Goal: Task Accomplishment & Management: Use online tool/utility

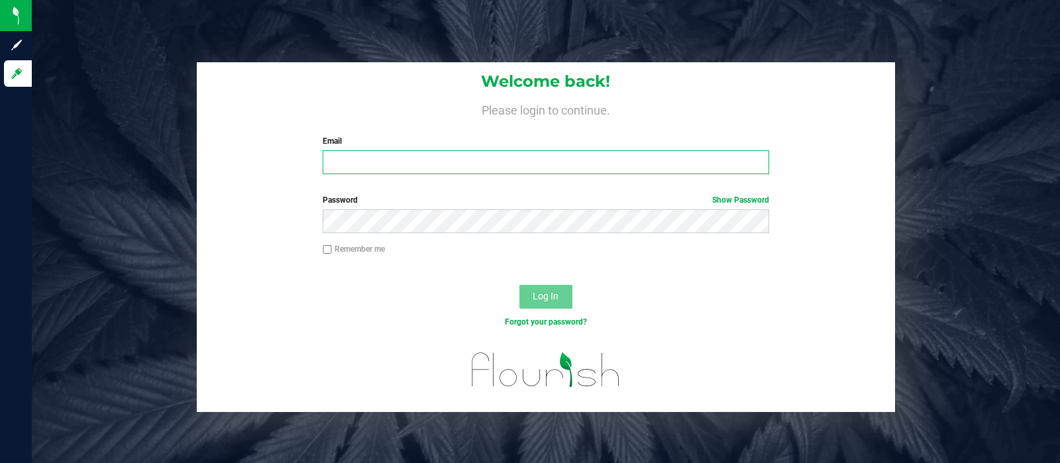
click at [421, 163] on input "Email" at bounding box center [546, 162] width 446 height 24
type input "[EMAIL_ADDRESS][DOMAIN_NAME]"
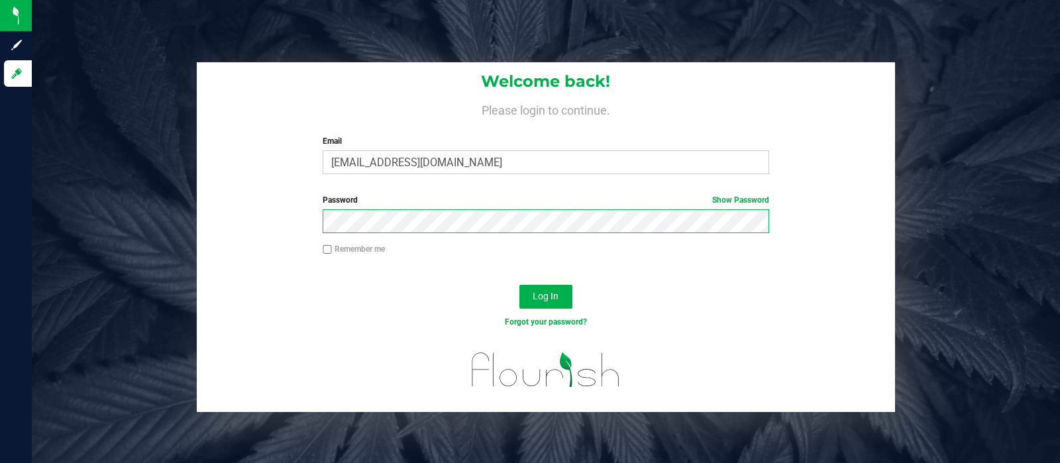
click at [520, 285] on button "Log In" at bounding box center [546, 297] width 53 height 24
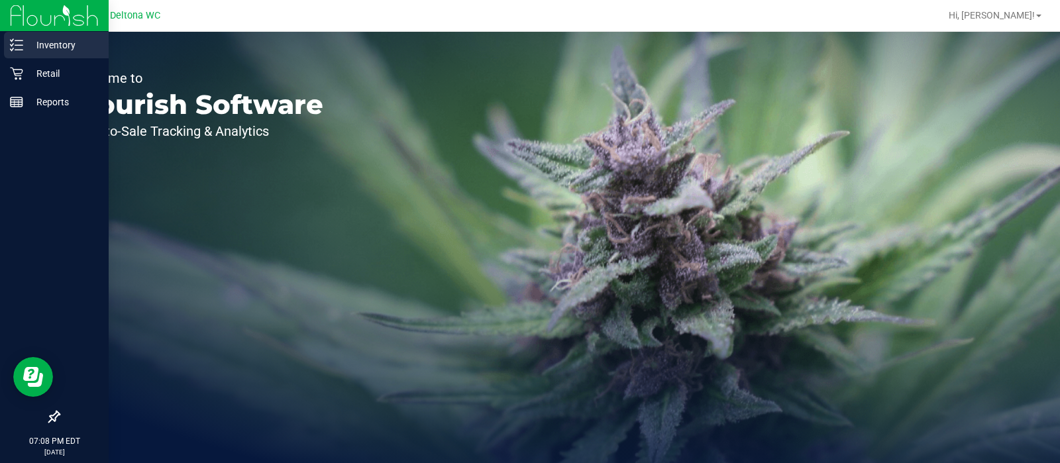
click at [54, 45] on p "Inventory" at bounding box center [63, 45] width 80 height 16
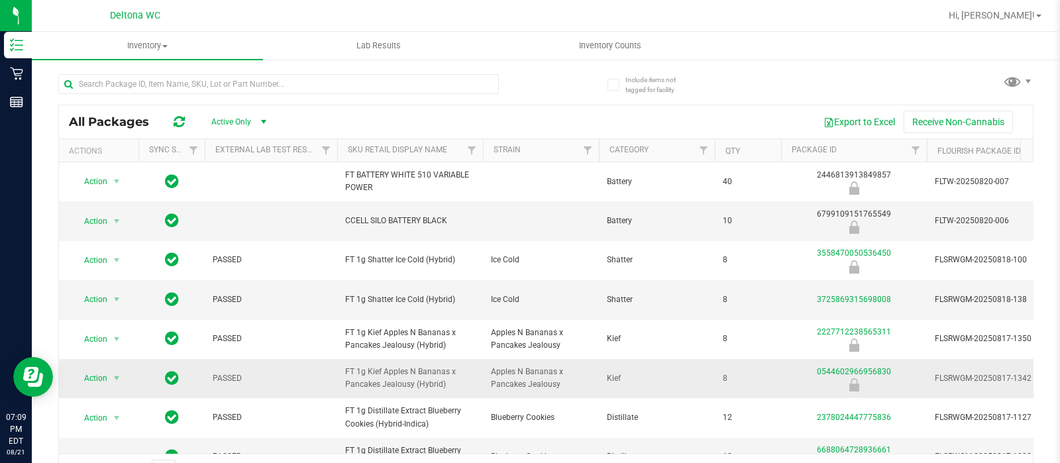
scroll to position [127, 0]
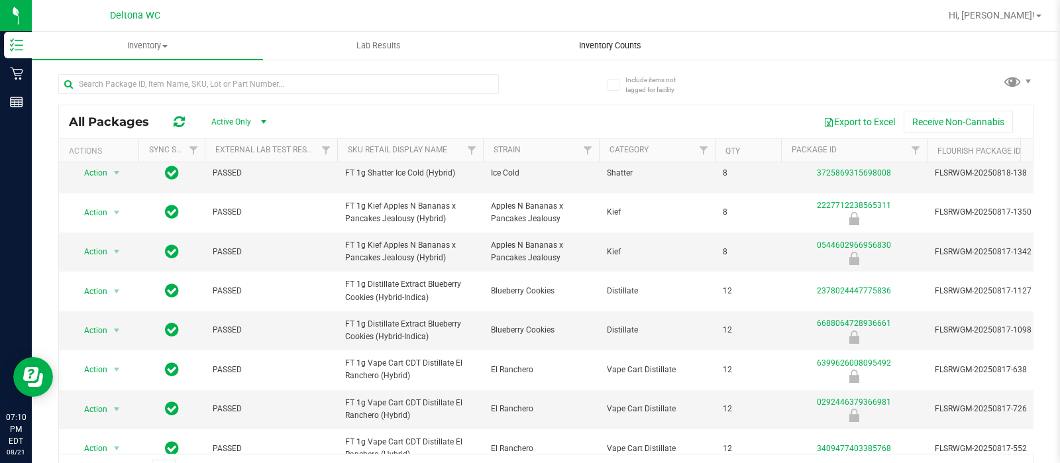
click at [610, 43] on span "Inventory Counts" at bounding box center [610, 46] width 98 height 12
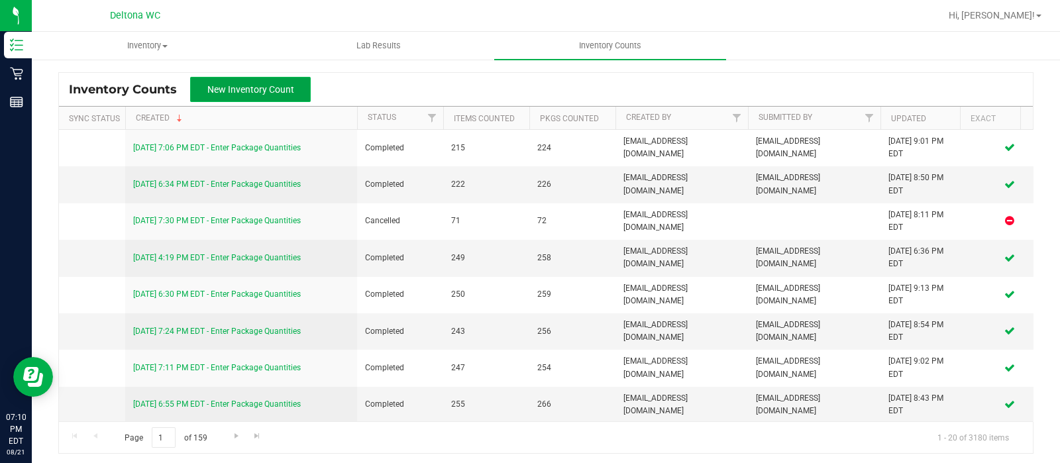
click at [262, 87] on span "New Inventory Count" at bounding box center [250, 89] width 87 height 11
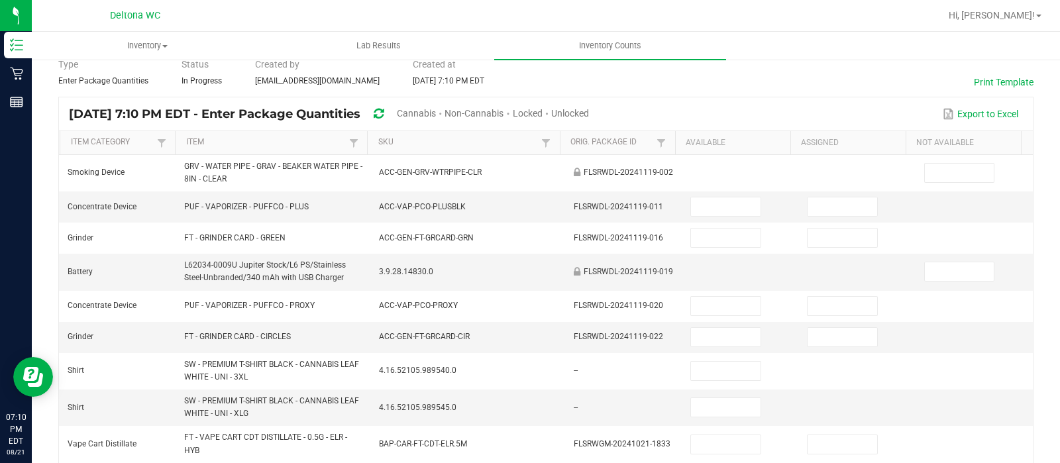
scroll to position [61, 0]
click at [589, 111] on span "Unlocked" at bounding box center [570, 111] width 38 height 11
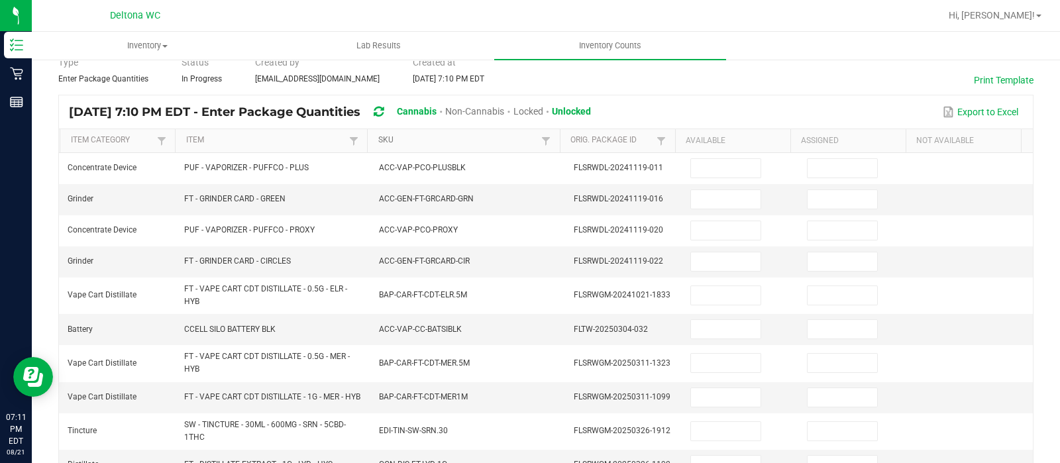
click at [446, 140] on link "SKU" at bounding box center [458, 140] width 160 height 11
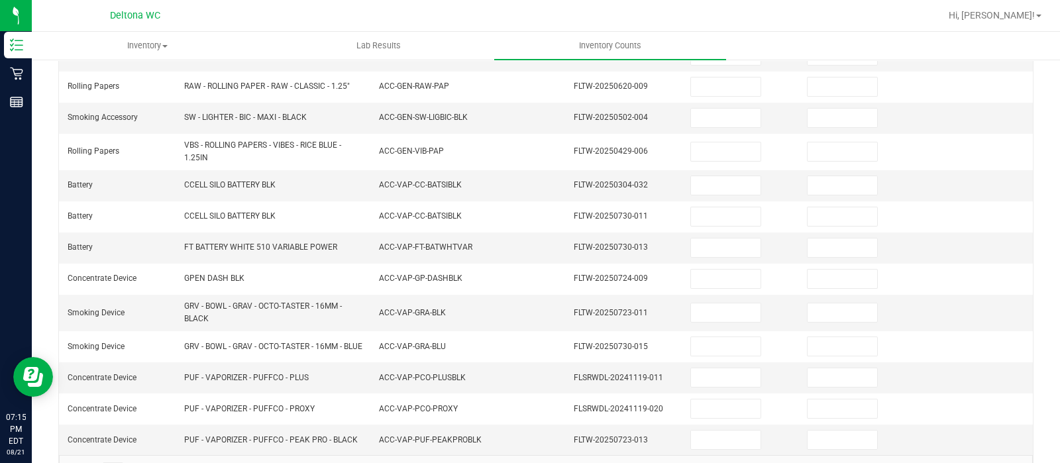
scroll to position [442, 0]
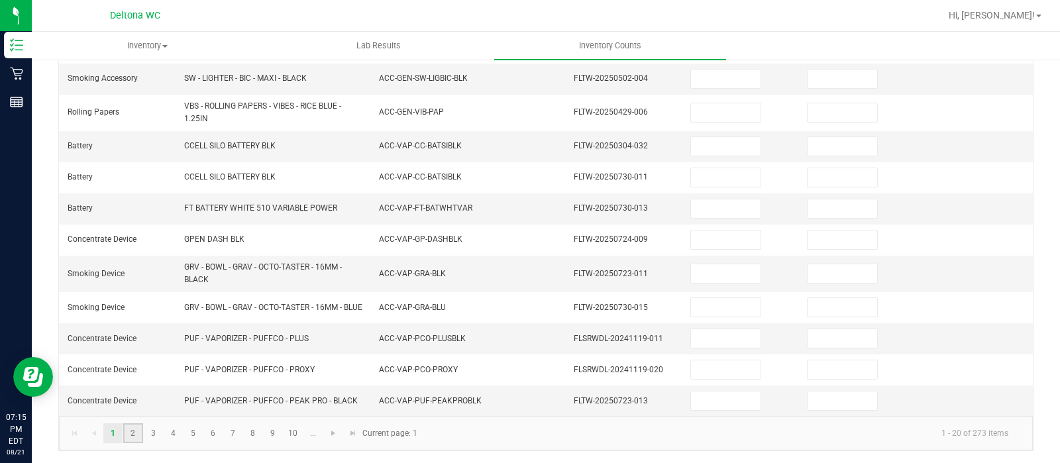
click at [138, 429] on link "2" at bounding box center [132, 433] width 19 height 20
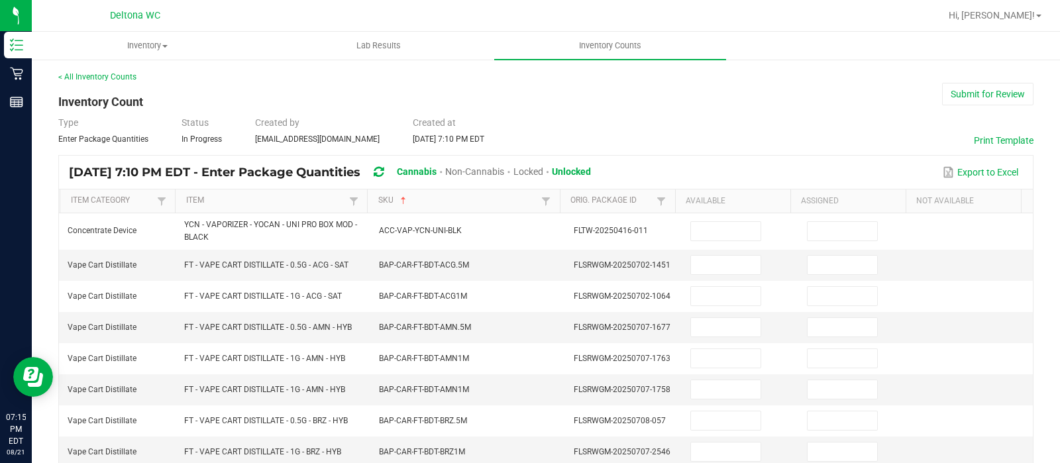
scroll to position [0, 0]
click at [700, 265] on input at bounding box center [726, 265] width 70 height 19
type input "12"
type input "0"
type input "6"
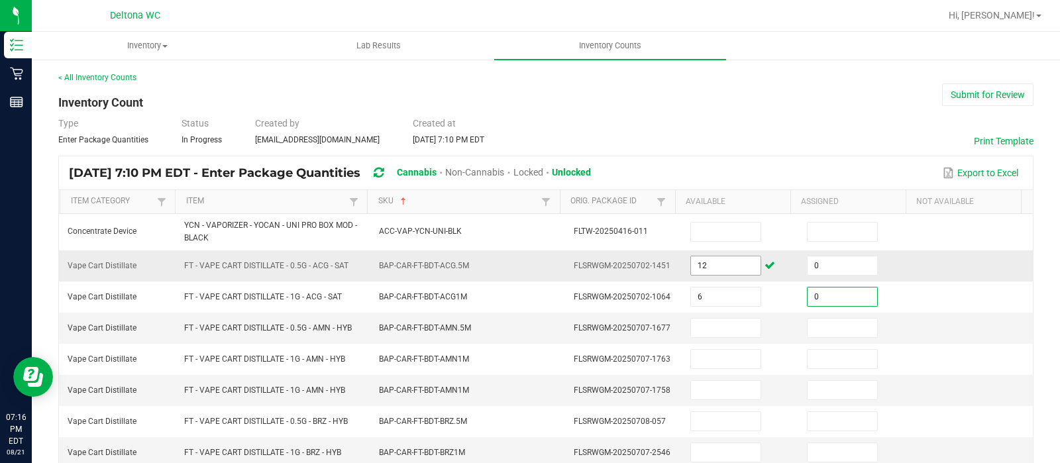
type input "0"
type input "3"
type input "0"
type input "11"
type input "0"
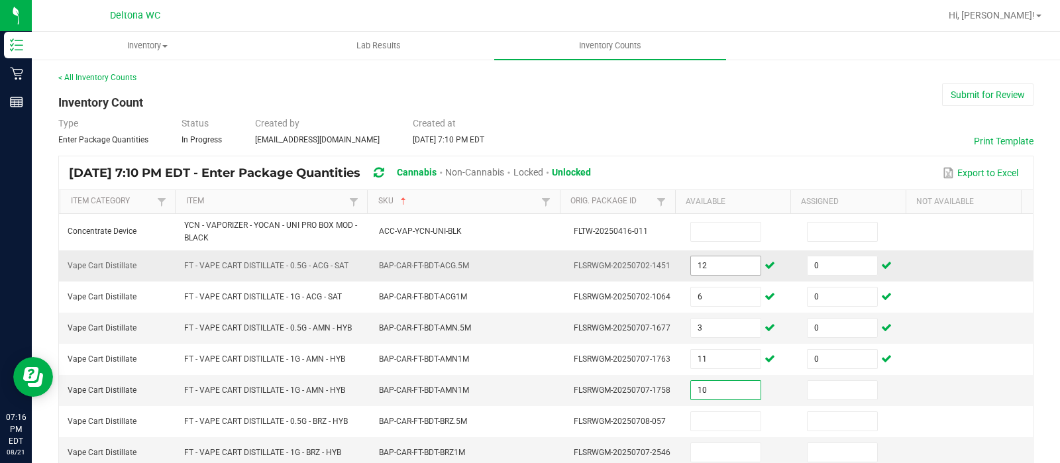
type input "10"
type input "0"
type input "5"
type input "0"
click at [710, 382] on input "10" at bounding box center [726, 390] width 70 height 19
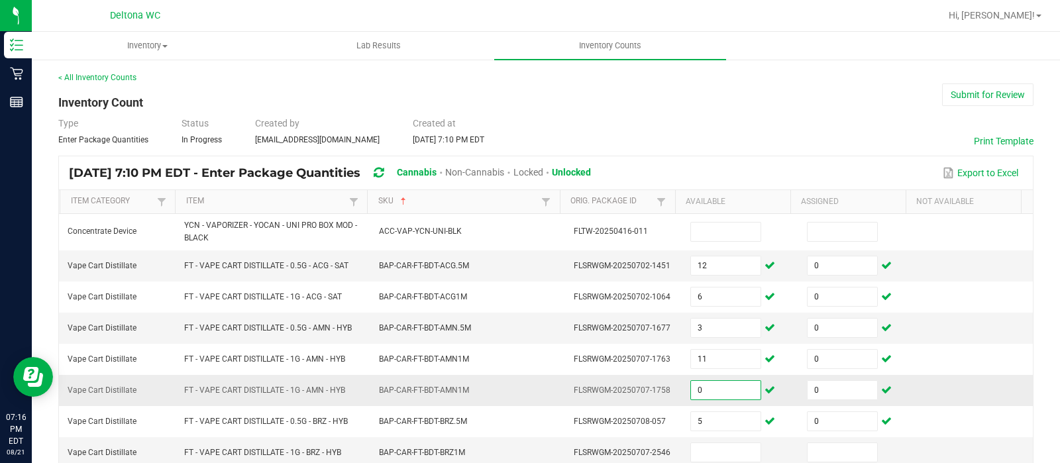
type input "0"
type input "10"
type input "5"
type input "0"
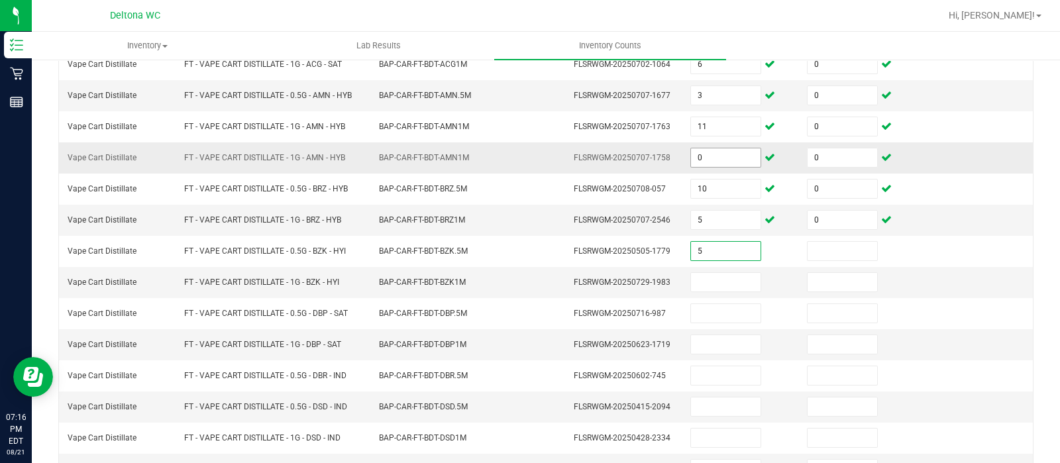
type input "5"
type input "0"
type input "4"
type input "0"
type input "8"
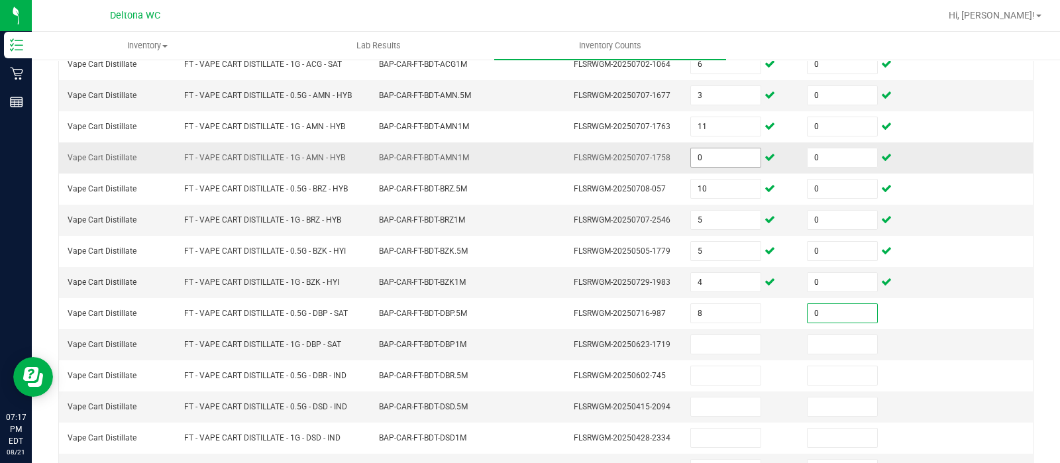
type input "0"
type input "6"
type input "0"
type input "8"
type input "0"
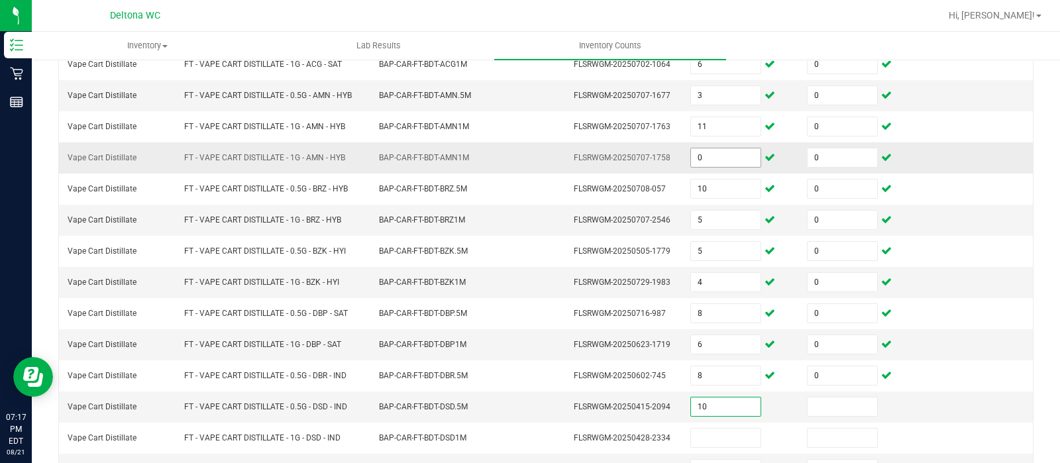
type input "10"
type input "0"
type input "11"
type input "0"
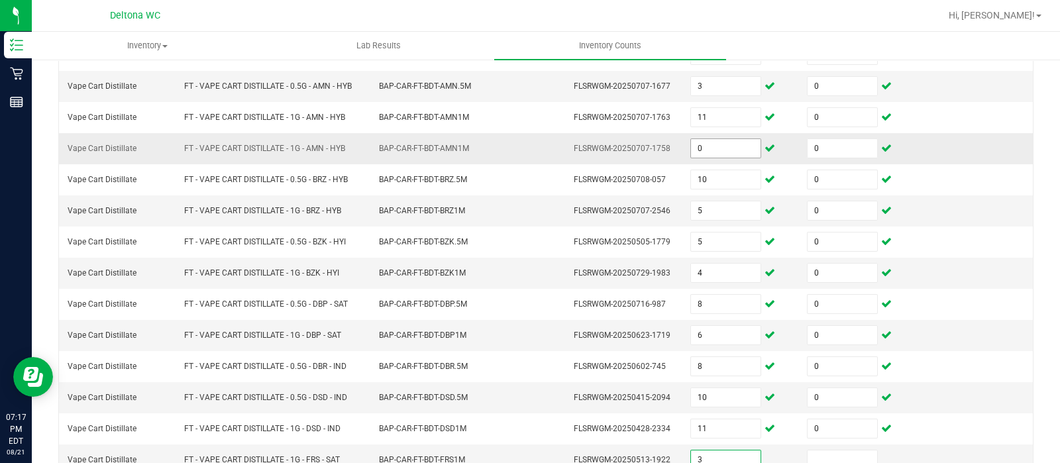
type input "3"
type input "0"
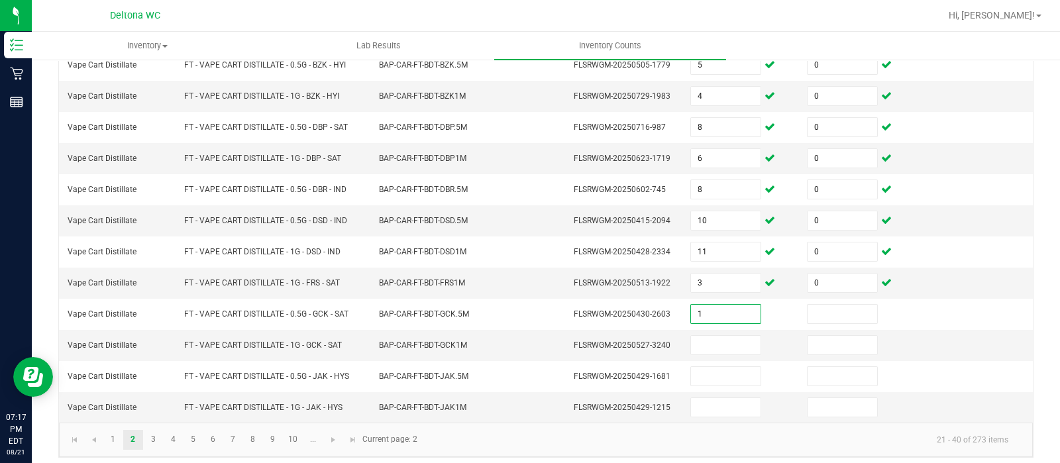
type input "1"
type input "0"
type input "7"
type input "0"
type input "7"
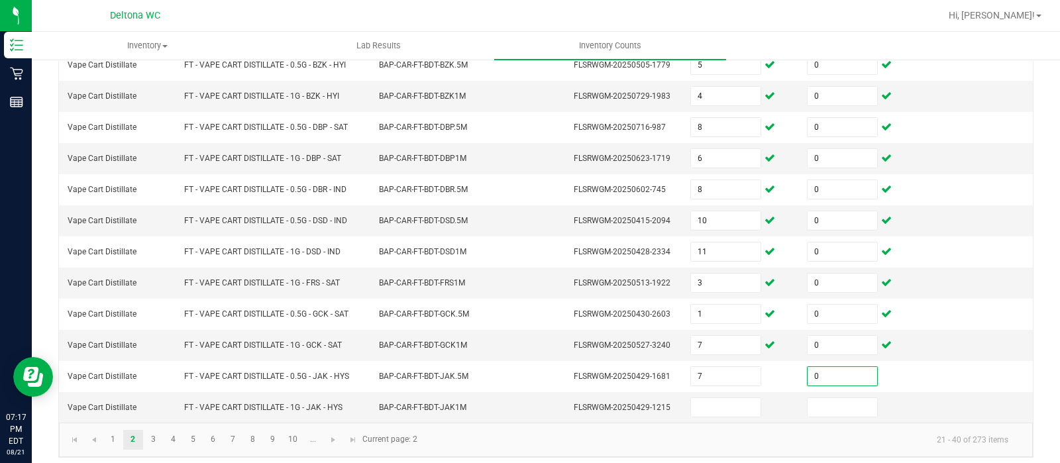
type input "0"
type input "10"
type input "0"
click at [154, 430] on link "3" at bounding box center [153, 440] width 19 height 20
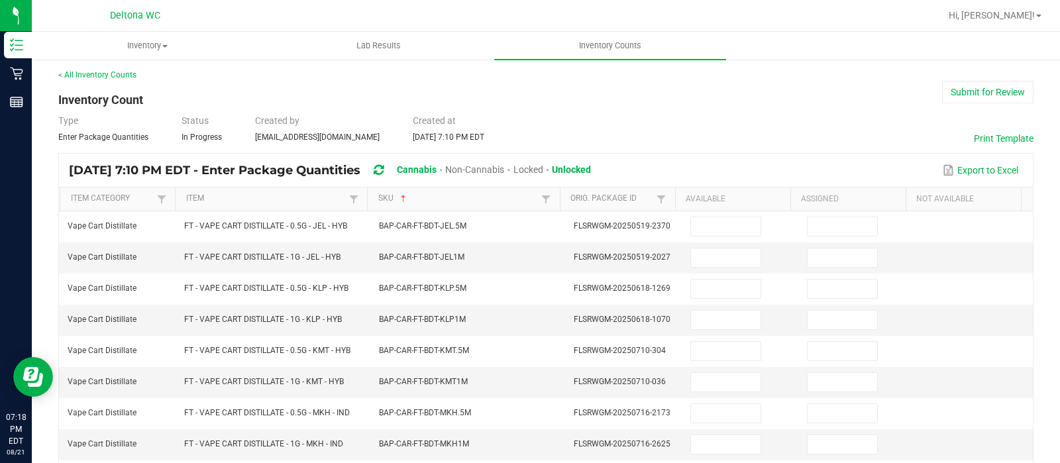
scroll to position [0, 0]
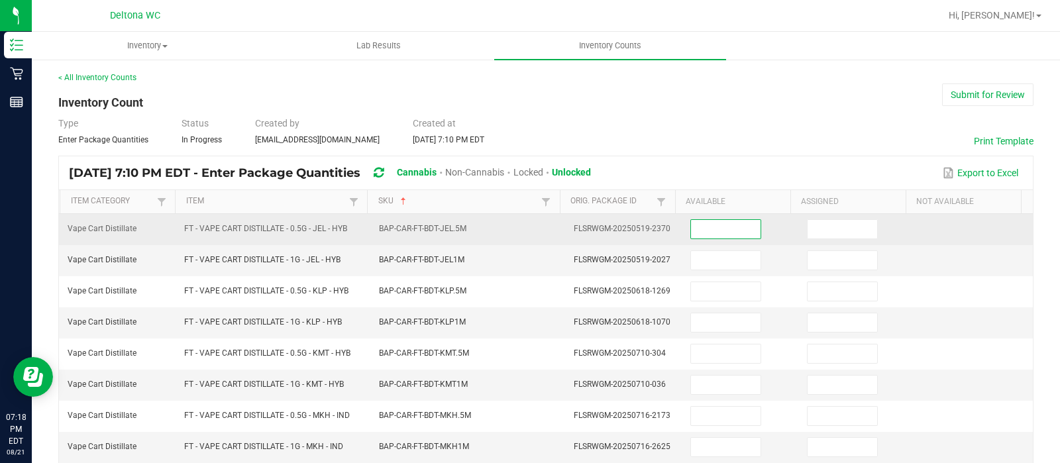
click at [691, 224] on input at bounding box center [726, 229] width 70 height 19
type input "8"
type input "0"
type input "2"
type input "0"
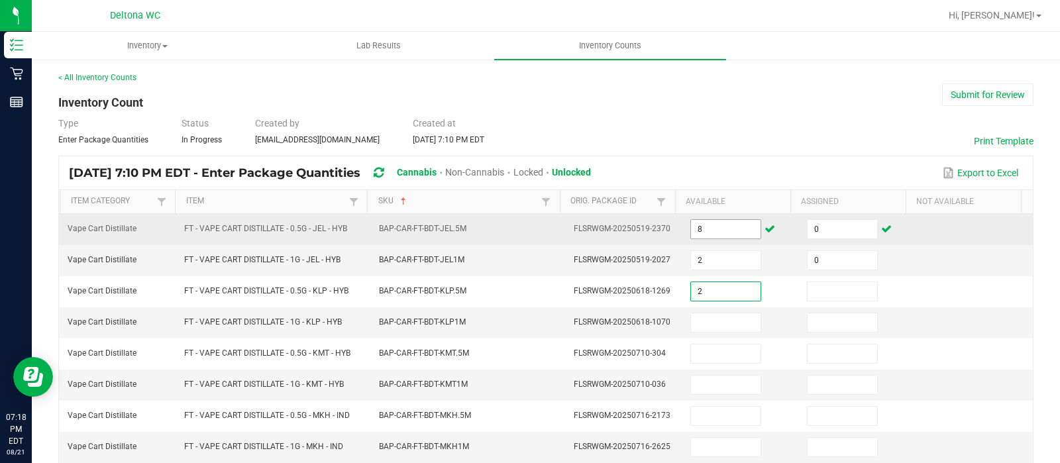
type input "2"
type input "0"
type input "11"
type input "0"
type input "10"
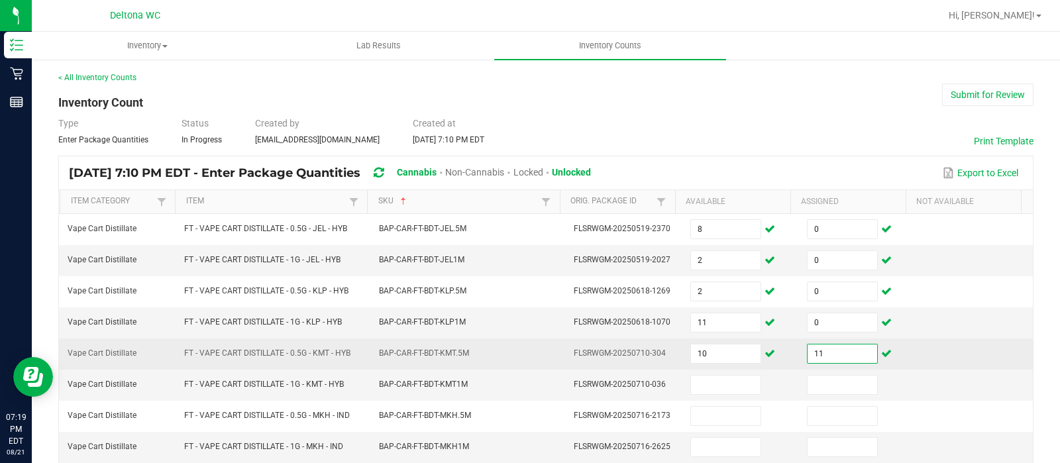
click at [828, 348] on input "11" at bounding box center [843, 354] width 70 height 19
type input "0"
type input "11"
type input "0"
type input "3"
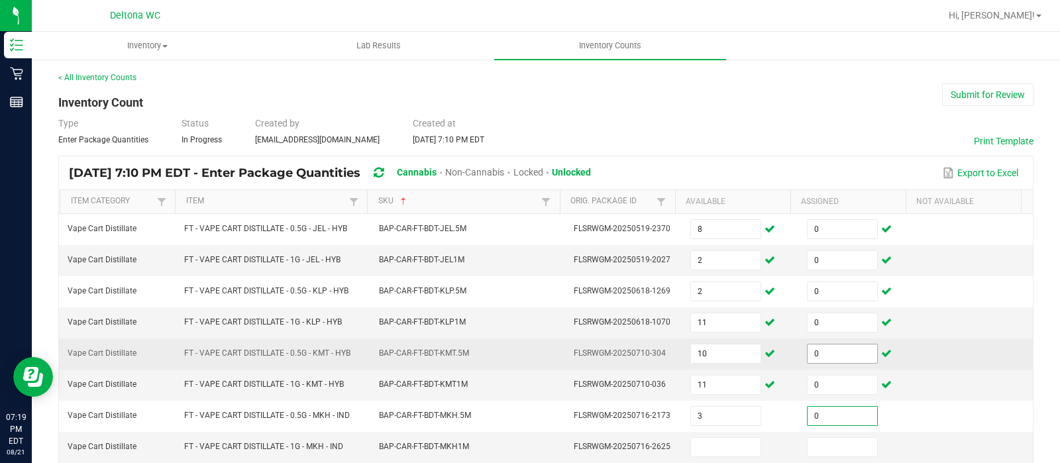
type input "0"
type input "12"
type input "0"
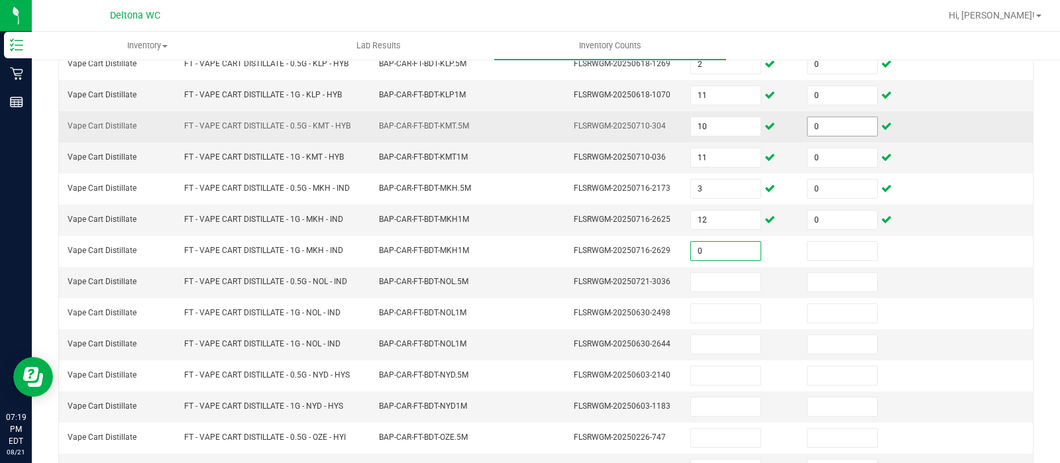
type input "0"
type input "9"
type input "0"
type input "11"
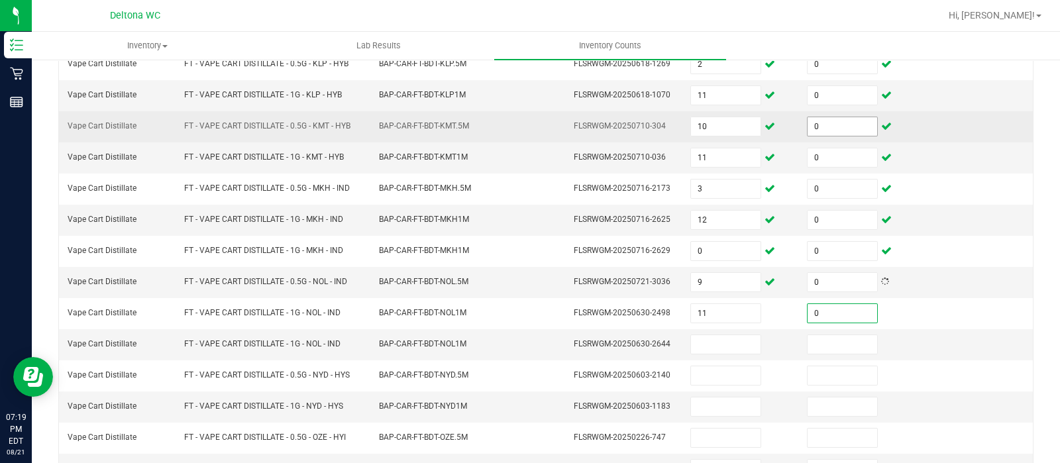
type input "0"
type input "6"
type input "0"
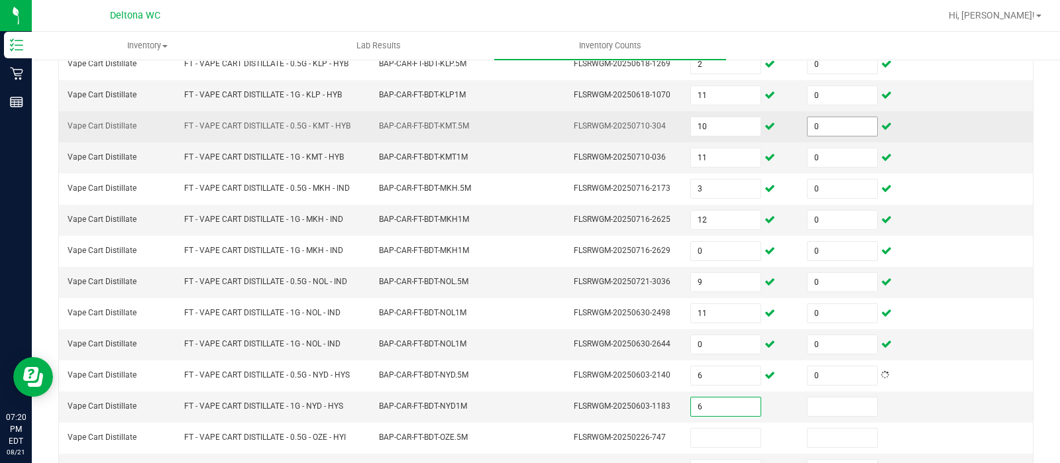
type input "6"
type input "0"
type input "9"
type input "0"
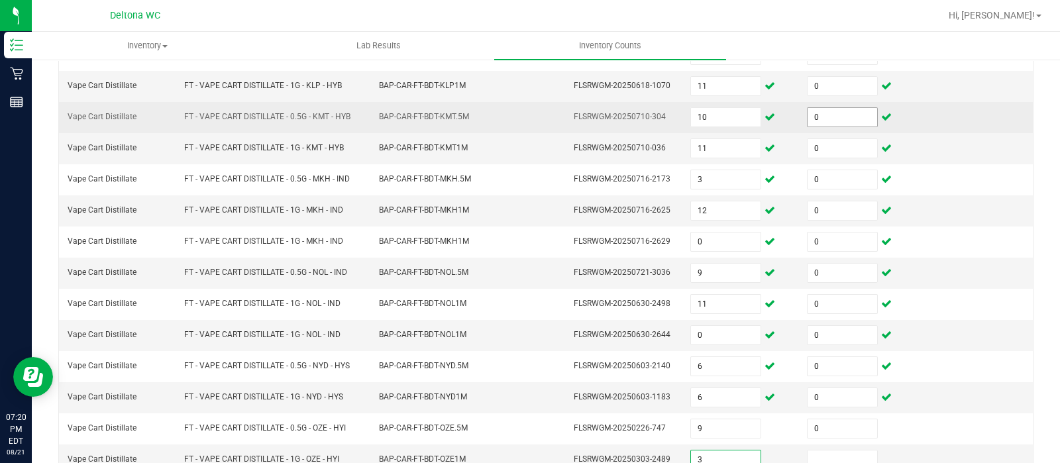
type input "3"
type input "0"
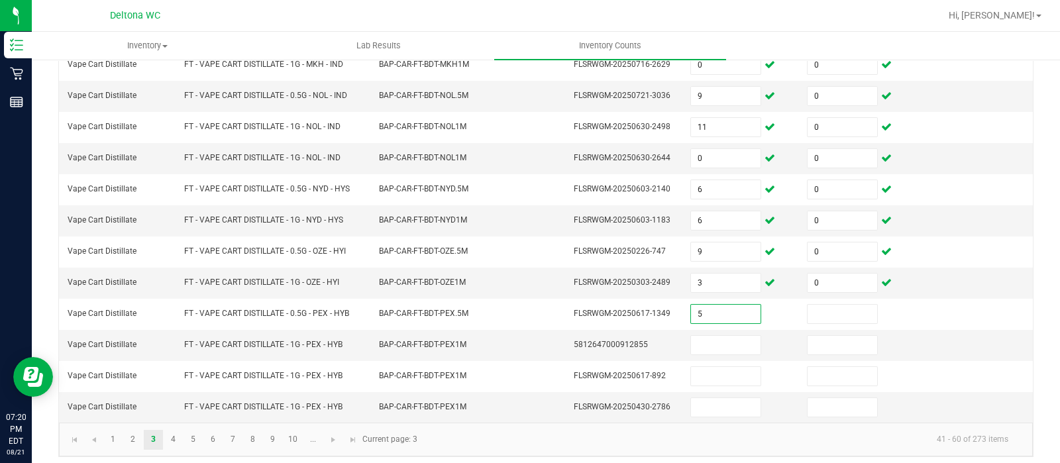
type input "5"
type input "0"
type input "11"
type input "0"
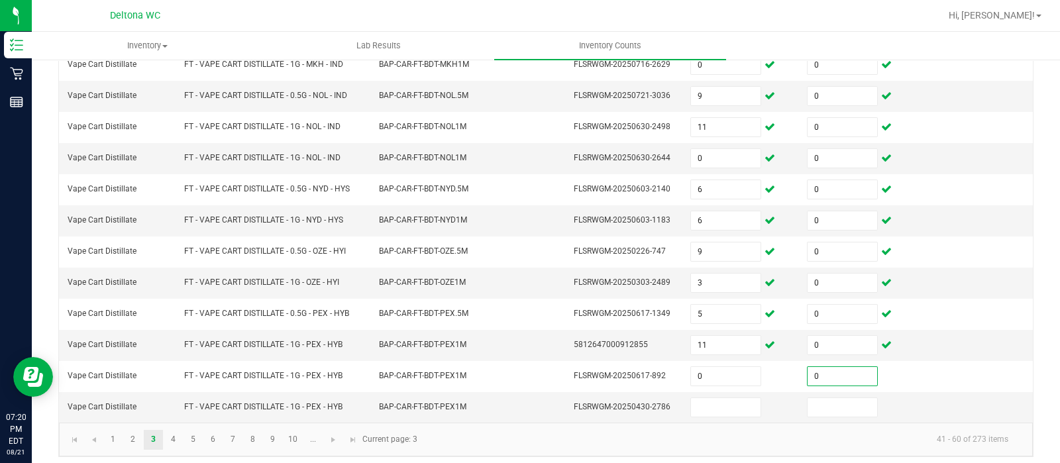
type input "0"
click at [176, 430] on link "4" at bounding box center [173, 440] width 19 height 20
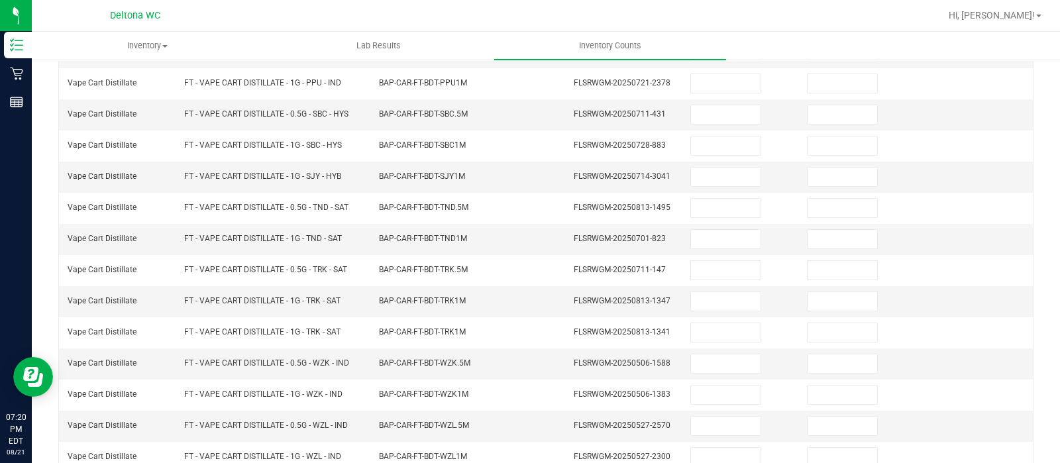
scroll to position [0, 0]
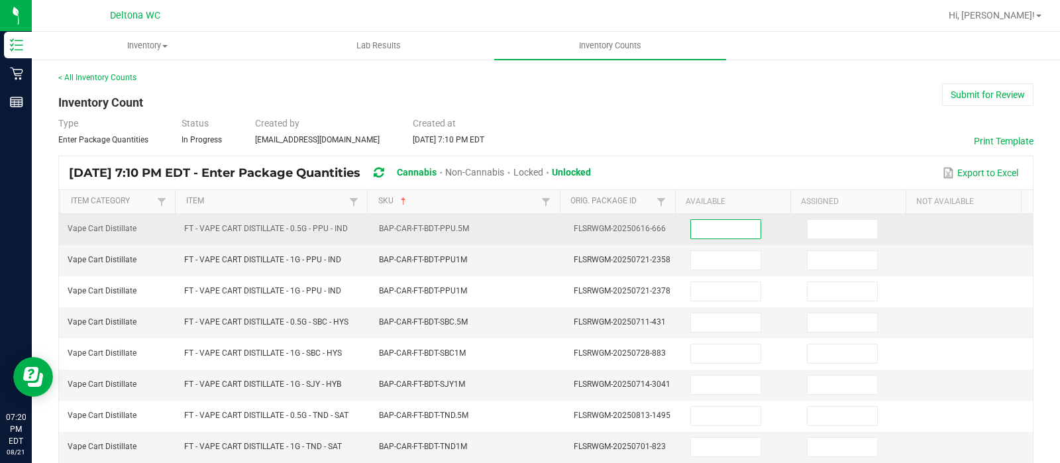
click at [707, 231] on input at bounding box center [726, 229] width 70 height 19
type input "7"
type input "0"
type input "5"
type input "0"
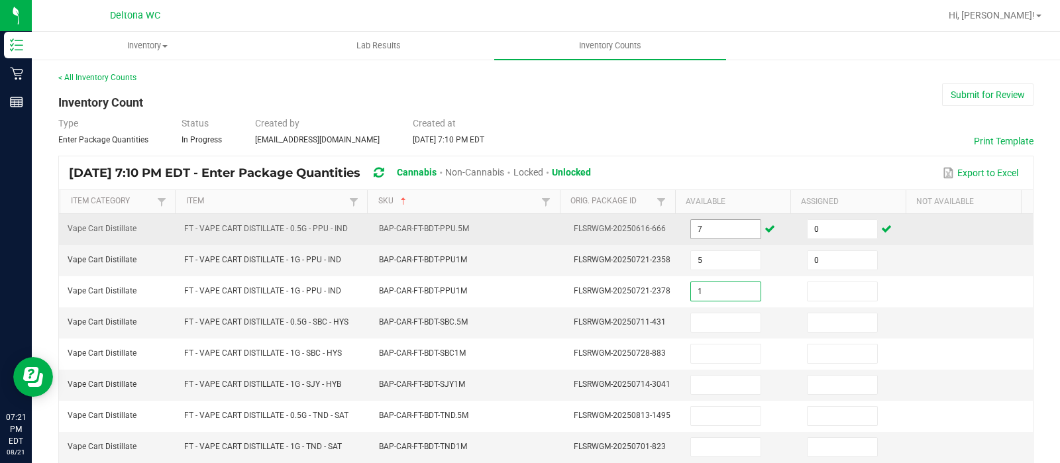
type input "1"
type input "0"
type input "7"
type input "0"
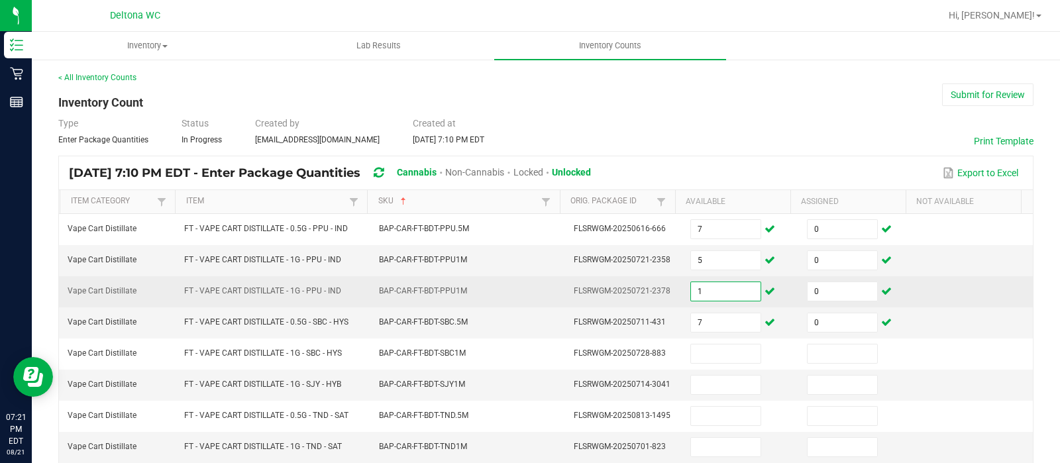
click at [710, 290] on input "1" at bounding box center [726, 291] width 70 height 19
type input "0"
type input "1"
type input "7"
type input "0"
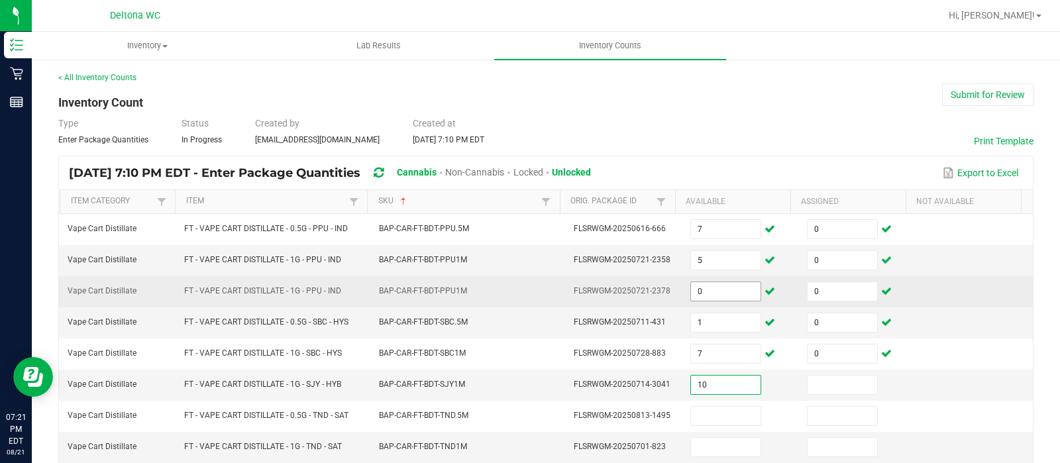
type input "10"
type input "0"
type input "8"
type input "0"
type input "8"
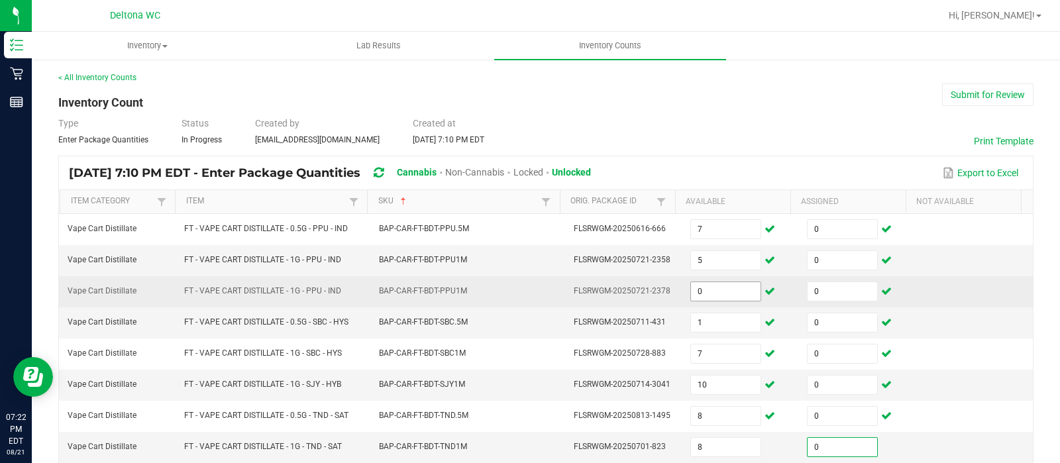
type input "0"
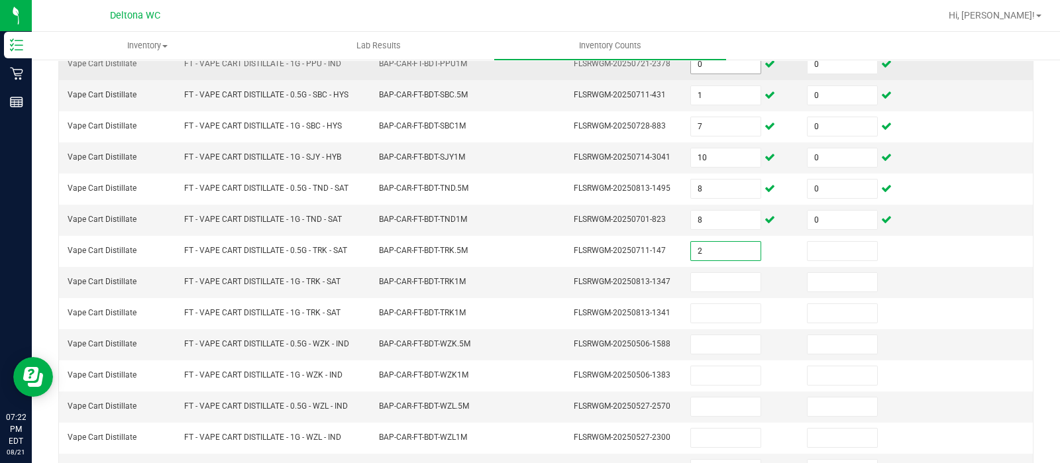
type input "2"
type input "0"
type input "9"
type input "0"
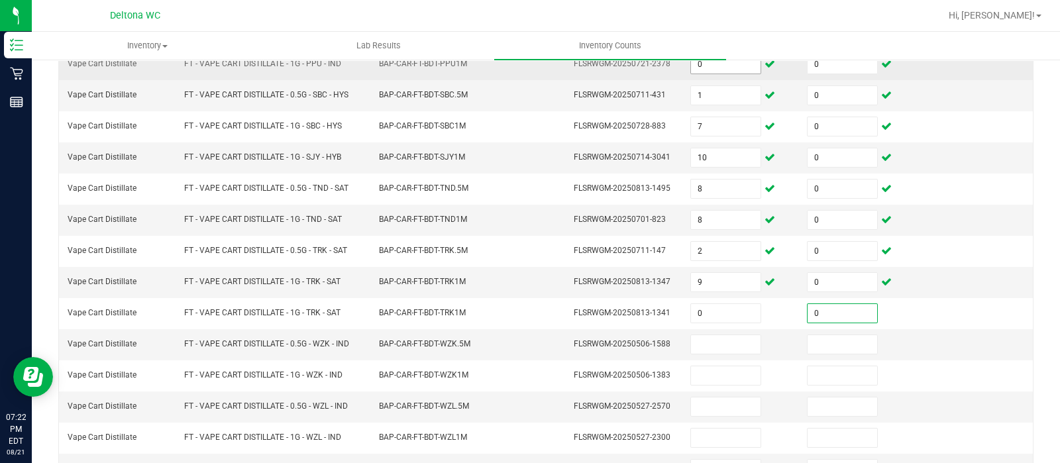
type input "0"
type input "7"
type input "0"
type input "11"
type input "0"
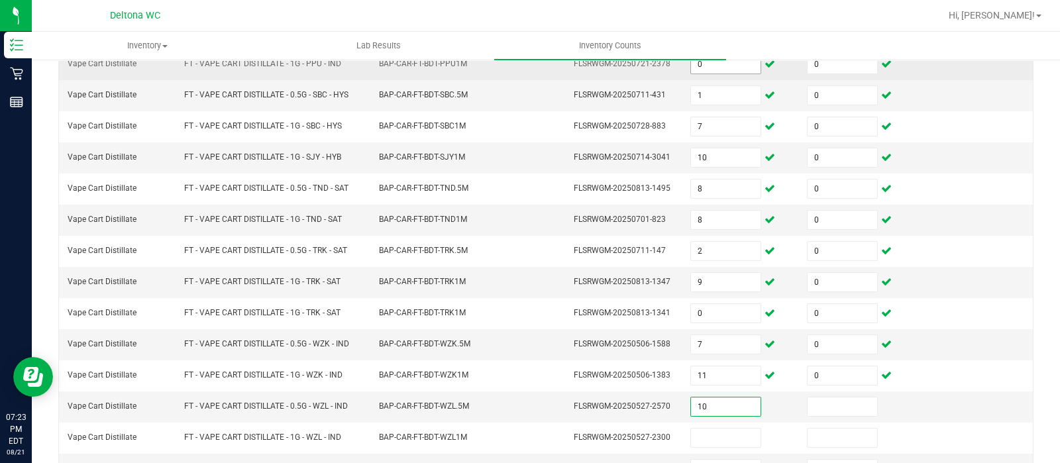
type input "10"
type input "0"
type input "4"
type input "0"
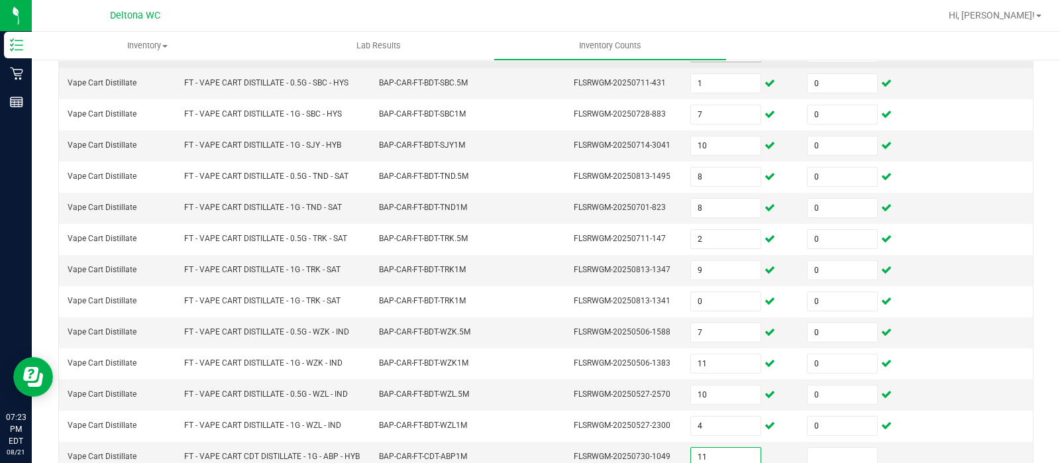
type input "11"
type input "0"
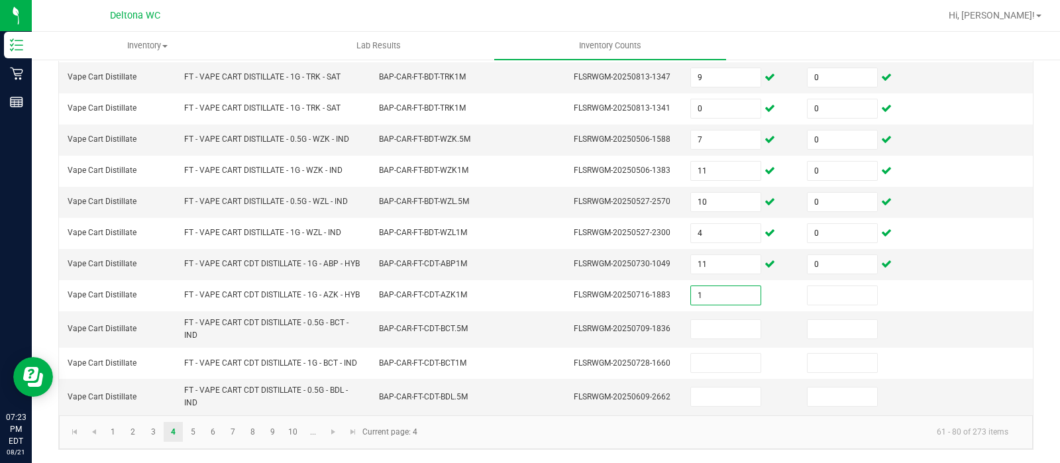
type input "1"
type input "0"
type input "3"
type input "0"
type input "9"
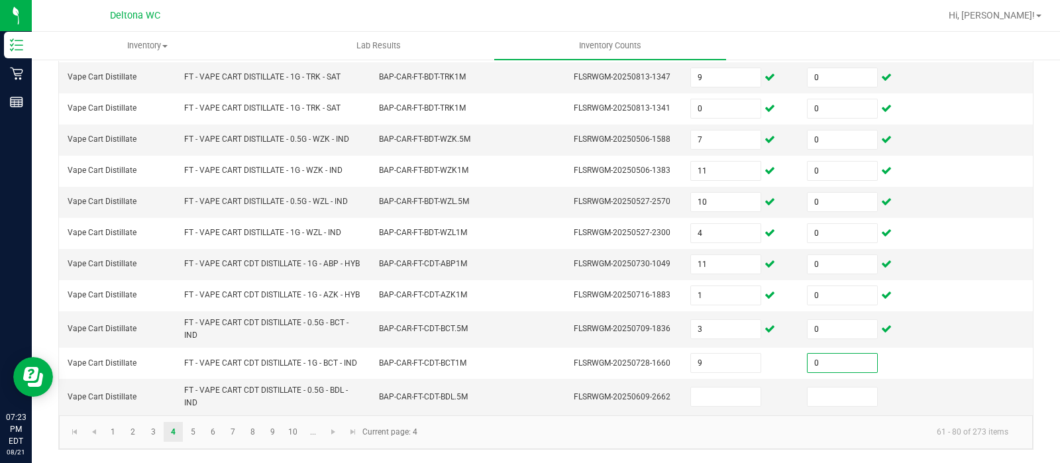
type input "0"
click at [191, 433] on link "5" at bounding box center [193, 432] width 19 height 20
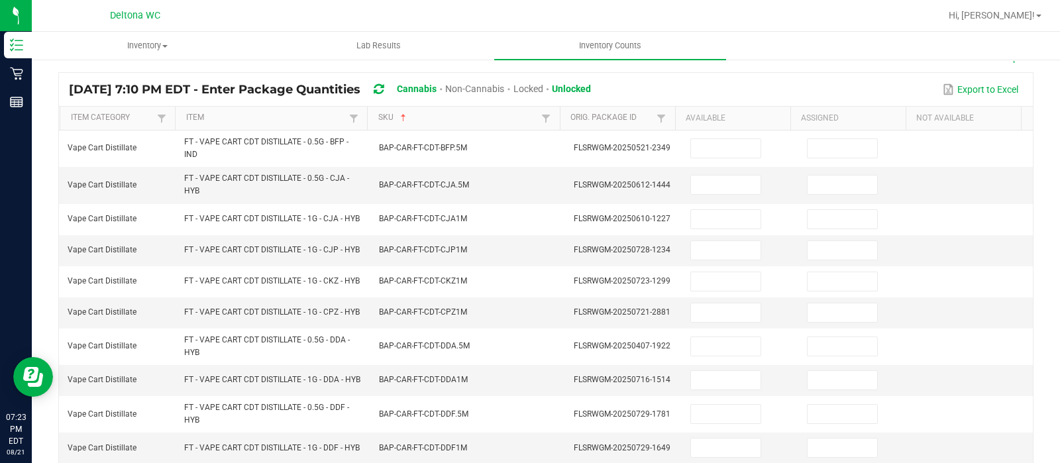
scroll to position [0, 0]
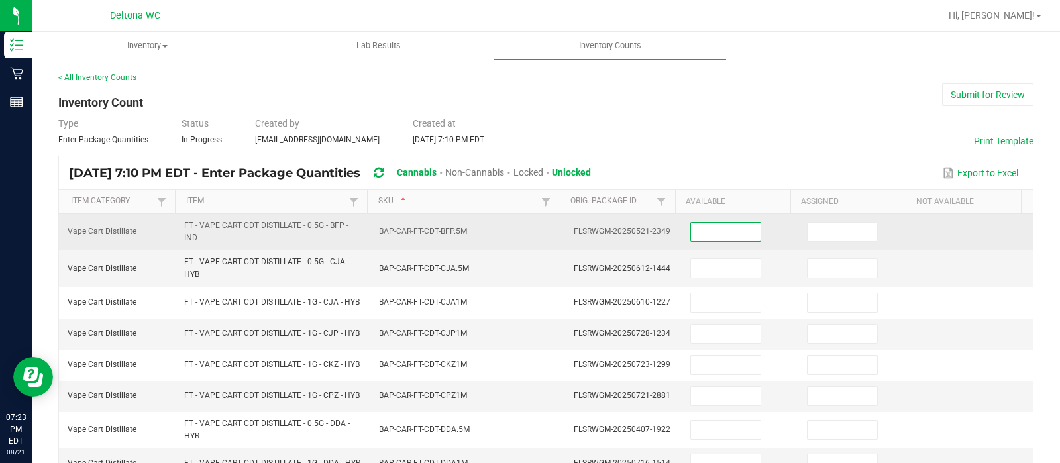
click at [702, 229] on input at bounding box center [726, 232] width 70 height 19
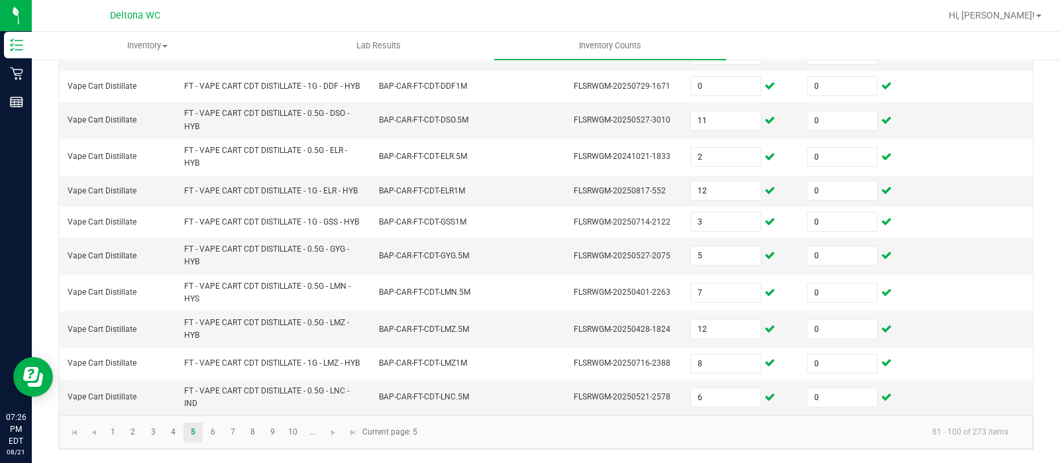
scroll to position [529, 0]
click at [215, 430] on link "6" at bounding box center [212, 433] width 19 height 20
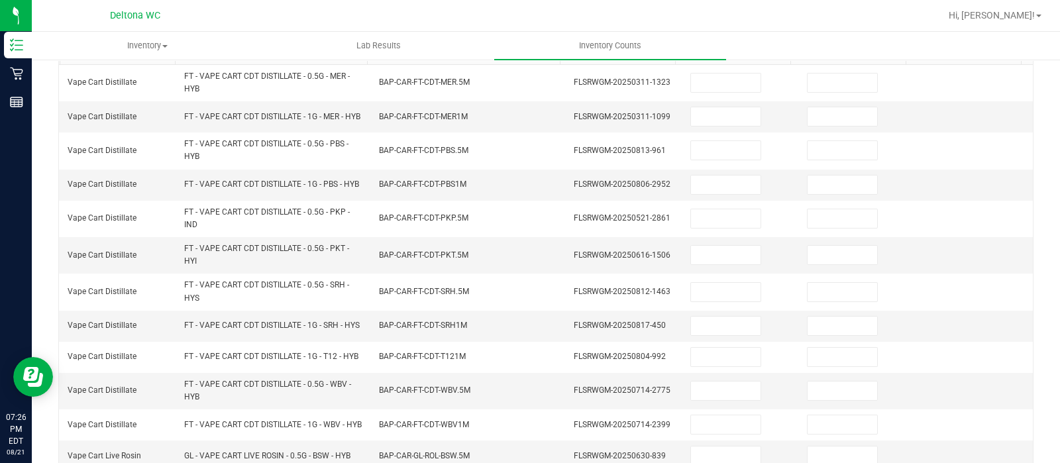
scroll to position [6, 0]
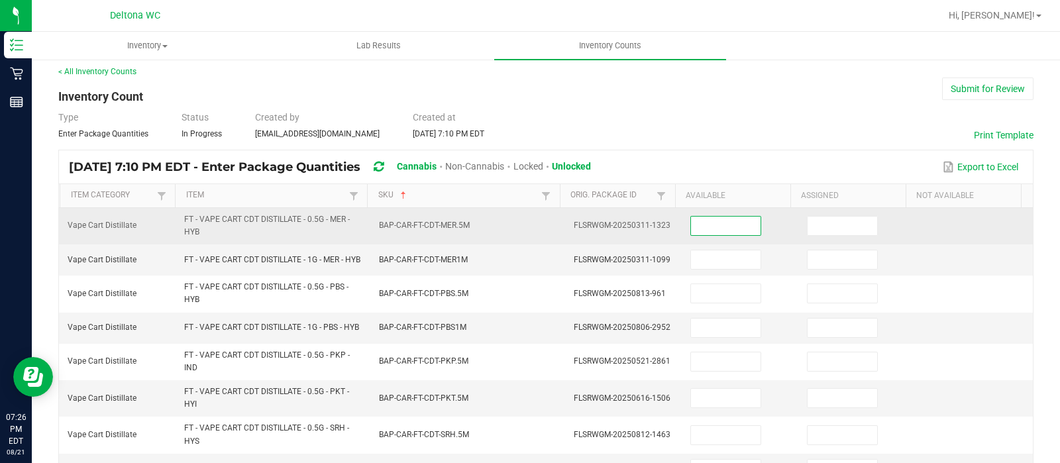
click at [732, 217] on input at bounding box center [726, 226] width 70 height 19
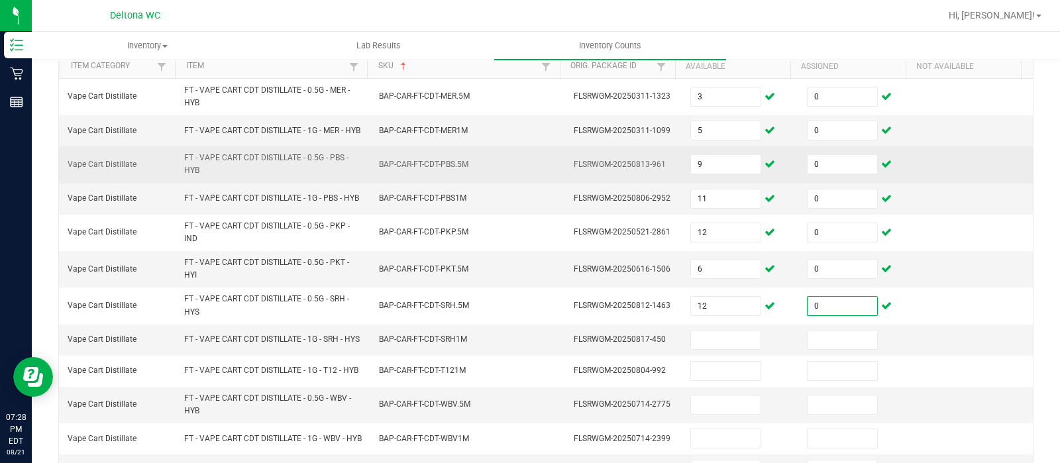
scroll to position [146, 0]
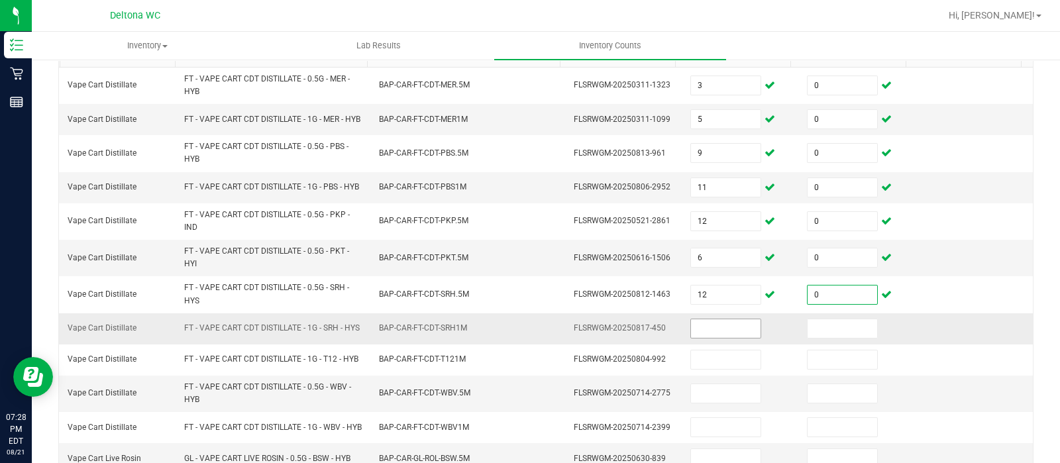
click at [723, 337] on input at bounding box center [726, 328] width 70 height 19
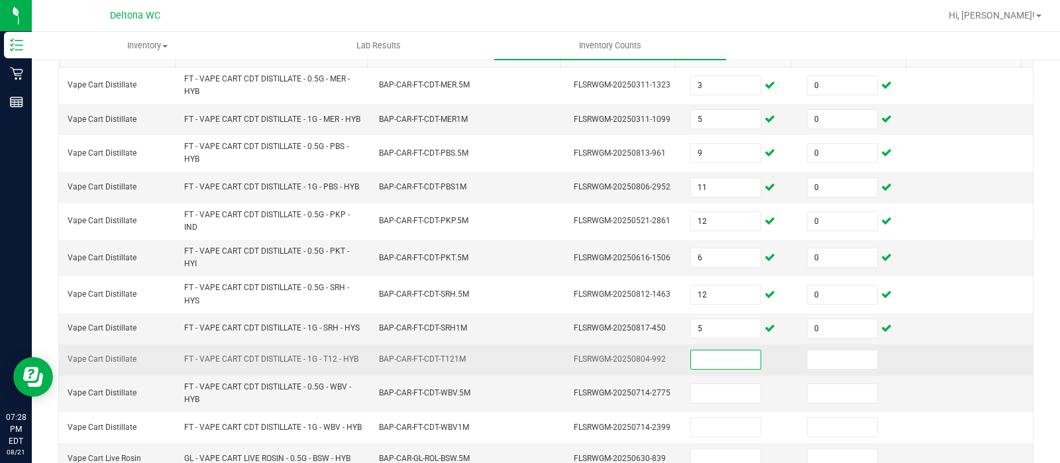
click at [704, 369] on input at bounding box center [726, 360] width 70 height 19
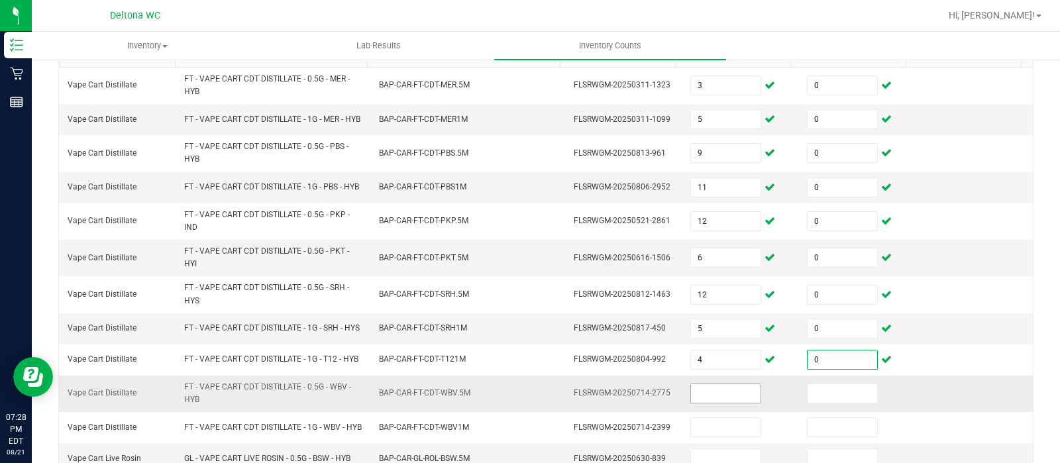
click at [692, 403] on input at bounding box center [726, 393] width 70 height 19
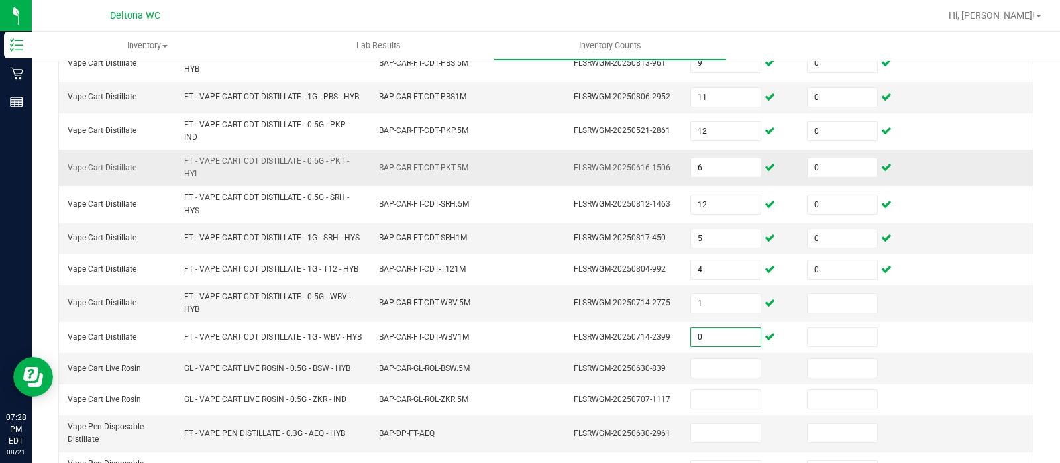
scroll to position [239, 0]
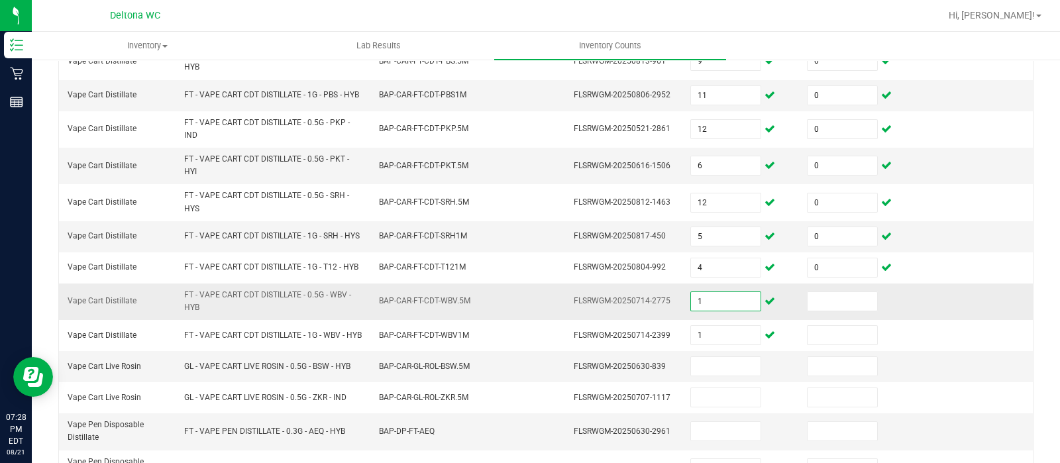
click at [720, 311] on input "1" at bounding box center [726, 301] width 70 height 19
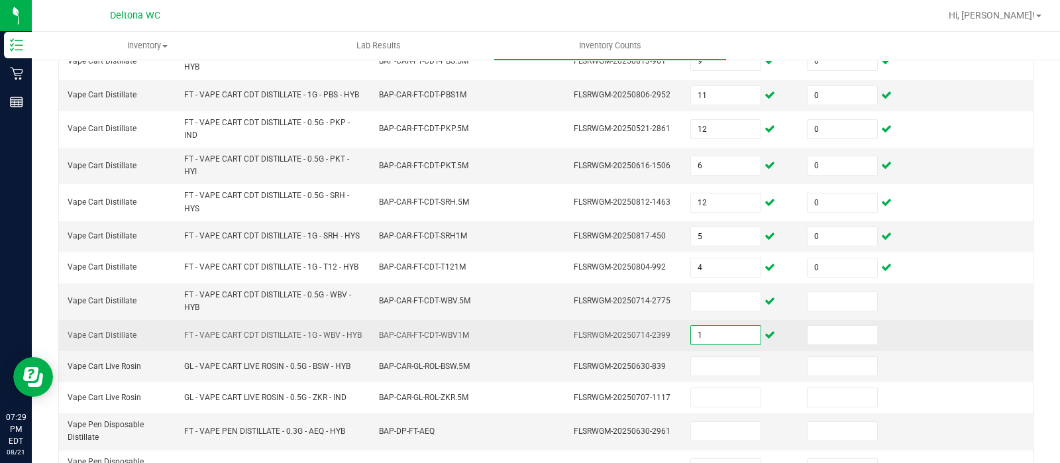
click at [696, 345] on input "1" at bounding box center [726, 335] width 70 height 19
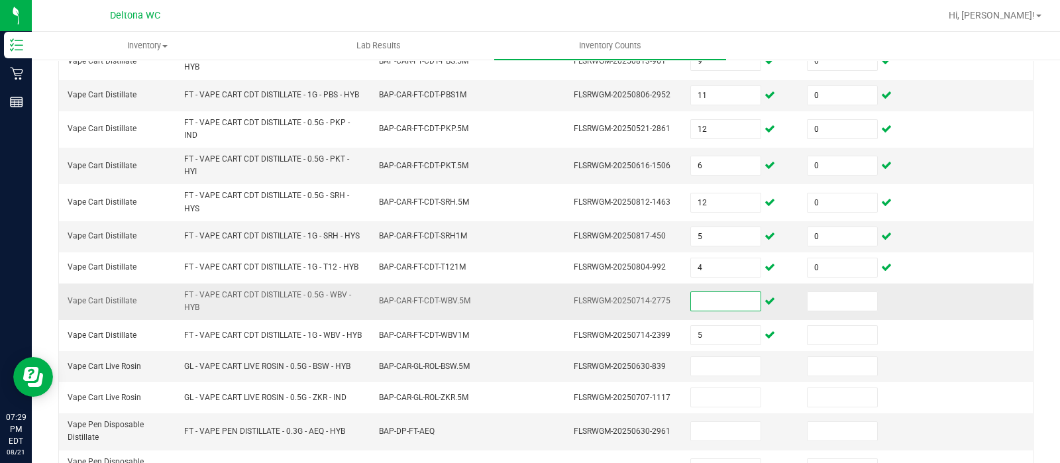
click at [699, 311] on input at bounding box center [726, 301] width 70 height 19
click at [816, 311] on input at bounding box center [843, 301] width 70 height 19
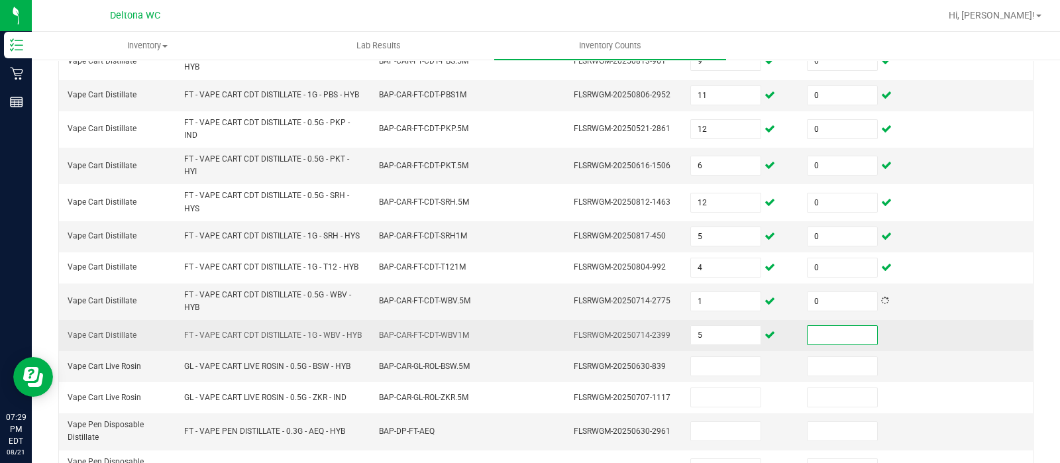
click at [822, 345] on input at bounding box center [843, 335] width 70 height 19
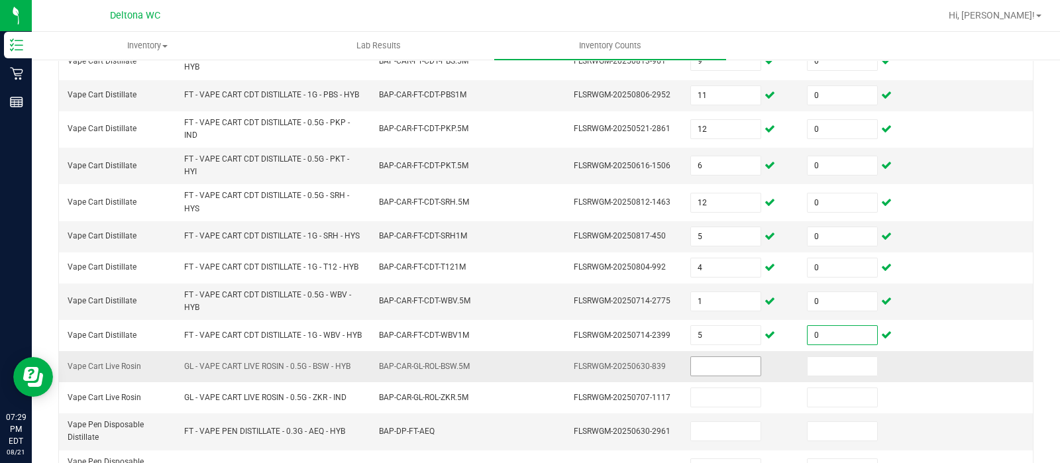
click at [730, 376] on input at bounding box center [726, 366] width 70 height 19
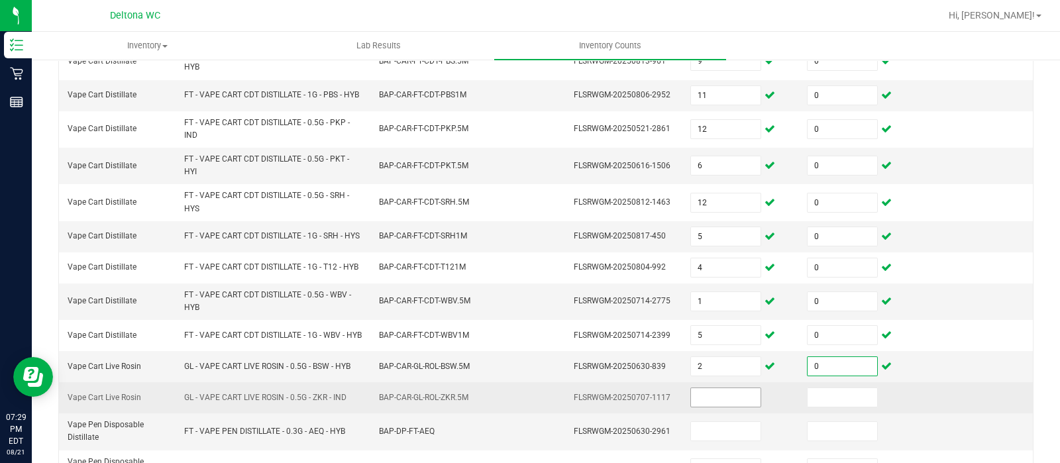
click at [726, 407] on input at bounding box center [726, 397] width 70 height 19
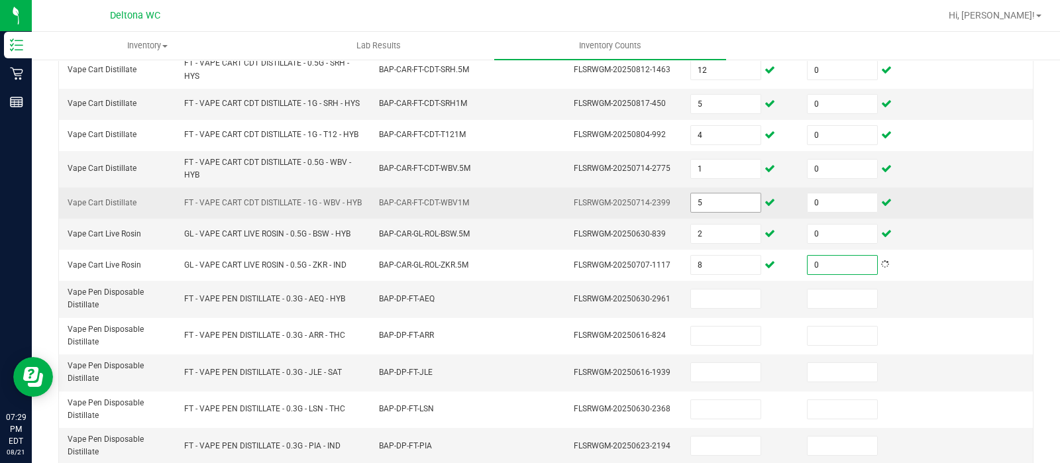
scroll to position [372, 0]
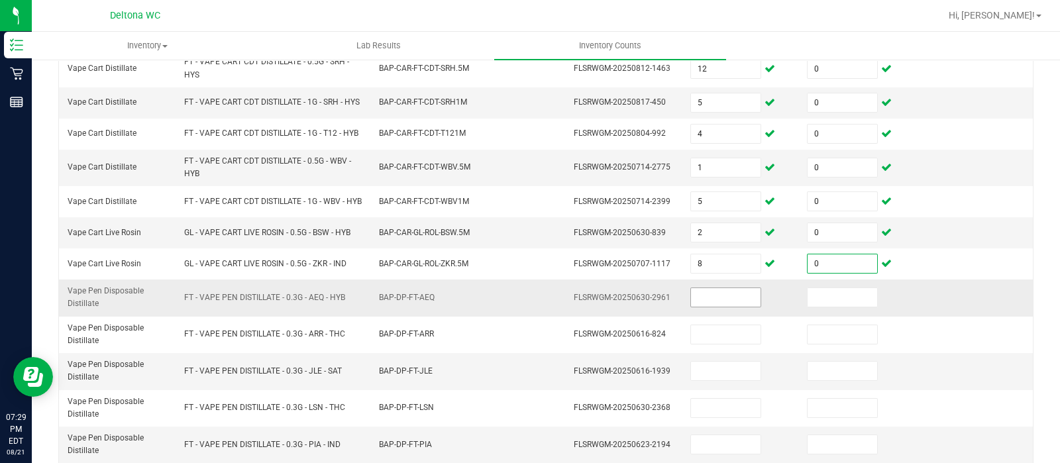
click at [704, 307] on input at bounding box center [726, 297] width 70 height 19
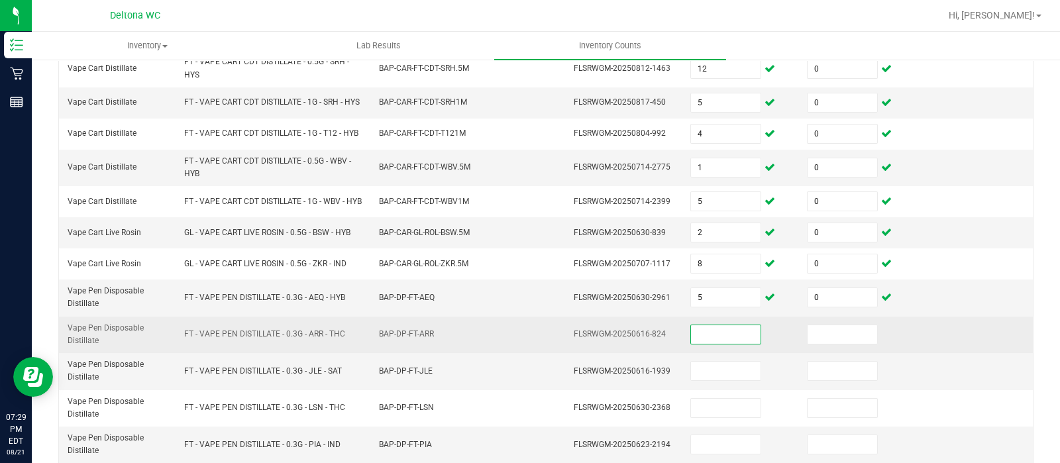
click at [705, 344] on input at bounding box center [726, 334] width 70 height 19
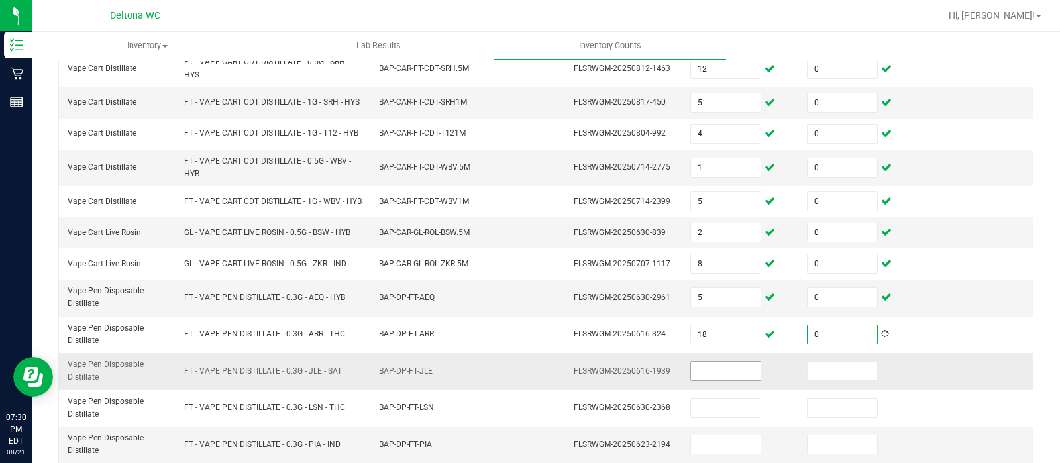
click at [703, 380] on input at bounding box center [726, 371] width 70 height 19
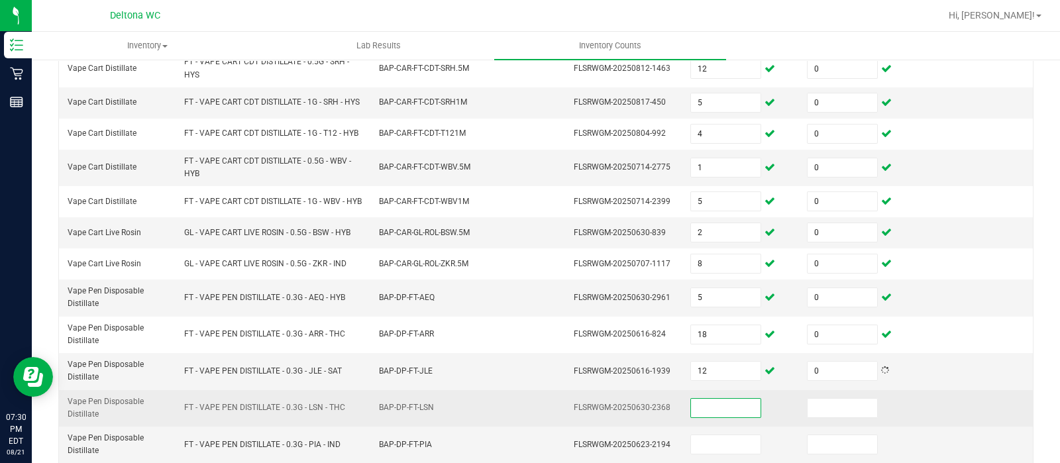
click at [702, 417] on input at bounding box center [726, 408] width 70 height 19
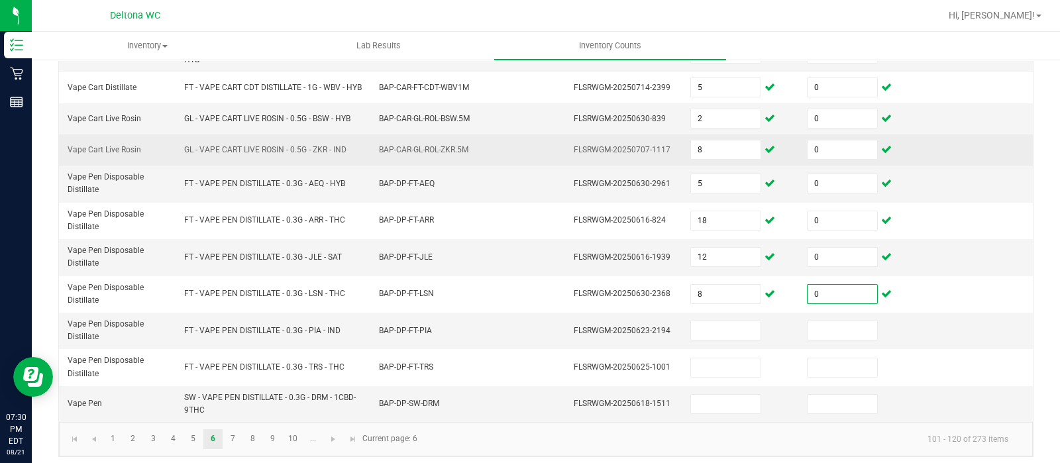
scroll to position [518, 0]
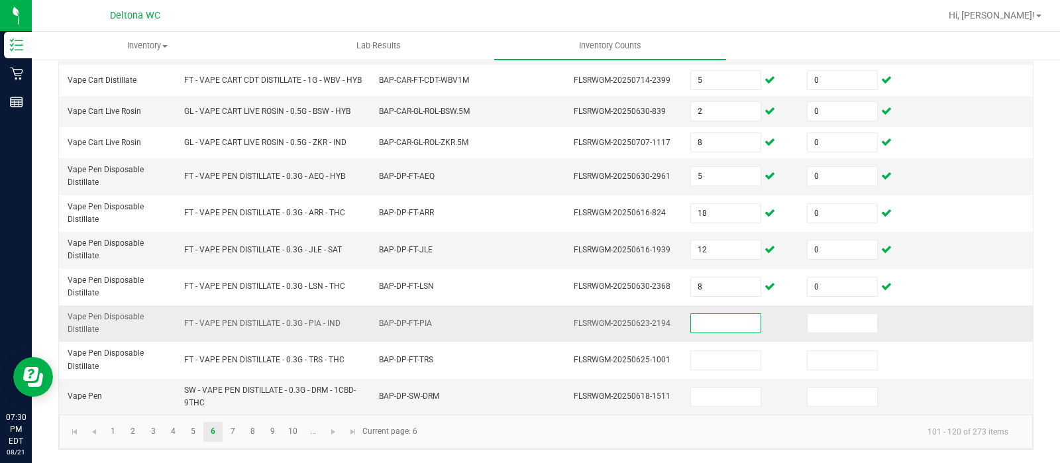
click at [704, 323] on input at bounding box center [726, 323] width 70 height 19
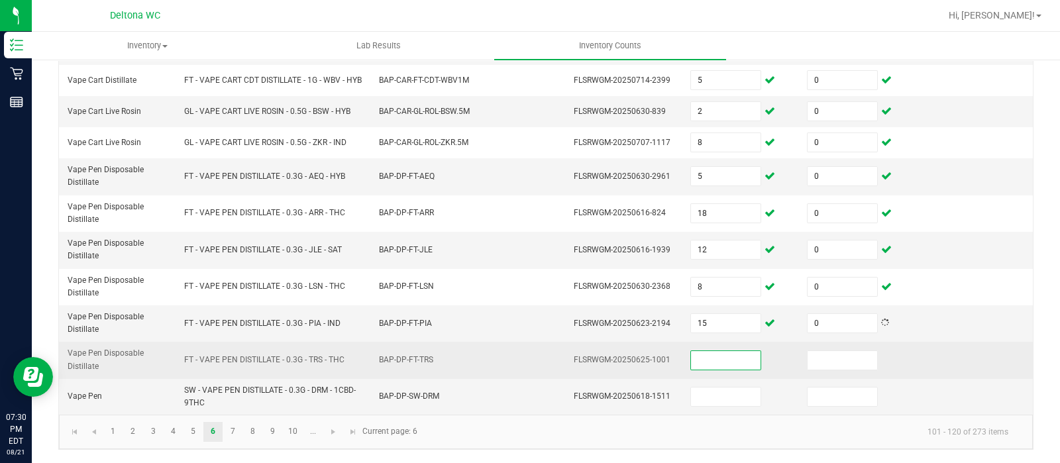
click at [703, 360] on input at bounding box center [726, 360] width 70 height 19
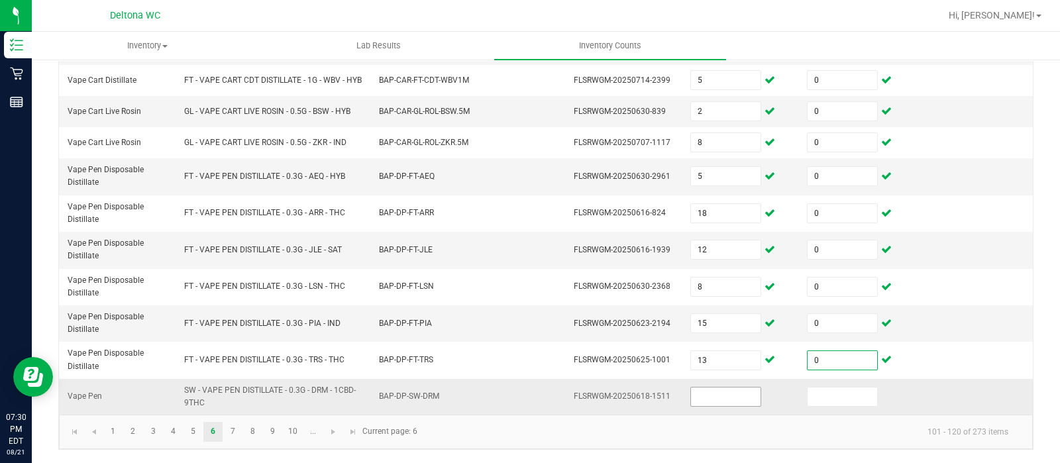
click at [699, 398] on input at bounding box center [726, 397] width 70 height 19
click at [238, 431] on link "7" at bounding box center [232, 432] width 19 height 20
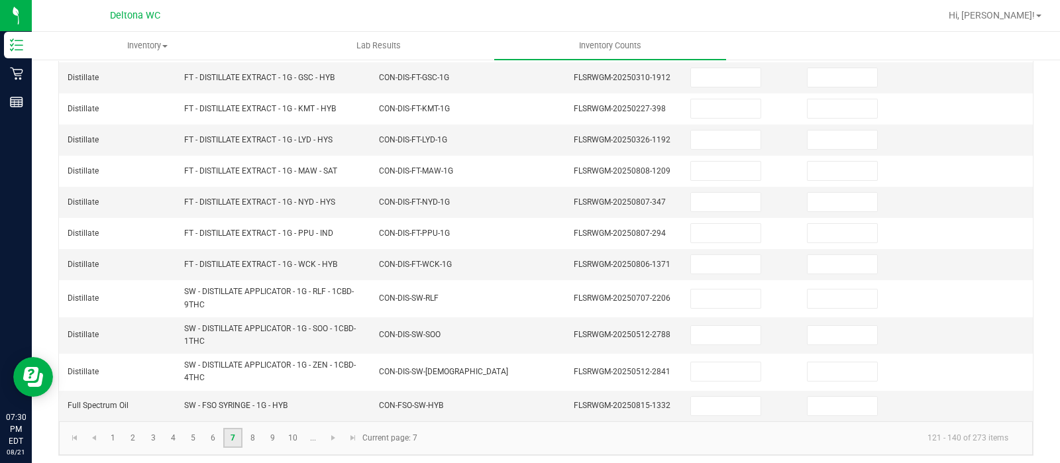
scroll to position [0, 0]
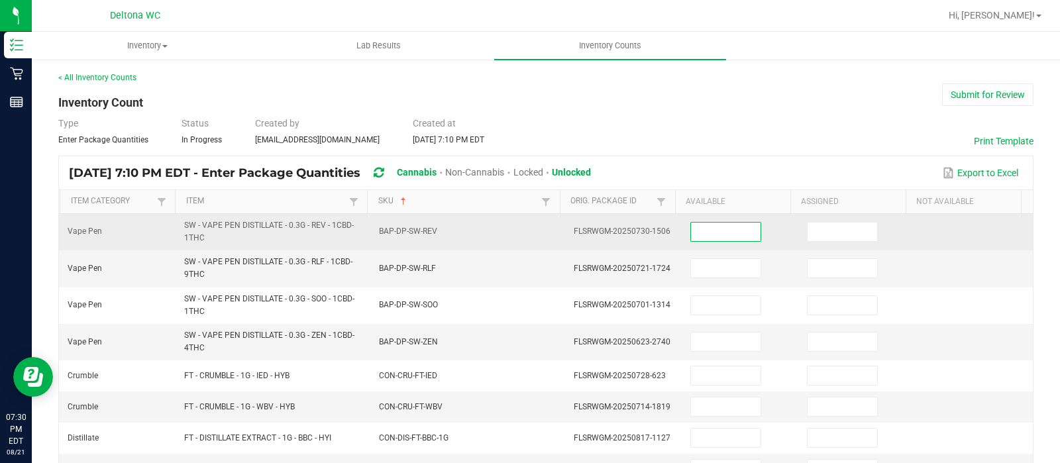
click at [712, 233] on input at bounding box center [726, 232] width 70 height 19
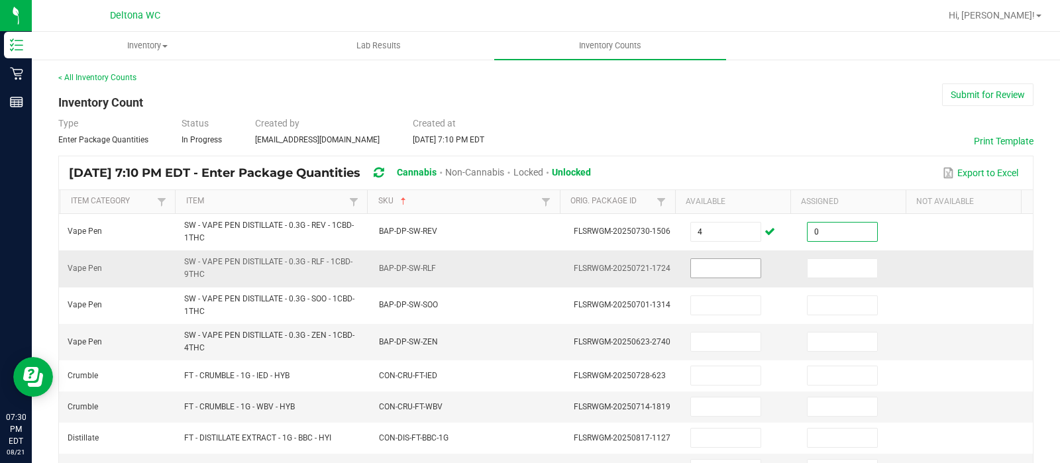
click at [709, 263] on input at bounding box center [726, 268] width 70 height 19
click at [709, 263] on input "1" at bounding box center [726, 268] width 70 height 19
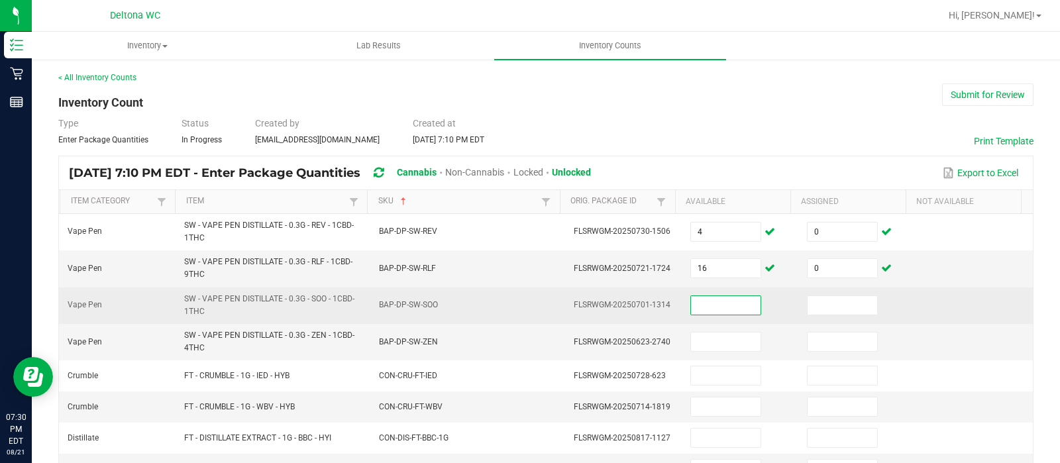
click at [698, 303] on input at bounding box center [726, 305] width 70 height 19
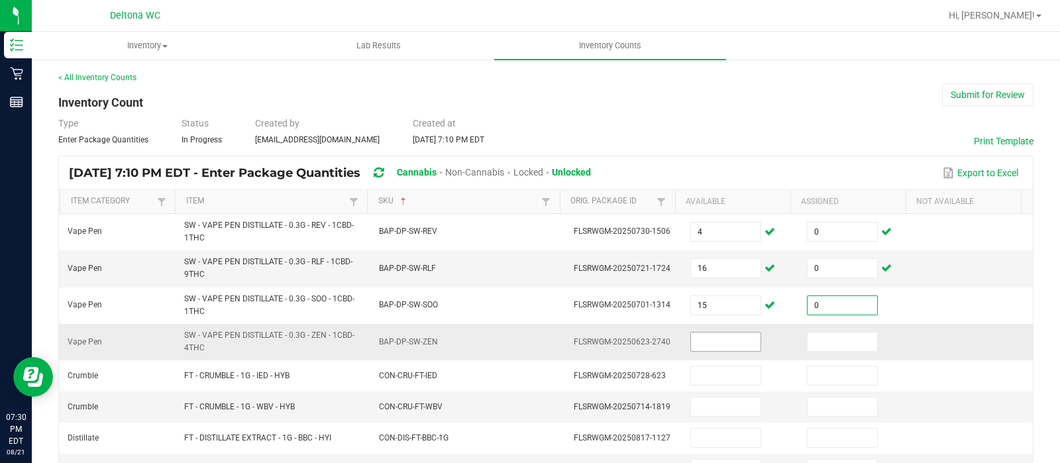
click at [697, 343] on input at bounding box center [726, 342] width 70 height 19
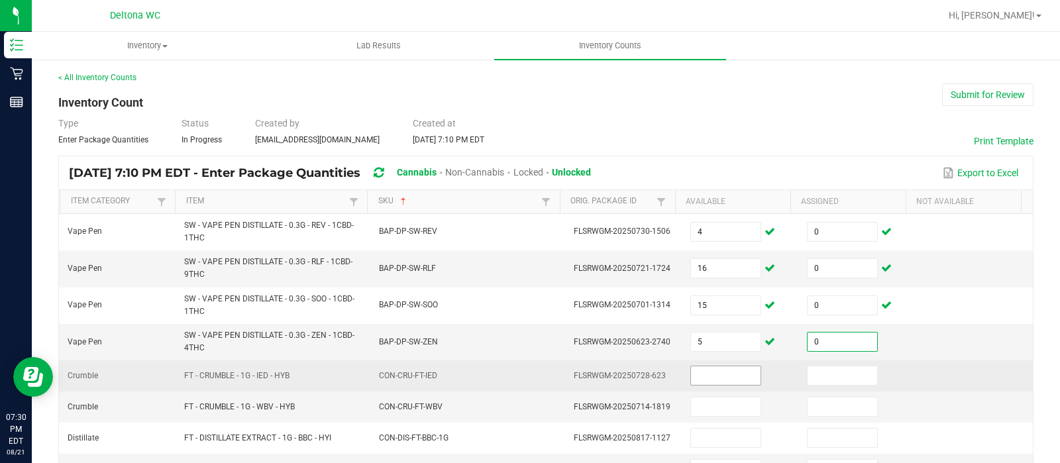
click at [699, 372] on input at bounding box center [726, 375] width 70 height 19
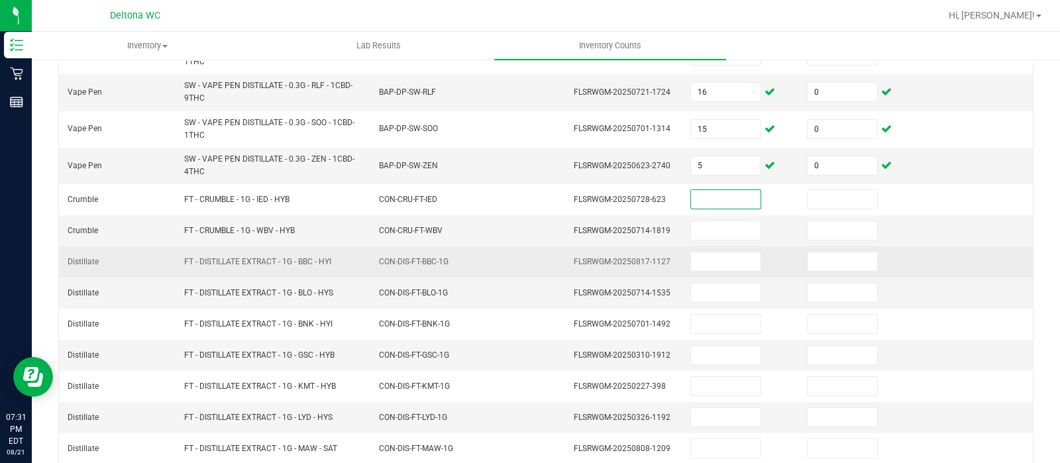
scroll to position [158, 0]
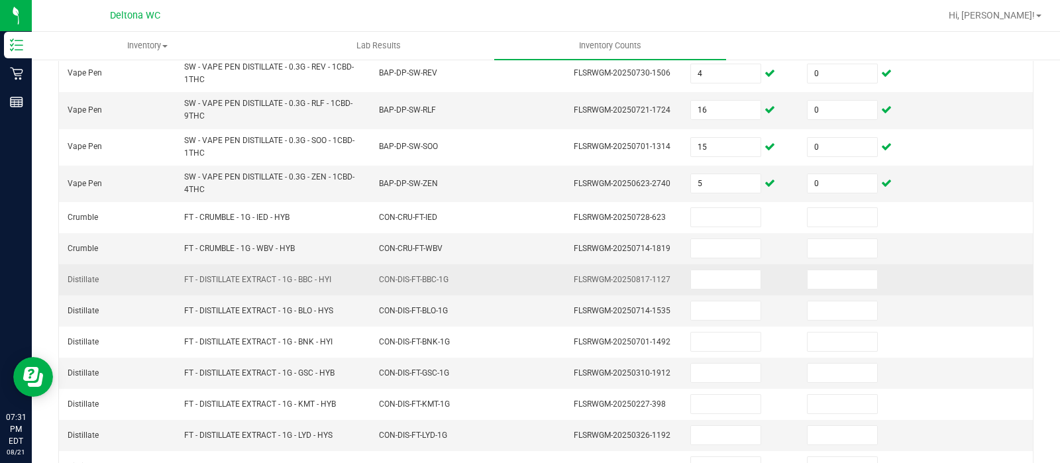
click at [391, 343] on span "CON-DIS-FT-BNK-1G" at bounding box center [414, 341] width 71 height 9
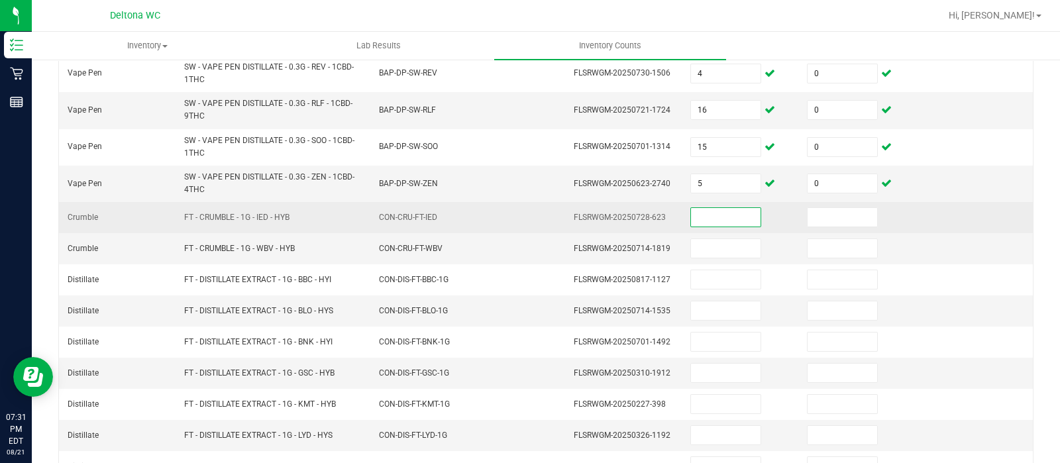
click at [697, 209] on input at bounding box center [726, 217] width 70 height 19
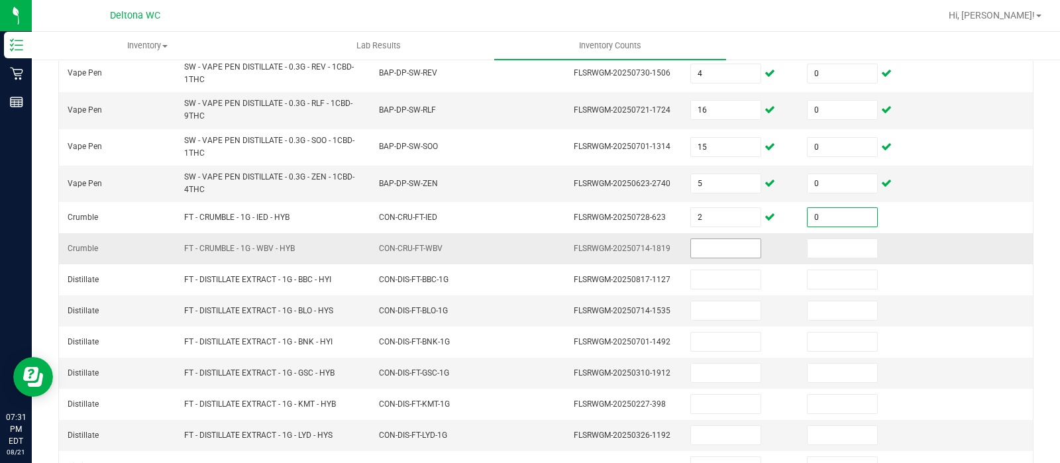
click at [692, 243] on input at bounding box center [726, 248] width 70 height 19
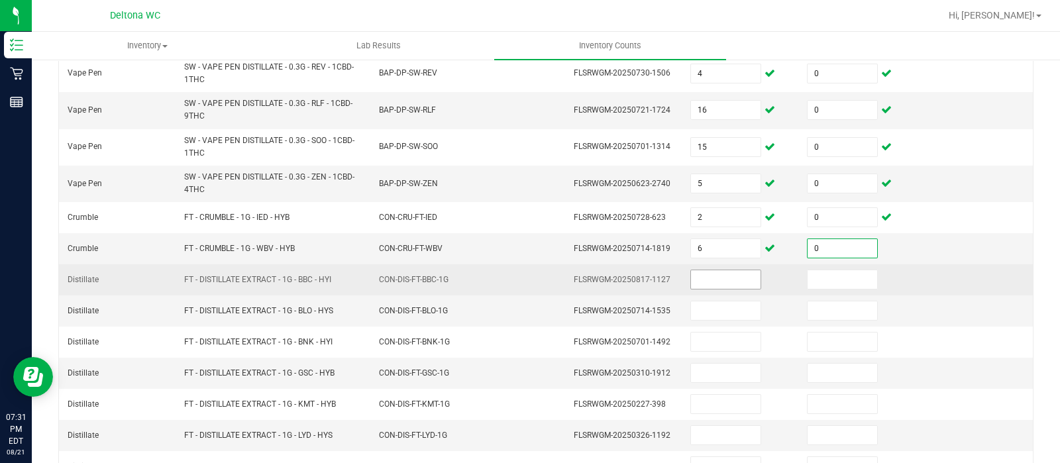
click at [692, 272] on input at bounding box center [726, 279] width 70 height 19
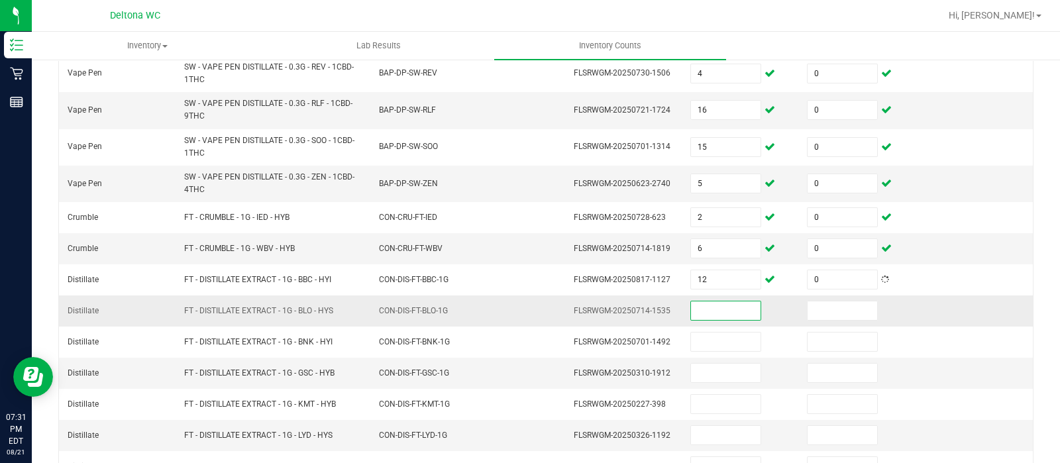
click at [699, 317] on input at bounding box center [726, 310] width 70 height 19
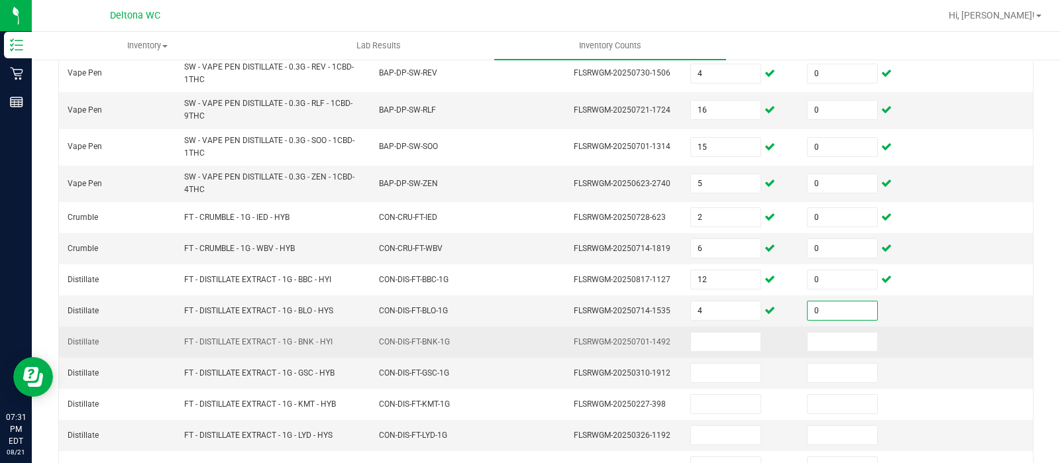
click at [701, 329] on td at bounding box center [741, 342] width 117 height 31
click at [704, 339] on input at bounding box center [726, 342] width 70 height 19
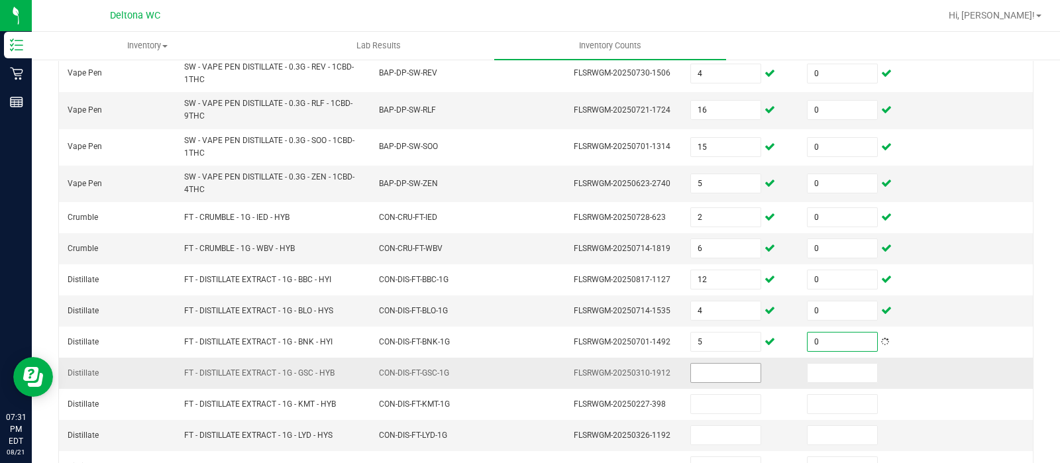
click at [702, 366] on input at bounding box center [726, 373] width 70 height 19
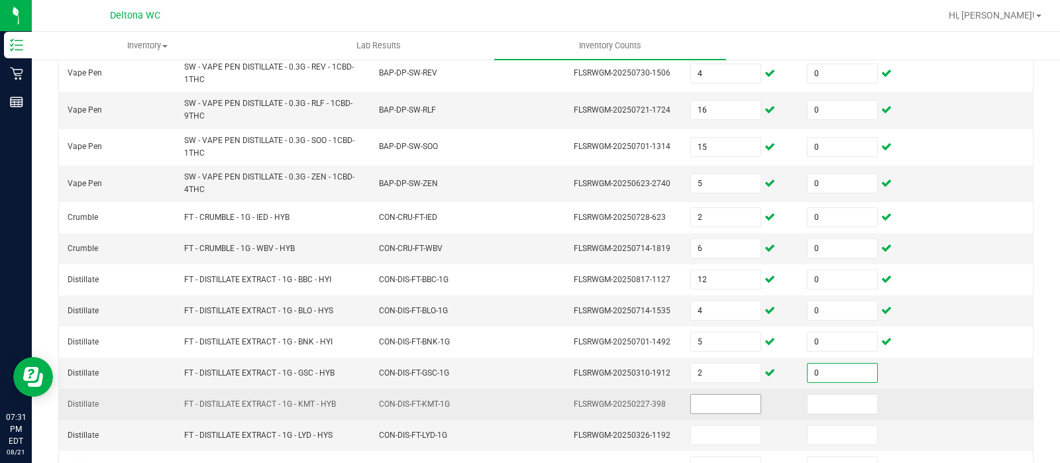
click at [701, 405] on input at bounding box center [726, 404] width 70 height 19
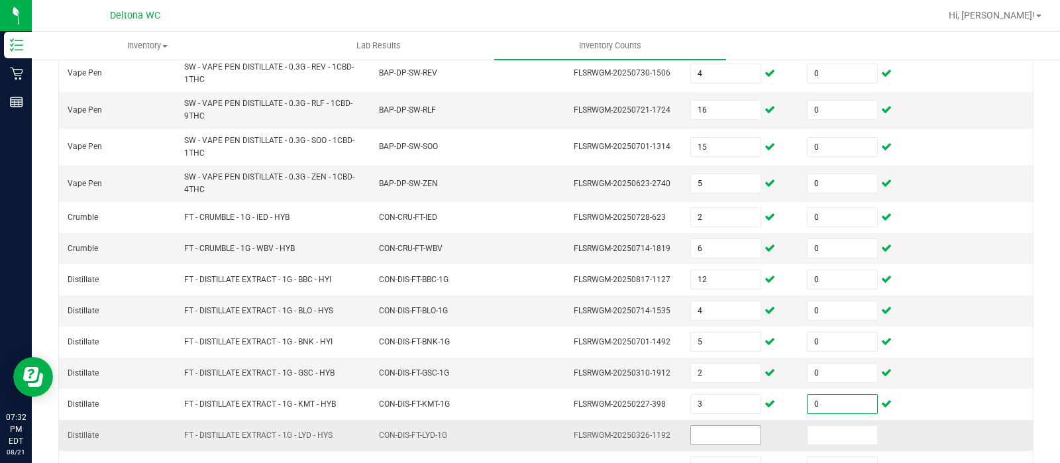
click at [699, 434] on input at bounding box center [726, 435] width 70 height 19
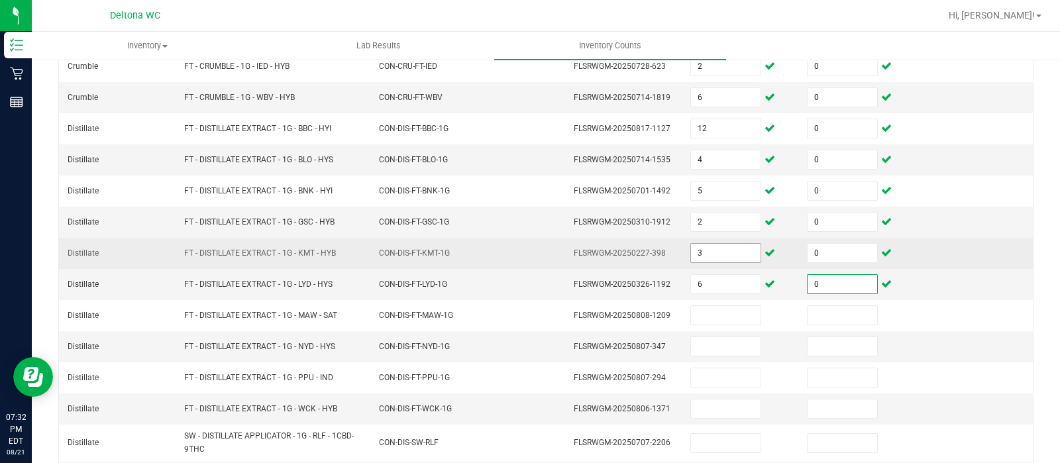
scroll to position [315, 0]
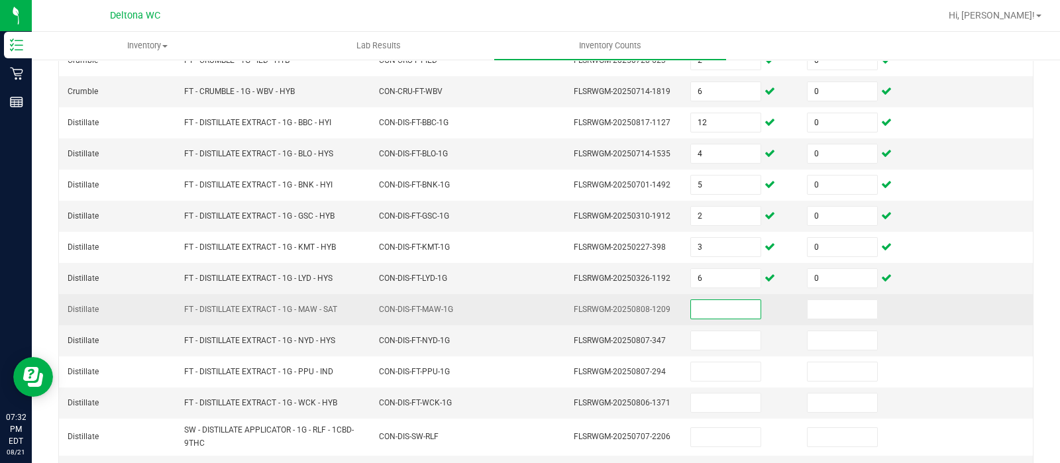
click at [699, 303] on input at bounding box center [726, 309] width 70 height 19
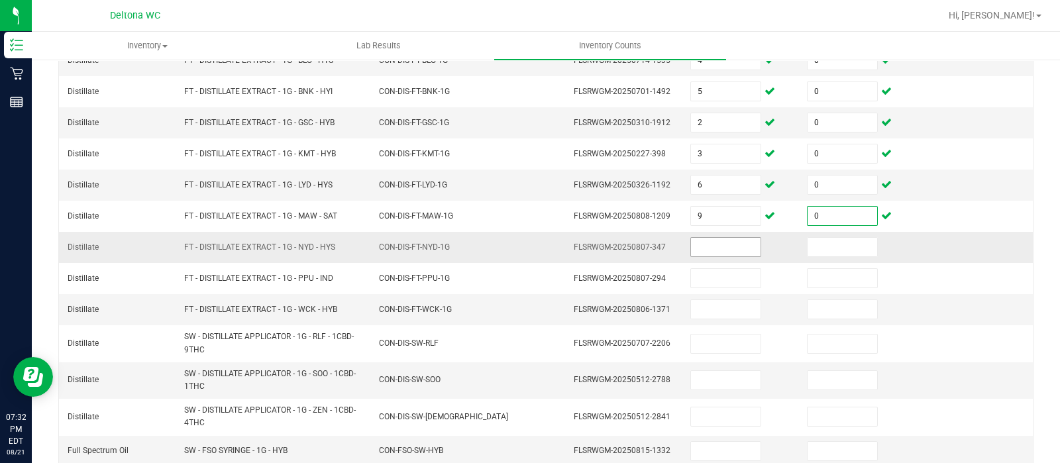
scroll to position [454, 0]
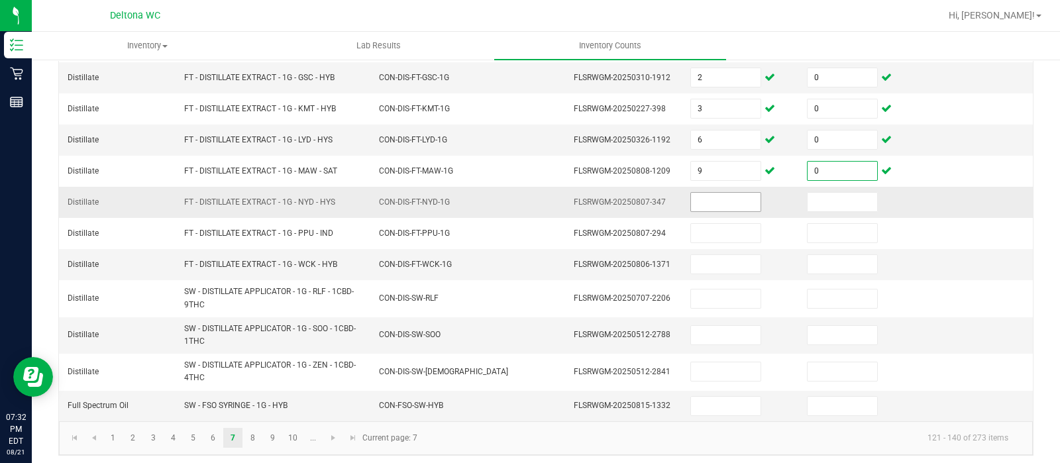
click at [713, 207] on input at bounding box center [726, 202] width 70 height 19
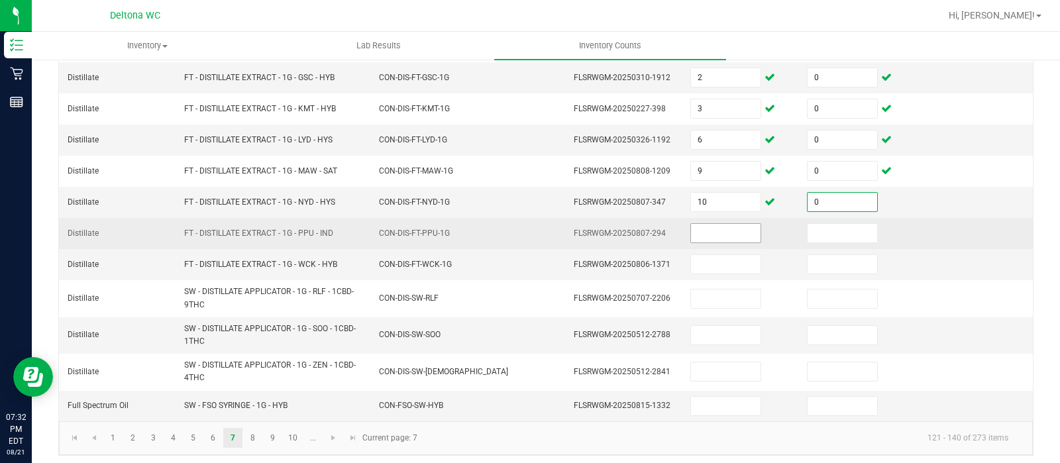
click at [712, 231] on input at bounding box center [726, 233] width 70 height 19
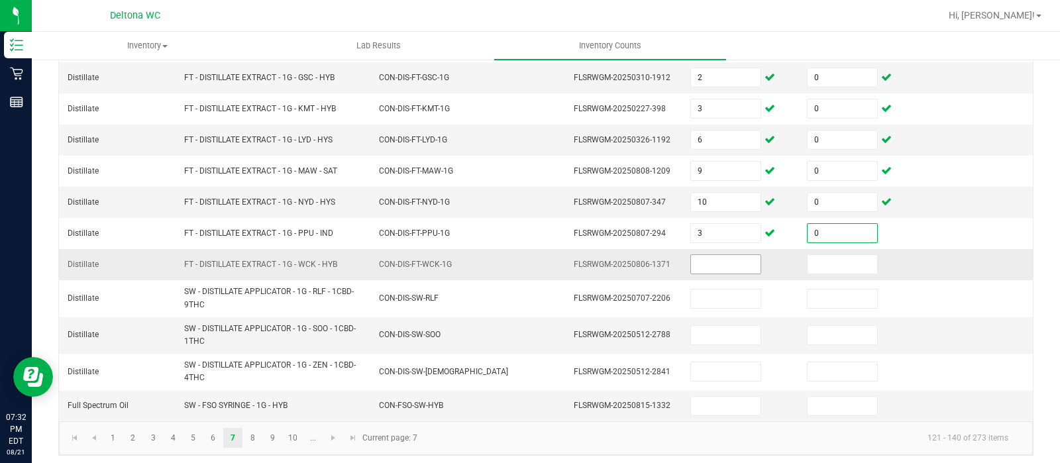
click at [714, 255] on input at bounding box center [726, 264] width 70 height 19
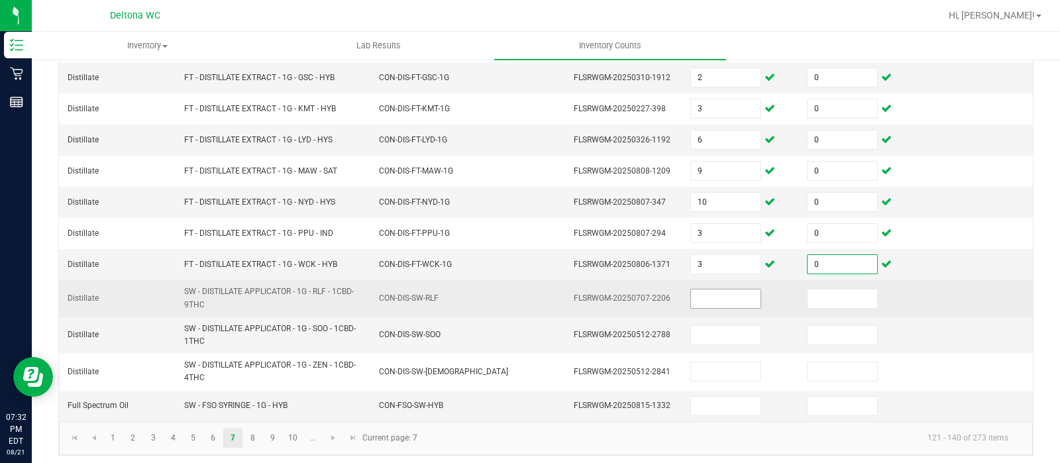
click at [708, 290] on input at bounding box center [726, 299] width 70 height 19
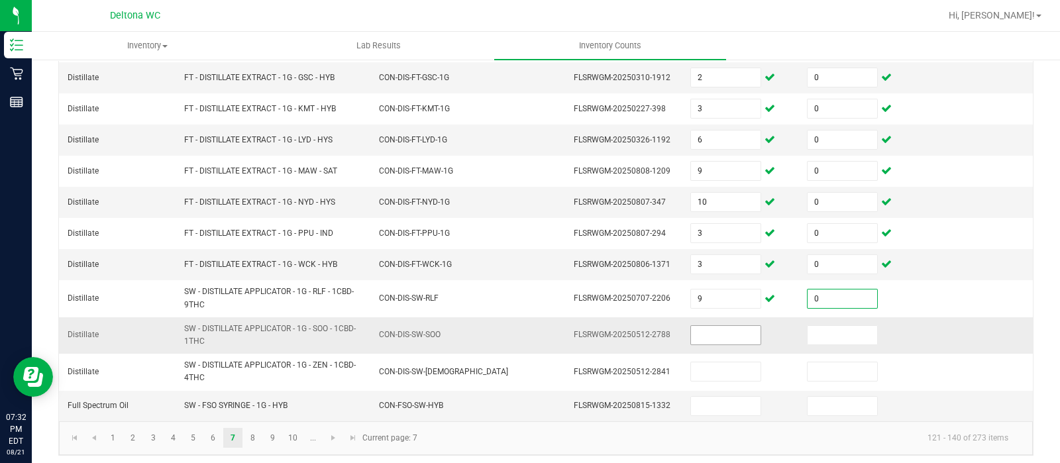
click at [709, 331] on input at bounding box center [726, 335] width 70 height 19
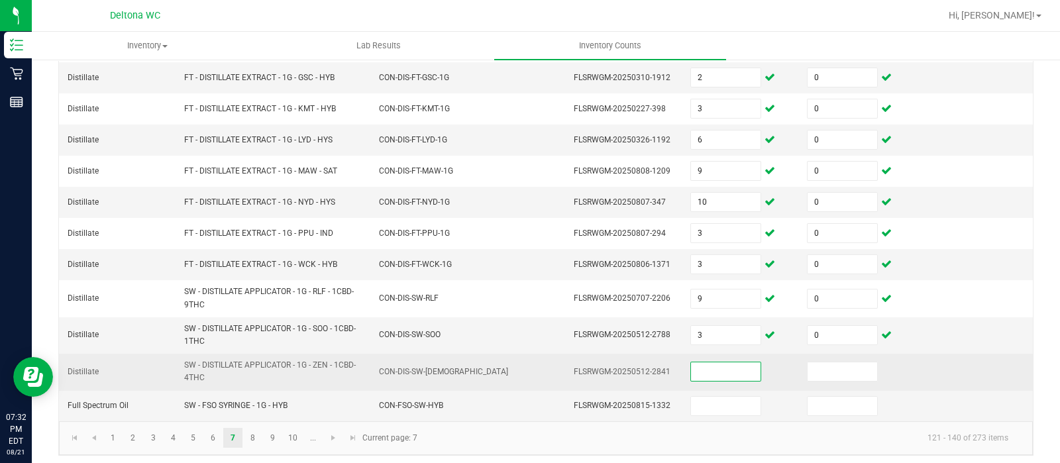
click at [710, 368] on input at bounding box center [726, 371] width 70 height 19
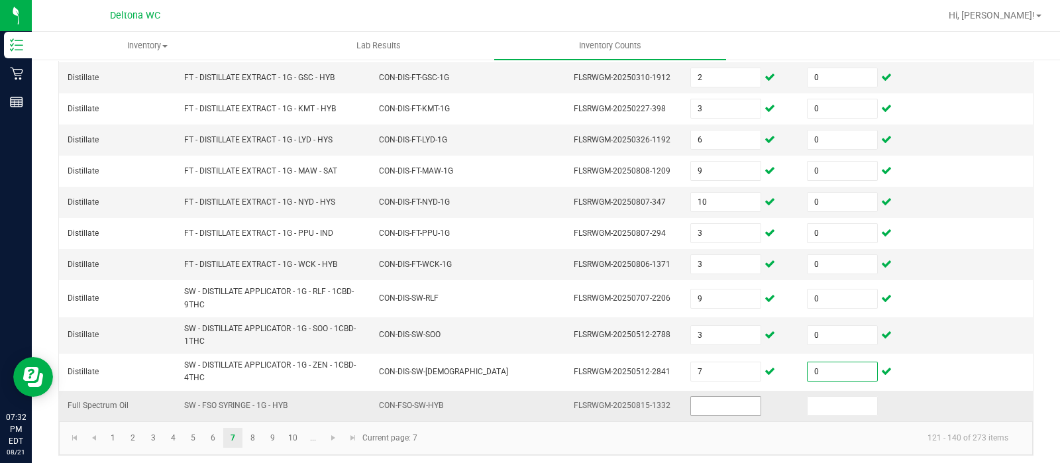
click at [709, 398] on input at bounding box center [726, 406] width 70 height 19
click at [250, 436] on link "8" at bounding box center [252, 438] width 19 height 20
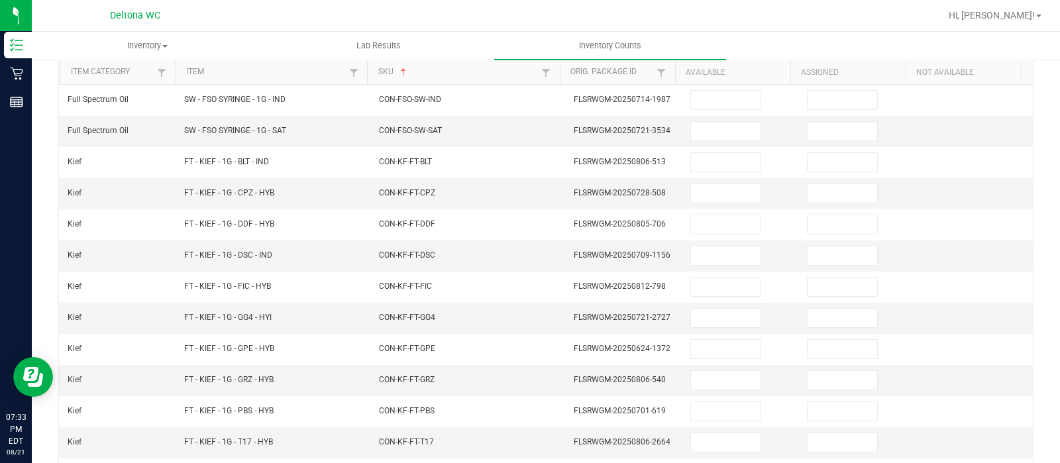
scroll to position [0, 0]
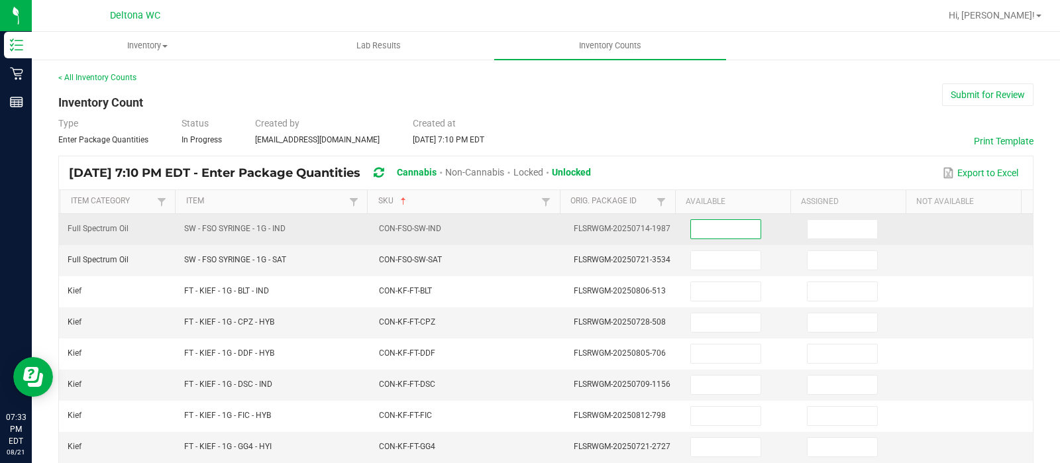
click at [710, 234] on input at bounding box center [726, 229] width 70 height 19
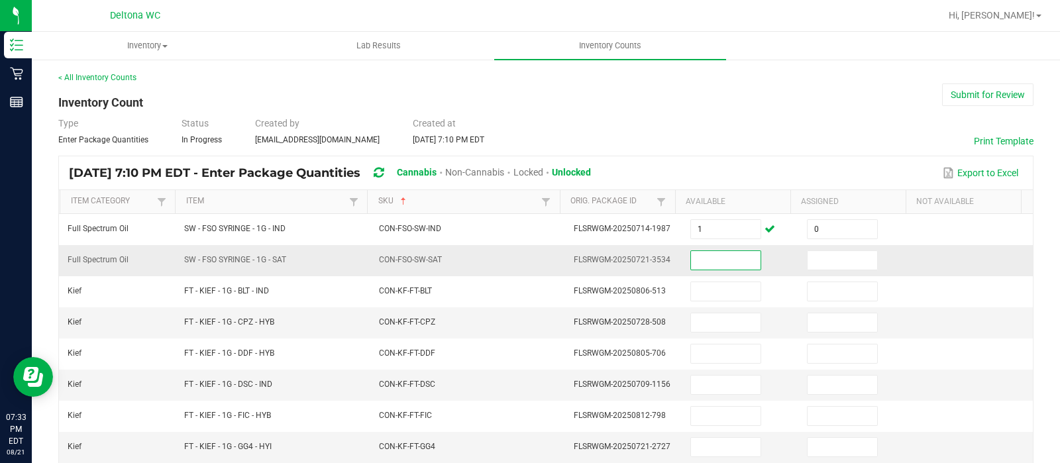
click at [710, 253] on input at bounding box center [726, 260] width 70 height 19
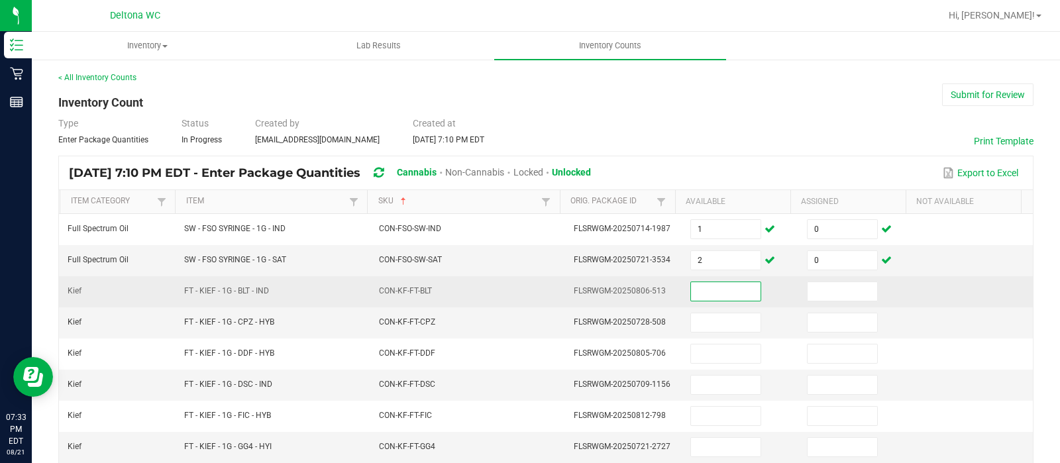
click at [695, 293] on input at bounding box center [726, 291] width 70 height 19
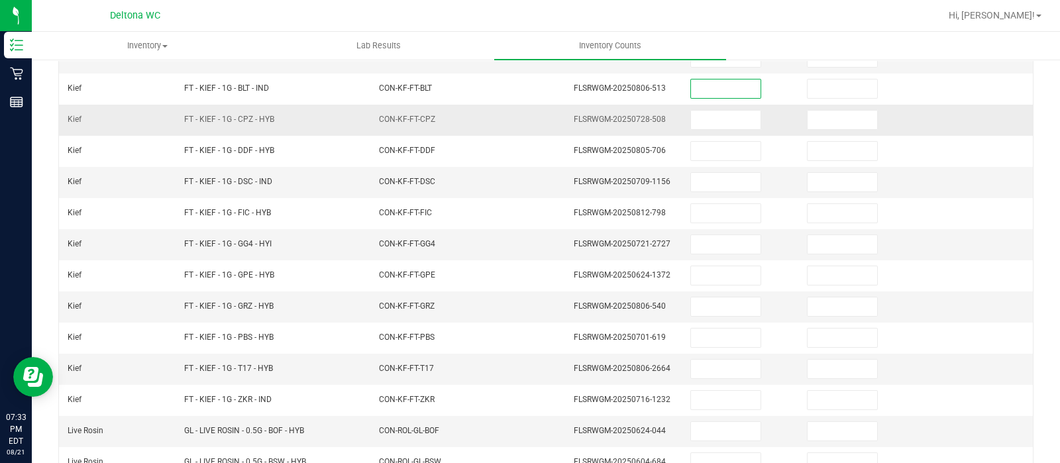
scroll to position [213, 0]
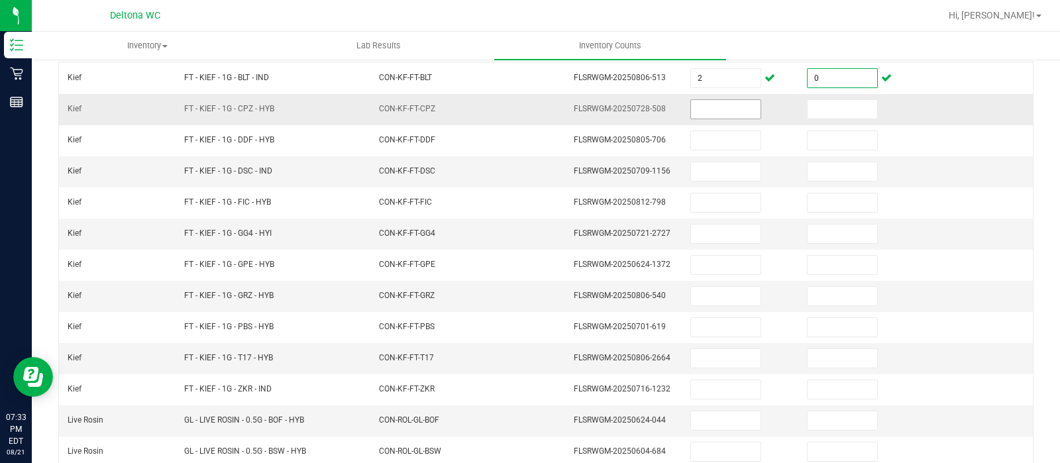
click at [691, 112] on input at bounding box center [726, 109] width 70 height 19
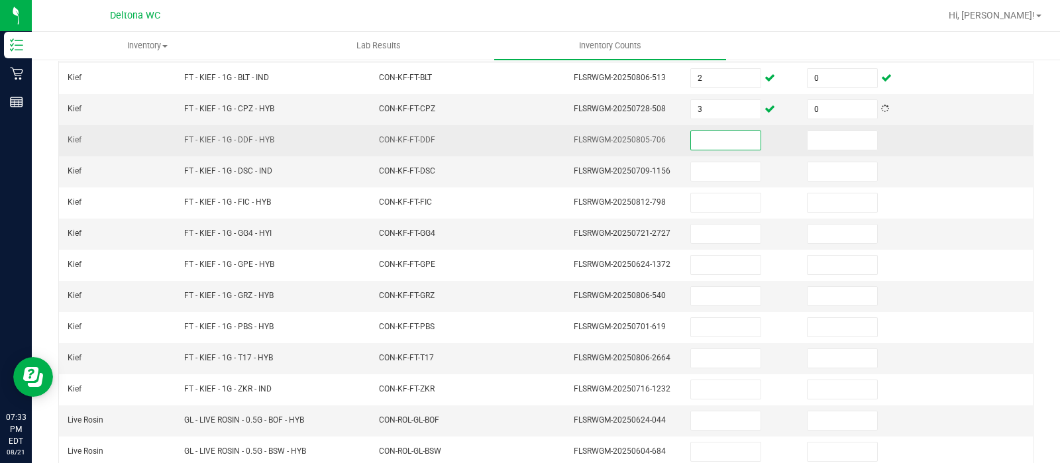
click at [692, 137] on input at bounding box center [726, 140] width 70 height 19
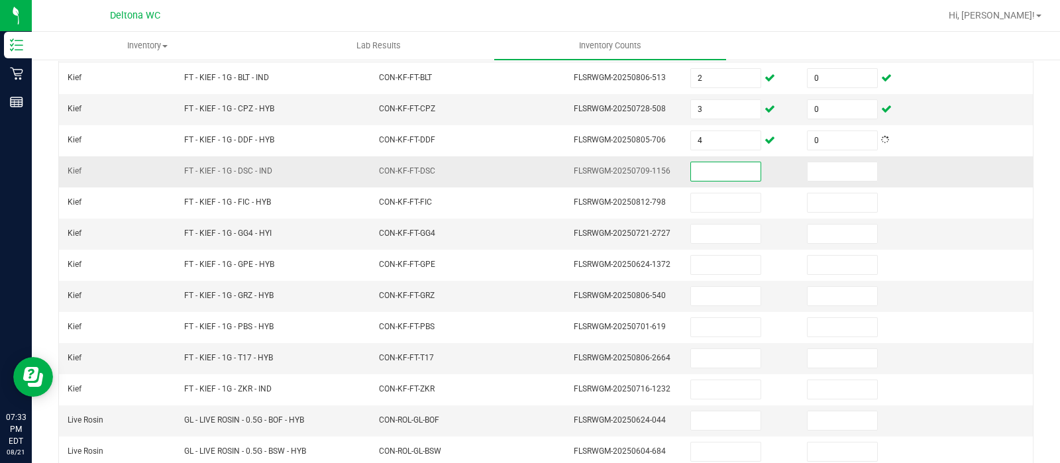
click at [692, 162] on input at bounding box center [726, 171] width 70 height 19
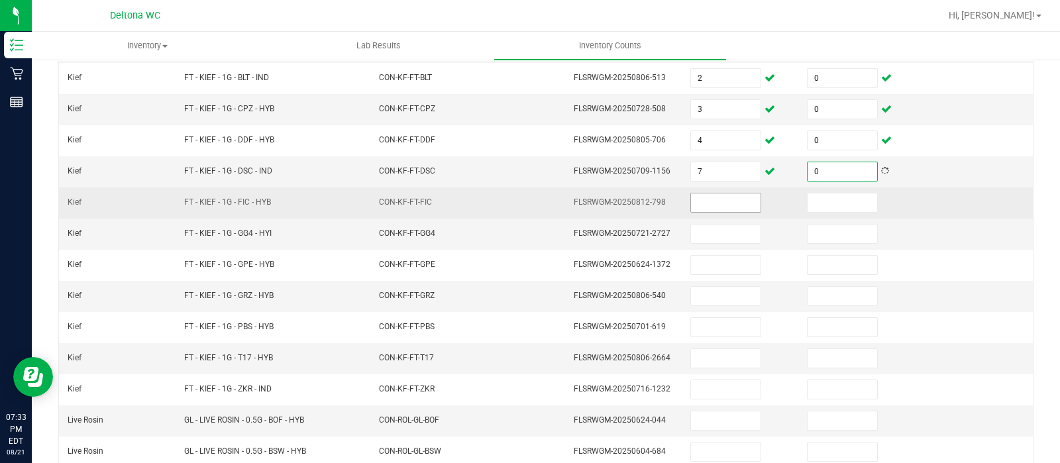
click at [695, 197] on input at bounding box center [726, 202] width 70 height 19
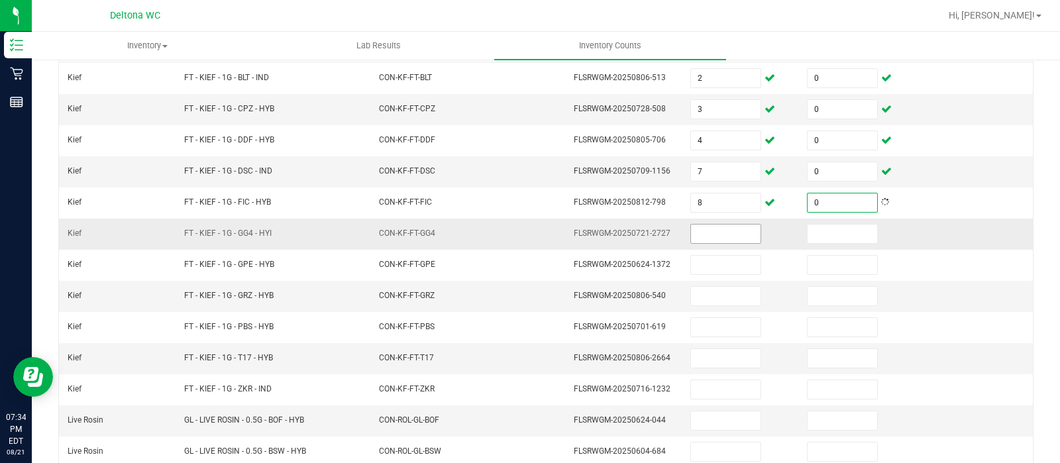
click at [691, 227] on input at bounding box center [726, 234] width 70 height 19
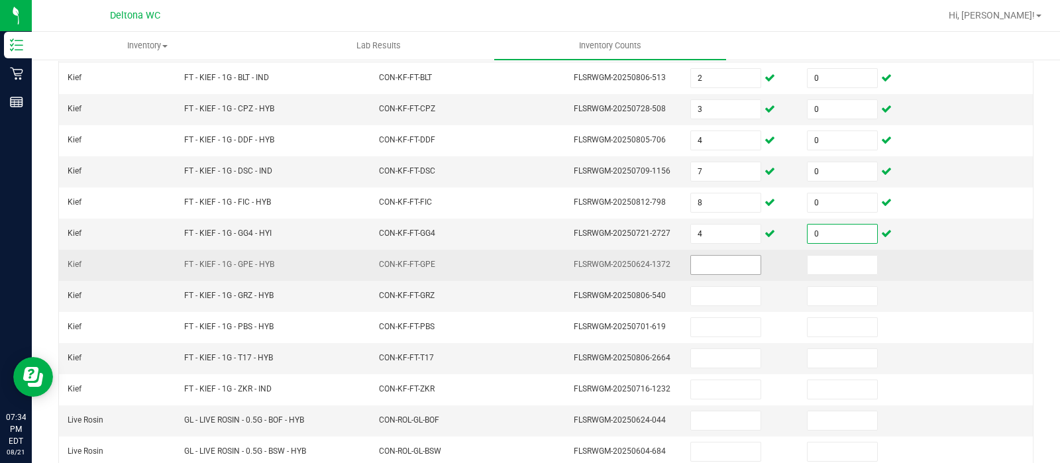
click at [697, 268] on input at bounding box center [726, 265] width 70 height 19
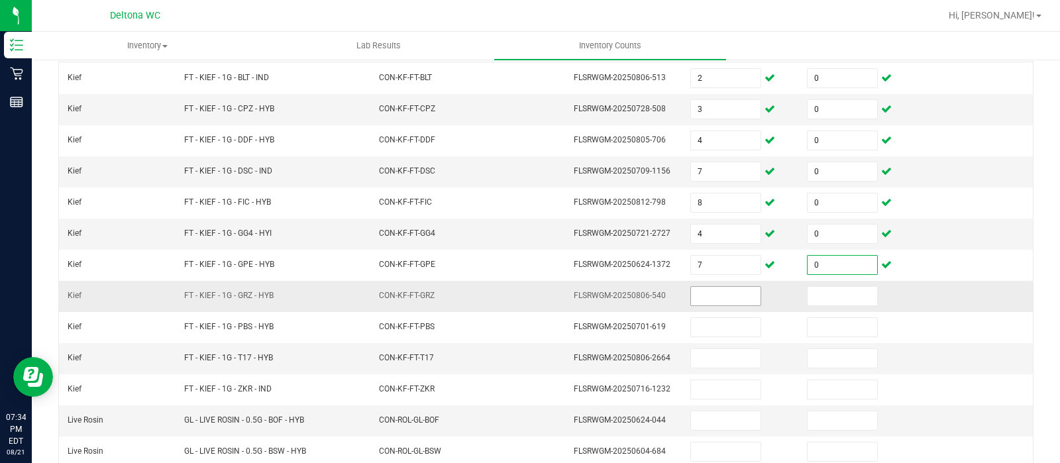
click at [700, 292] on input at bounding box center [726, 296] width 70 height 19
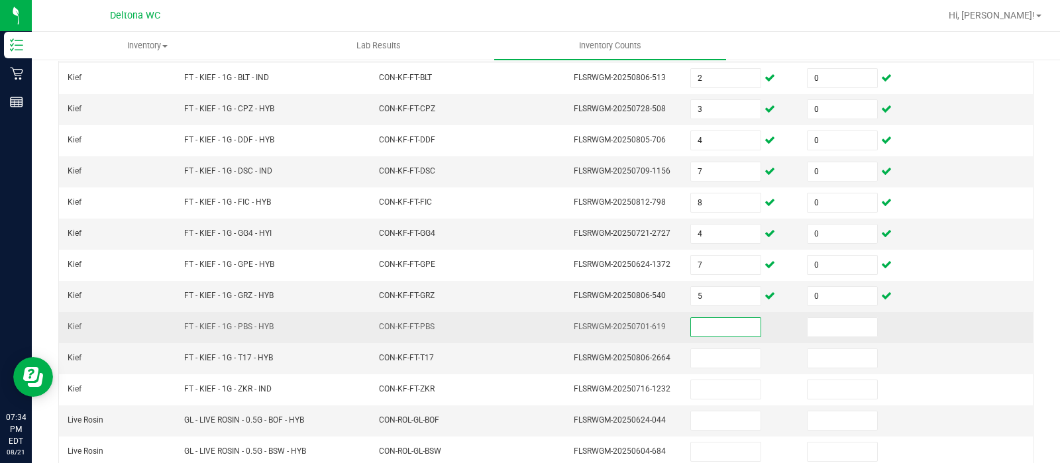
click at [702, 319] on input at bounding box center [726, 327] width 70 height 19
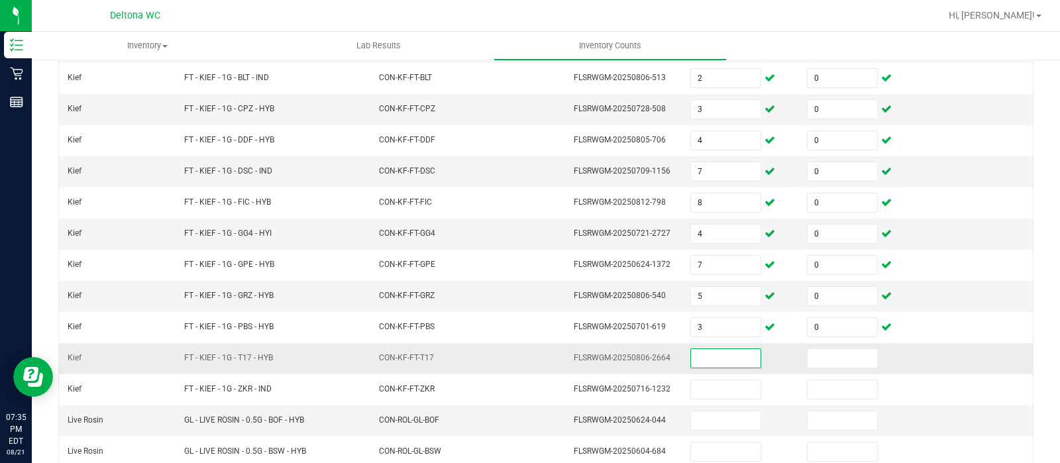
click at [706, 357] on input at bounding box center [726, 358] width 70 height 19
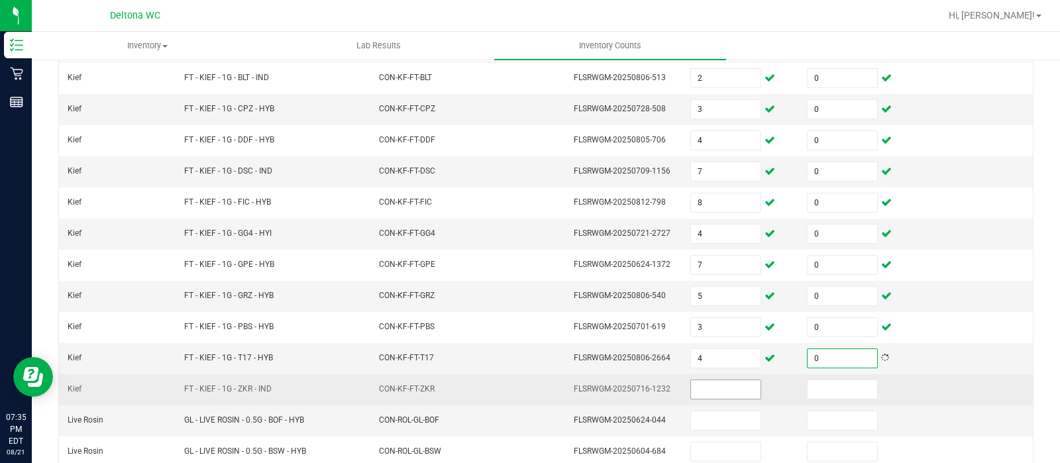
click at [706, 388] on input at bounding box center [726, 389] width 70 height 19
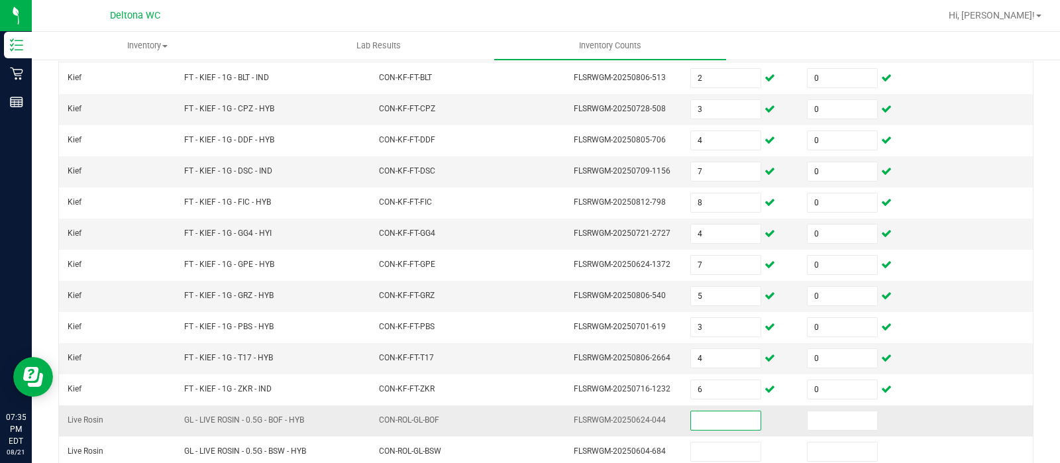
click at [704, 415] on input at bounding box center [726, 420] width 70 height 19
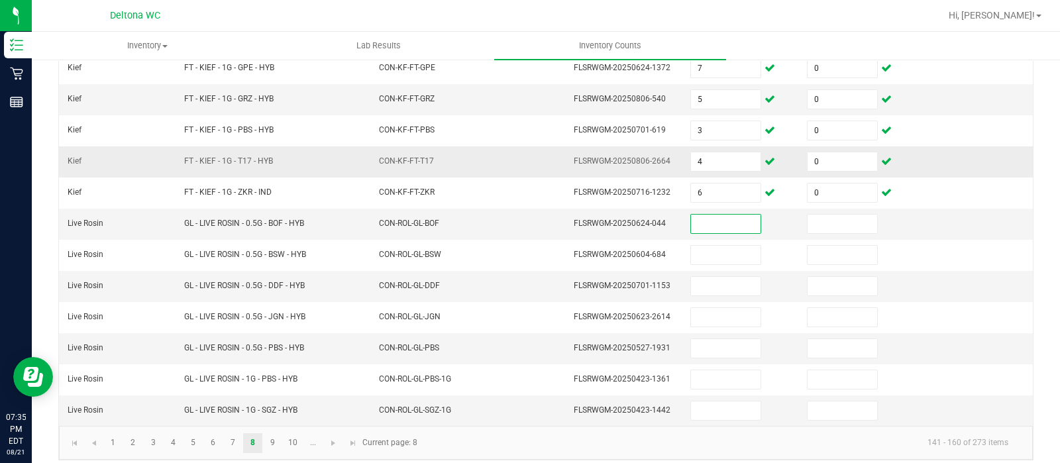
scroll to position [413, 0]
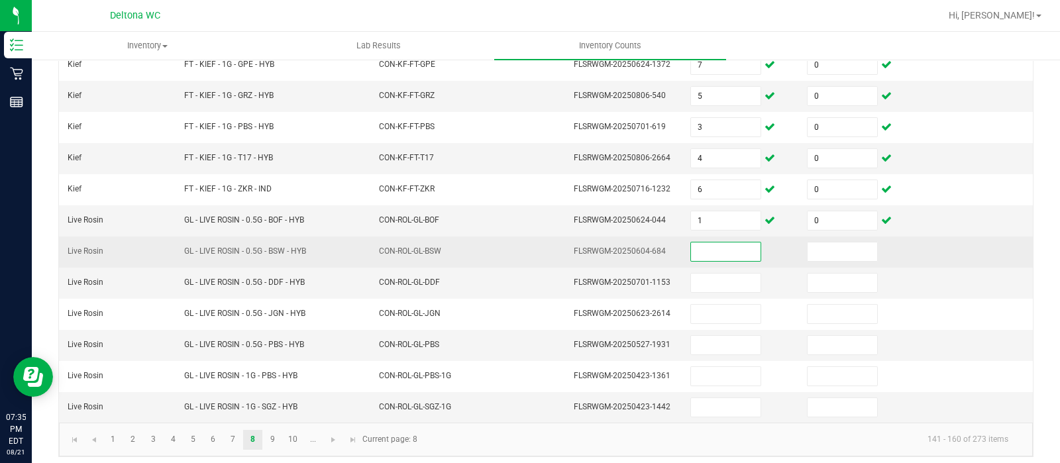
click at [692, 252] on input at bounding box center [726, 252] width 70 height 19
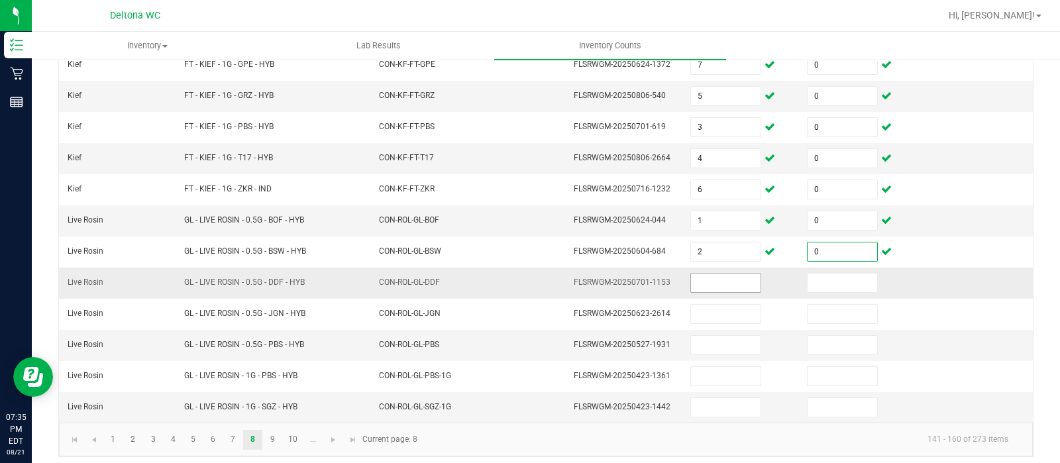
click at [696, 276] on input at bounding box center [726, 283] width 70 height 19
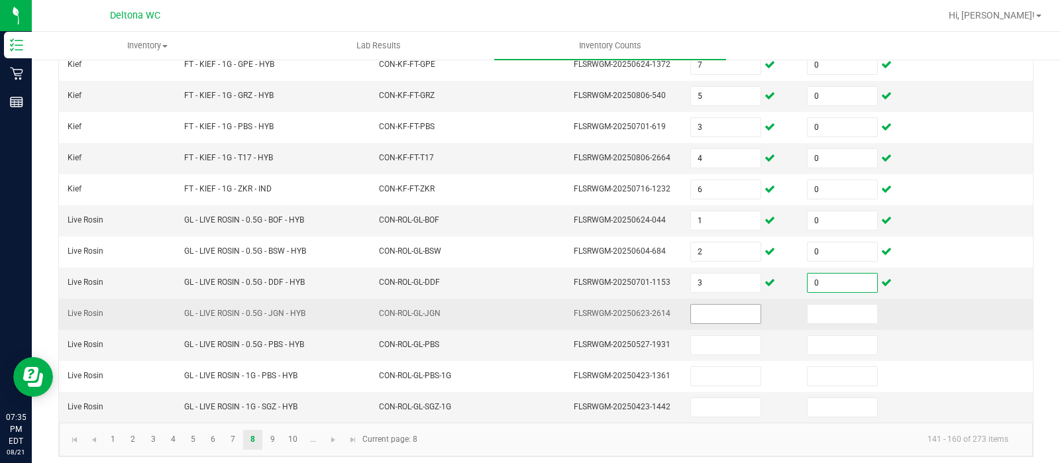
click at [699, 305] on input at bounding box center [726, 314] width 70 height 19
click at [728, 308] on input at bounding box center [726, 314] width 70 height 19
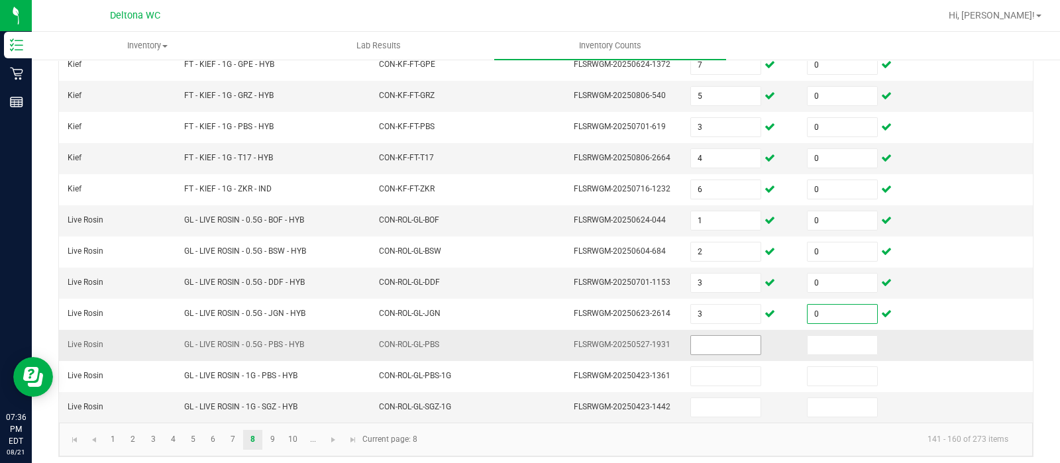
click at [722, 336] on input at bounding box center [726, 345] width 70 height 19
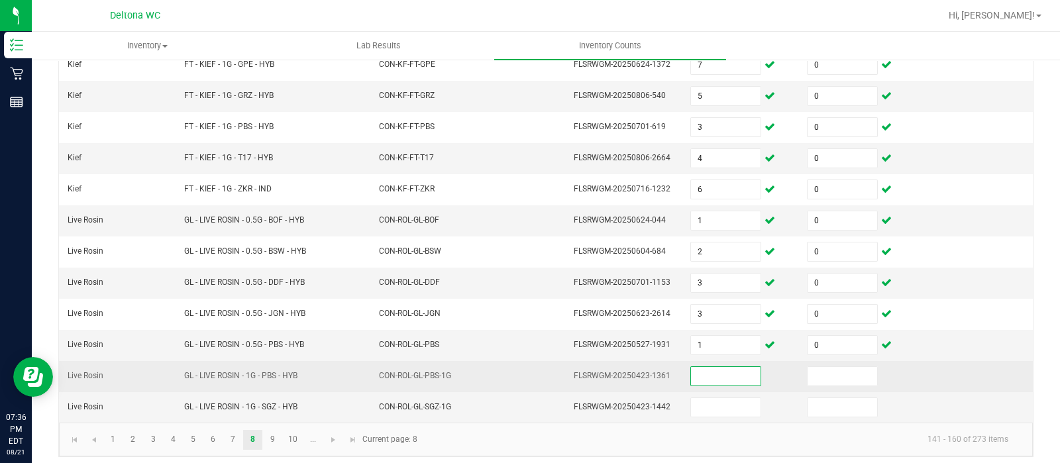
click at [710, 367] on input at bounding box center [726, 376] width 70 height 19
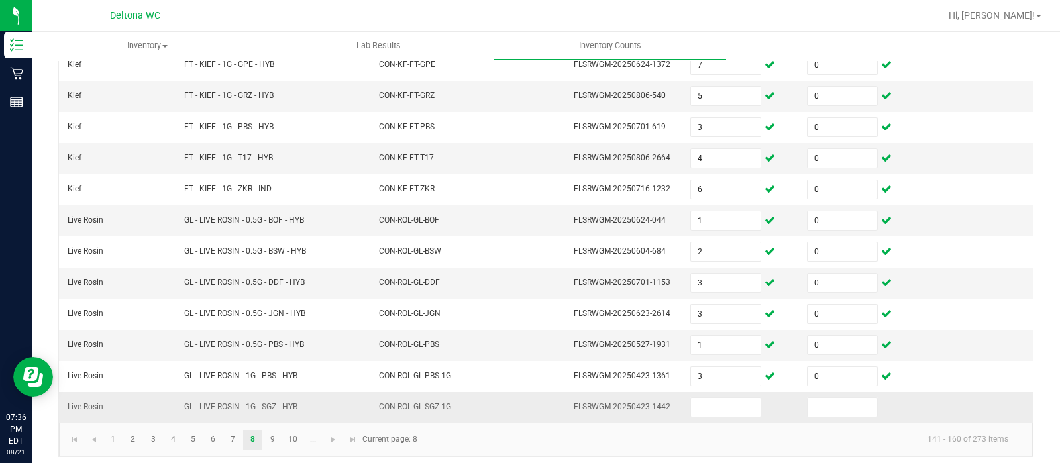
click at [710, 412] on td at bounding box center [741, 407] width 117 height 30
click at [702, 404] on input at bounding box center [726, 407] width 70 height 19
click at [335, 435] on span "Go to the next page" at bounding box center [333, 440] width 11 height 11
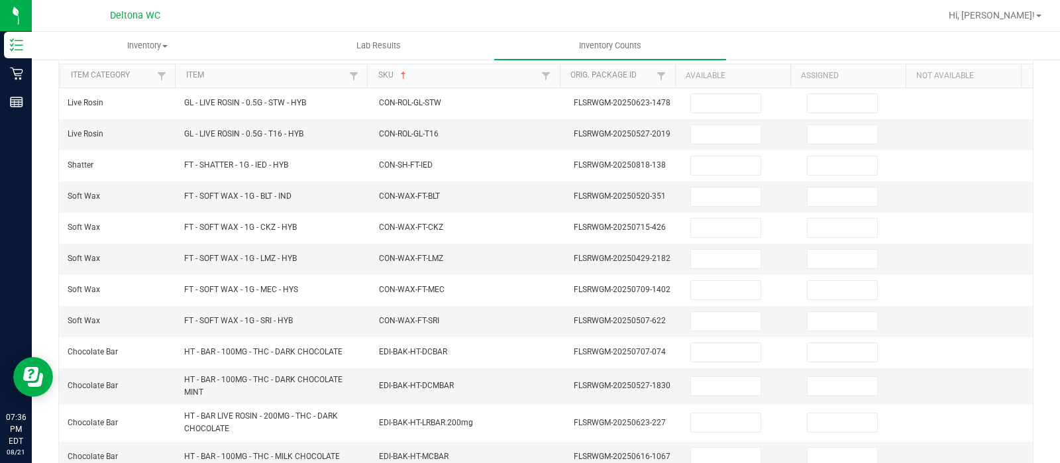
scroll to position [0, 0]
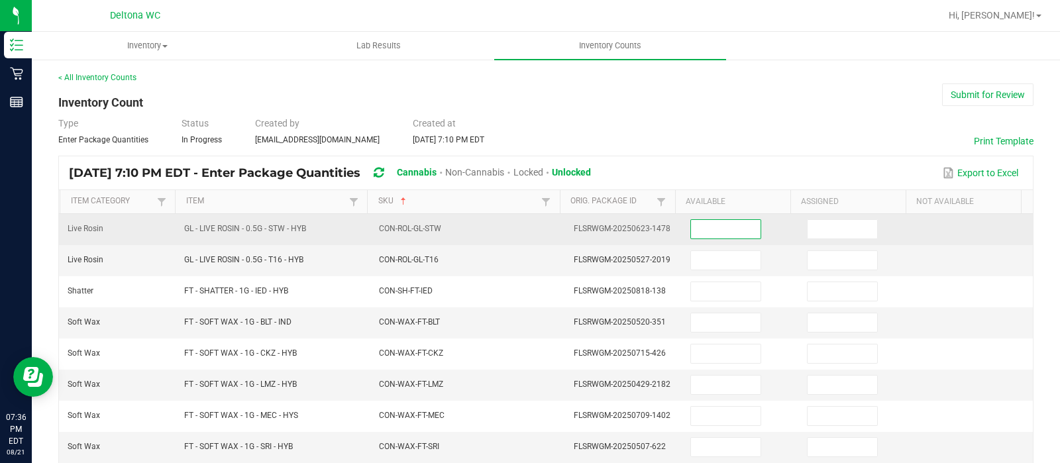
click at [712, 230] on input at bounding box center [726, 229] width 70 height 19
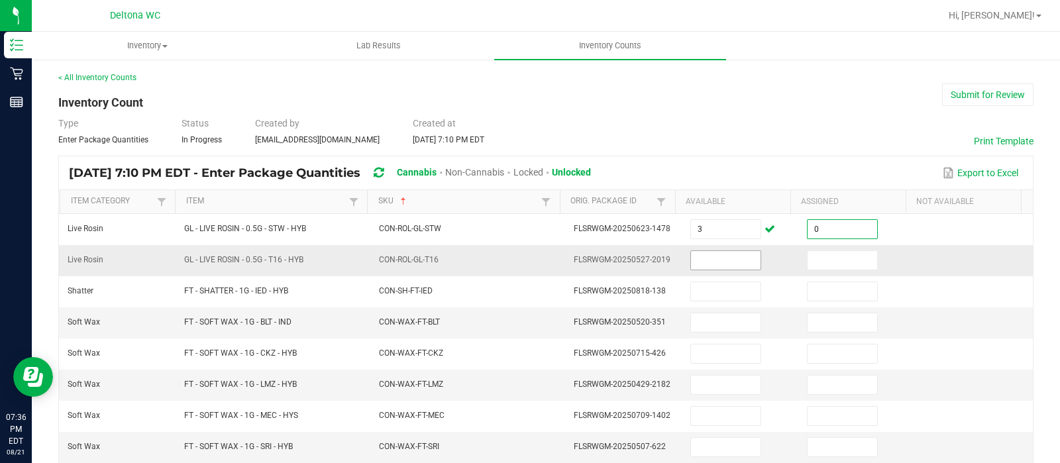
click at [706, 260] on input at bounding box center [726, 260] width 70 height 19
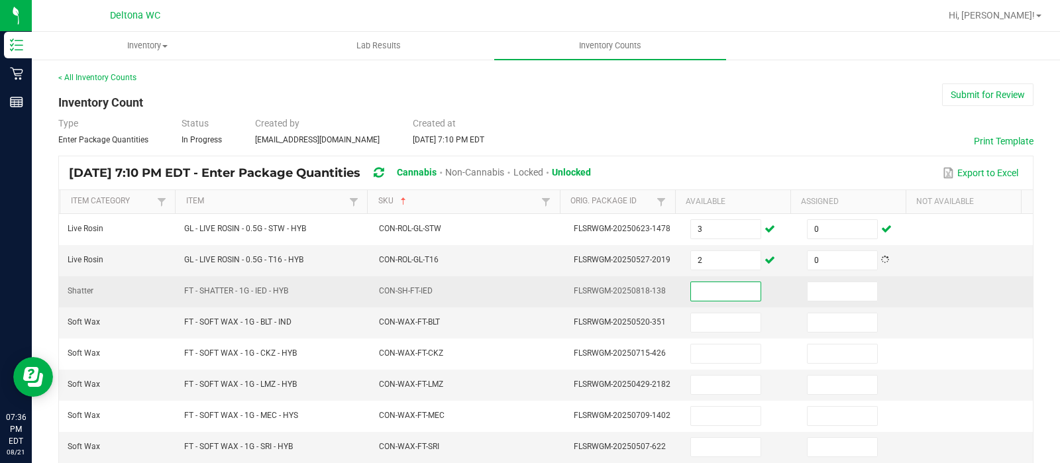
click at [702, 290] on input at bounding box center [726, 291] width 70 height 19
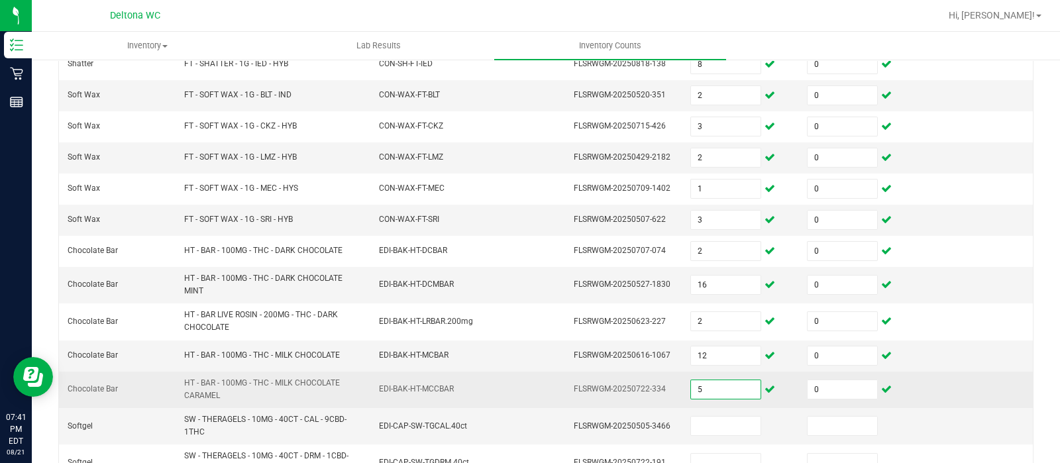
click at [696, 387] on input "5" at bounding box center [726, 389] width 70 height 19
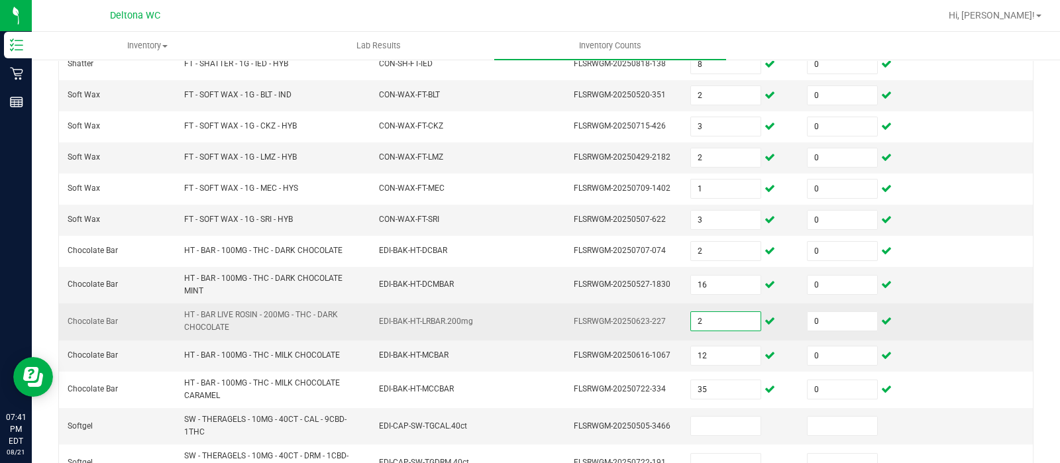
click at [718, 316] on input "2" at bounding box center [726, 321] width 70 height 19
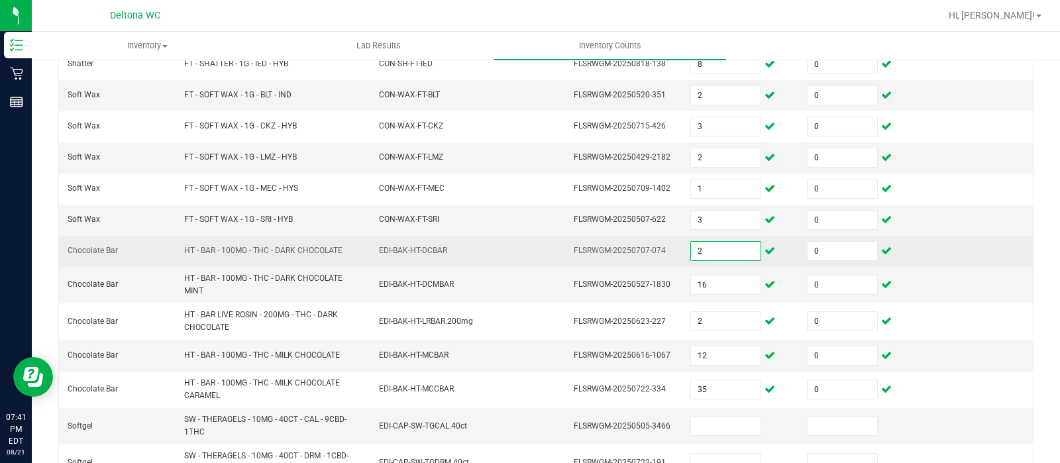
click at [708, 247] on input "2" at bounding box center [726, 251] width 70 height 19
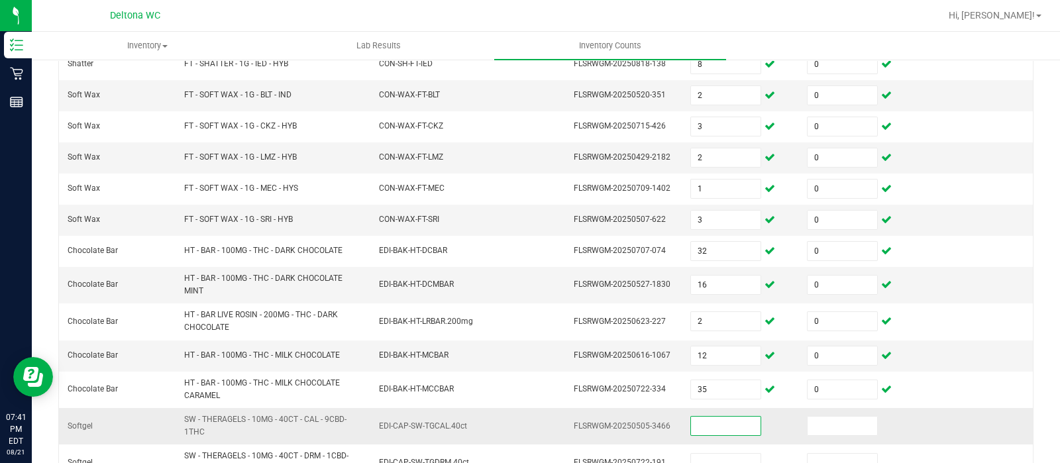
click at [719, 422] on input at bounding box center [726, 426] width 70 height 19
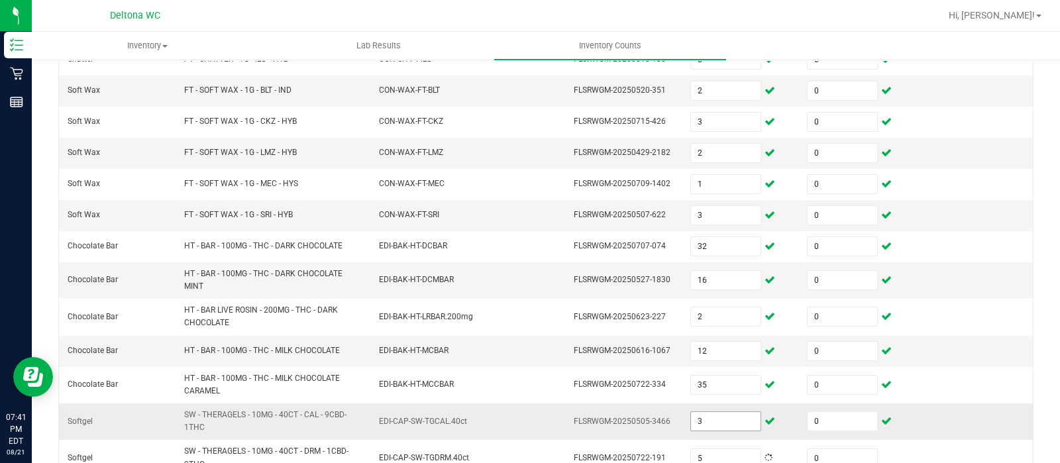
scroll to position [471, 0]
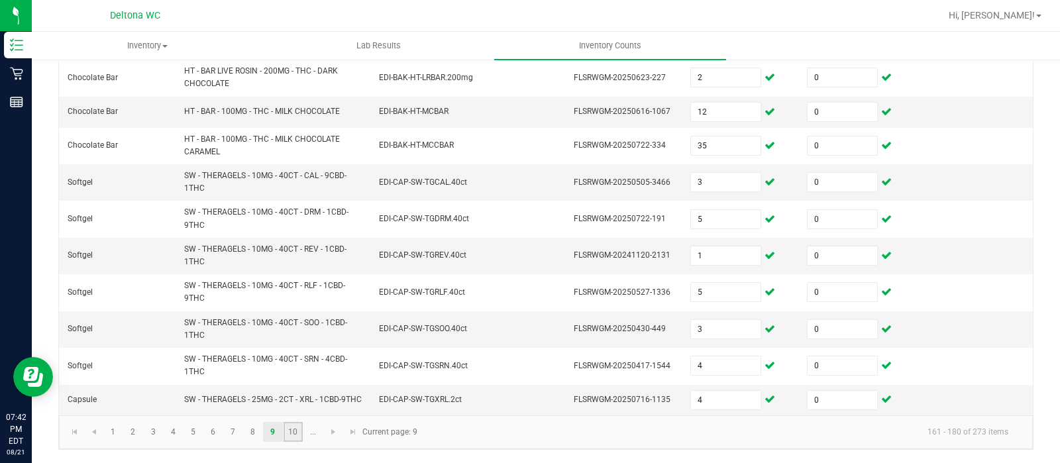
click at [301, 425] on link "10" at bounding box center [293, 432] width 19 height 20
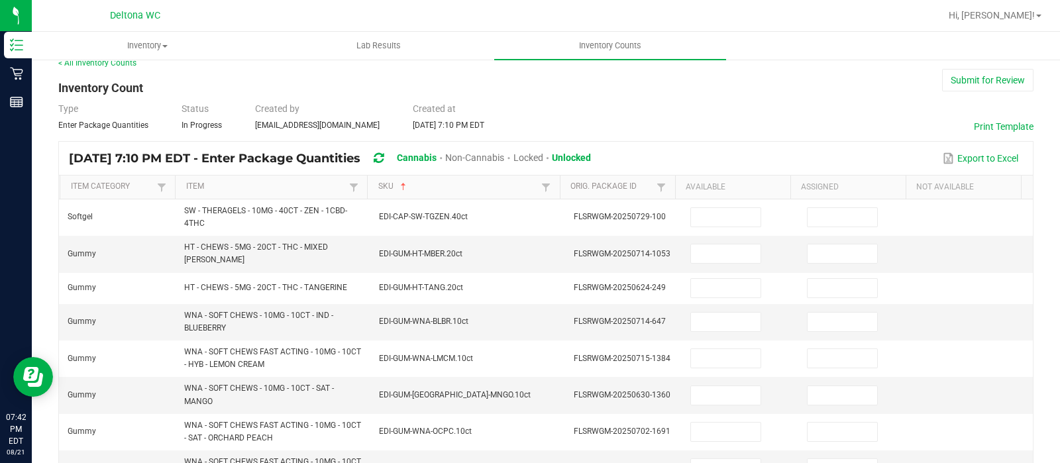
scroll to position [0, 0]
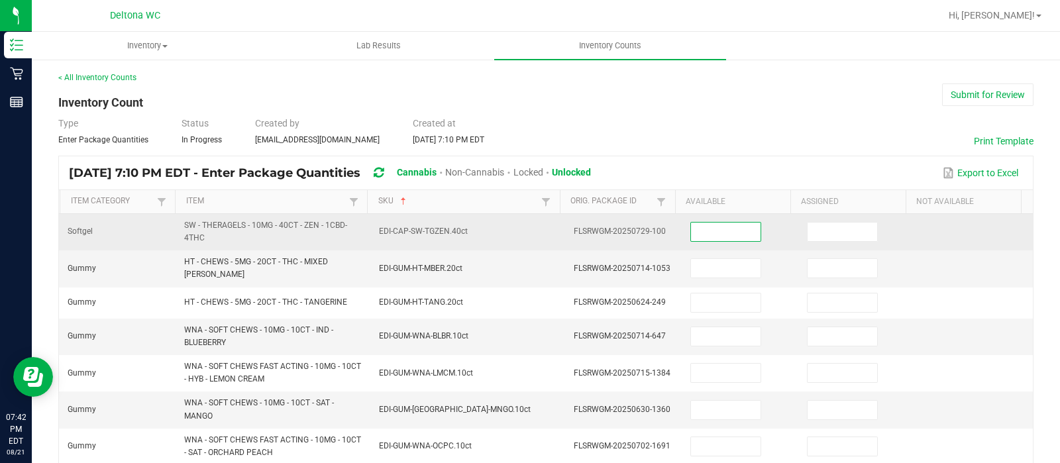
click at [716, 237] on input at bounding box center [726, 232] width 70 height 19
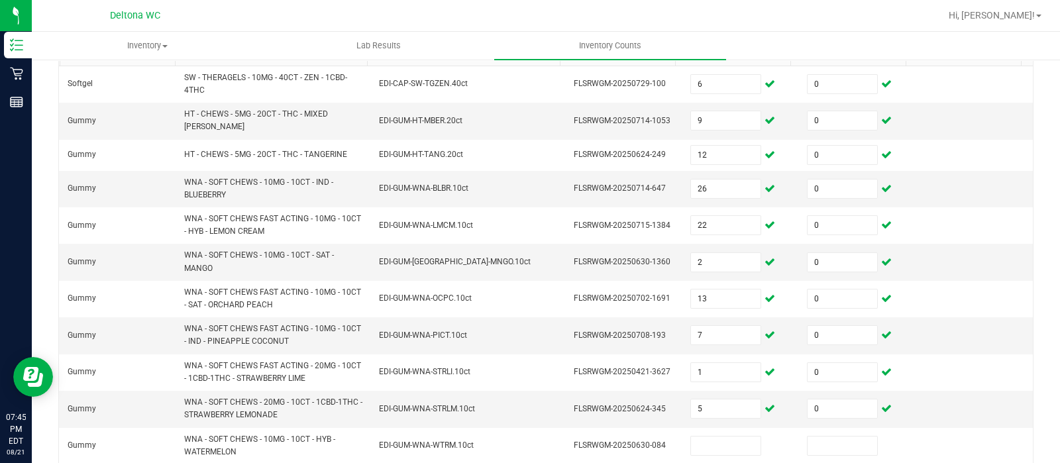
scroll to position [148, 0]
click at [720, 180] on input "26" at bounding box center [726, 188] width 70 height 19
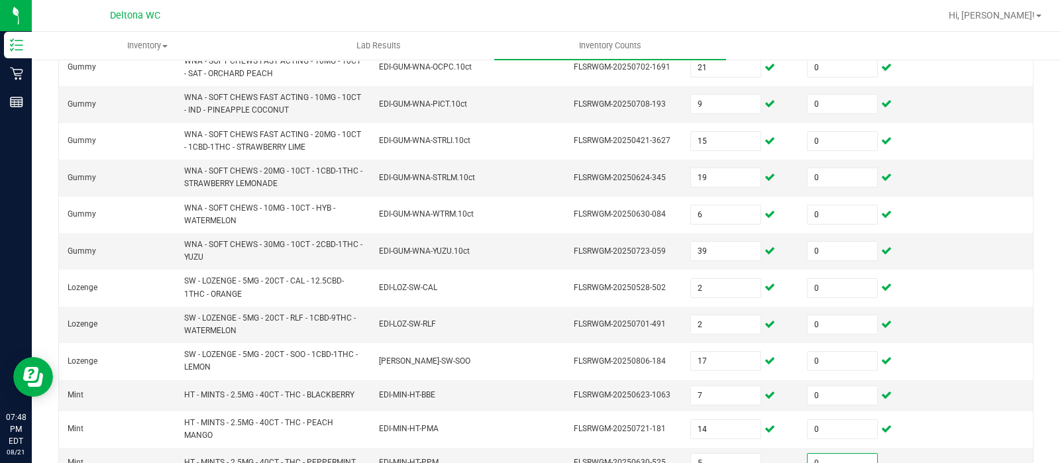
scroll to position [506, 0]
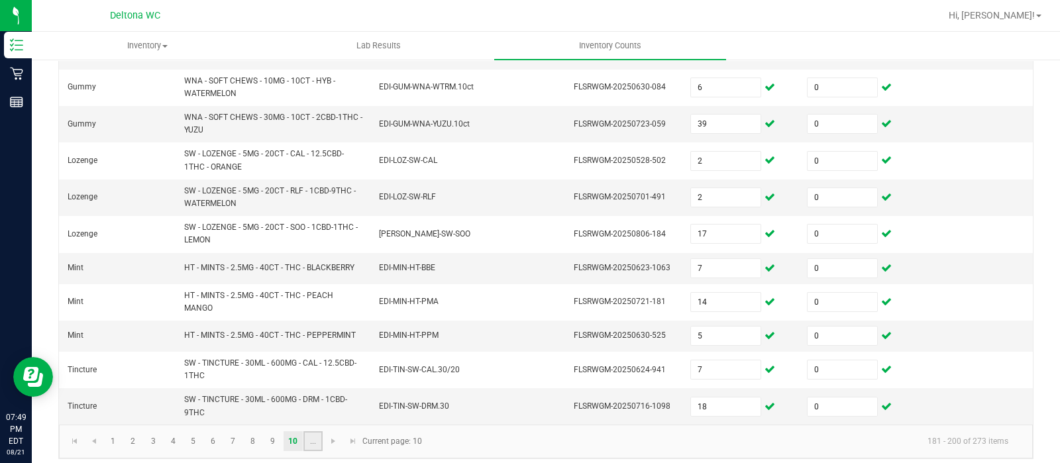
click at [311, 431] on link "..." at bounding box center [312, 441] width 19 height 20
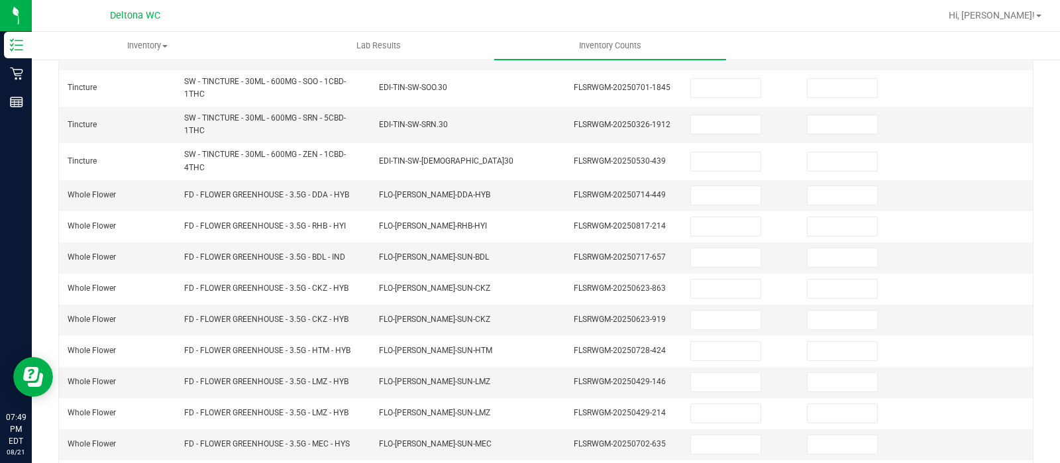
scroll to position [44, 0]
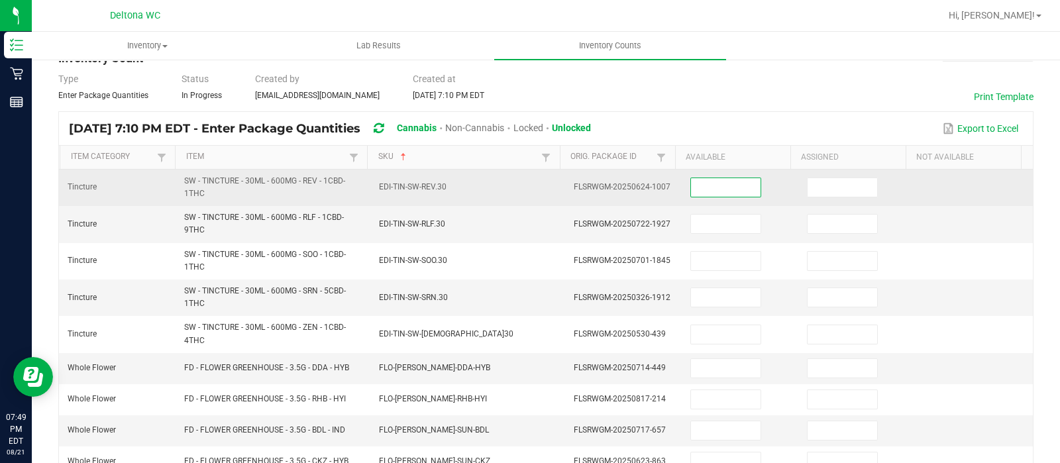
click at [692, 187] on input at bounding box center [726, 187] width 70 height 19
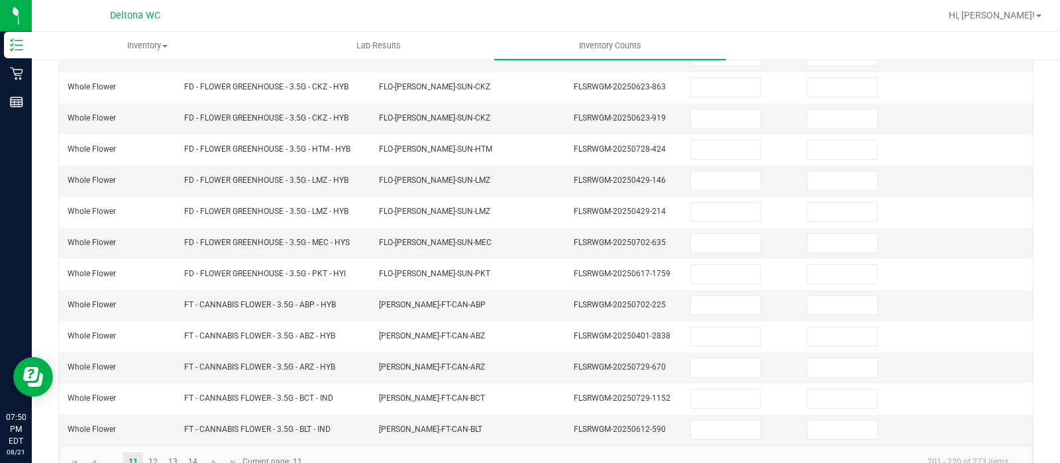
scroll to position [442, 0]
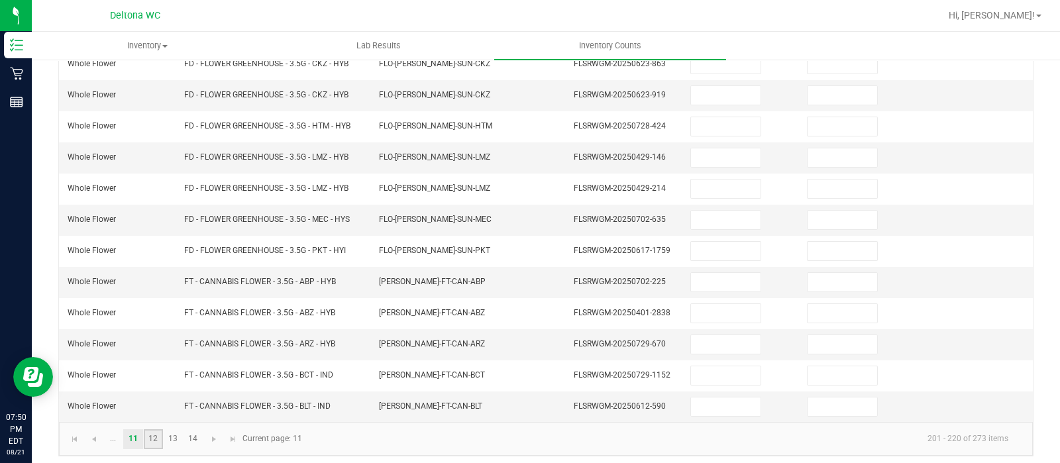
click at [159, 433] on link "12" at bounding box center [153, 439] width 19 height 20
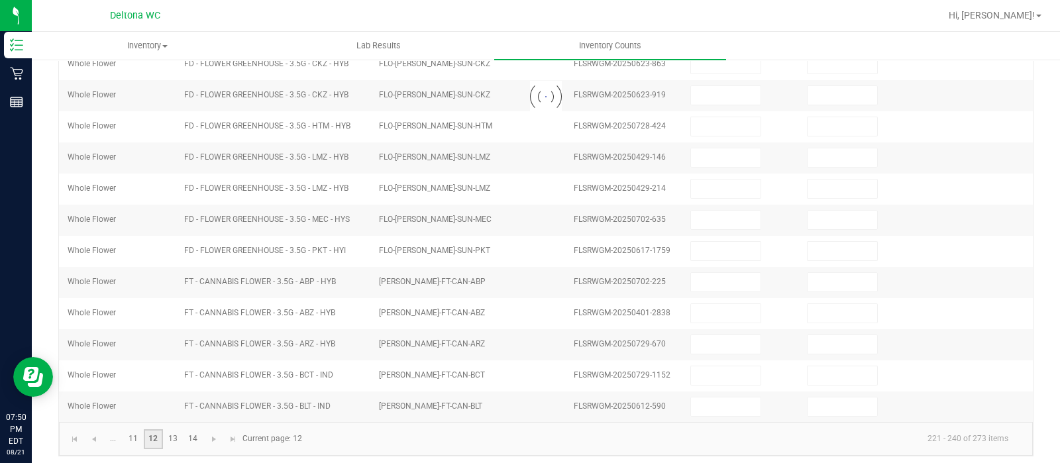
scroll to position [413, 0]
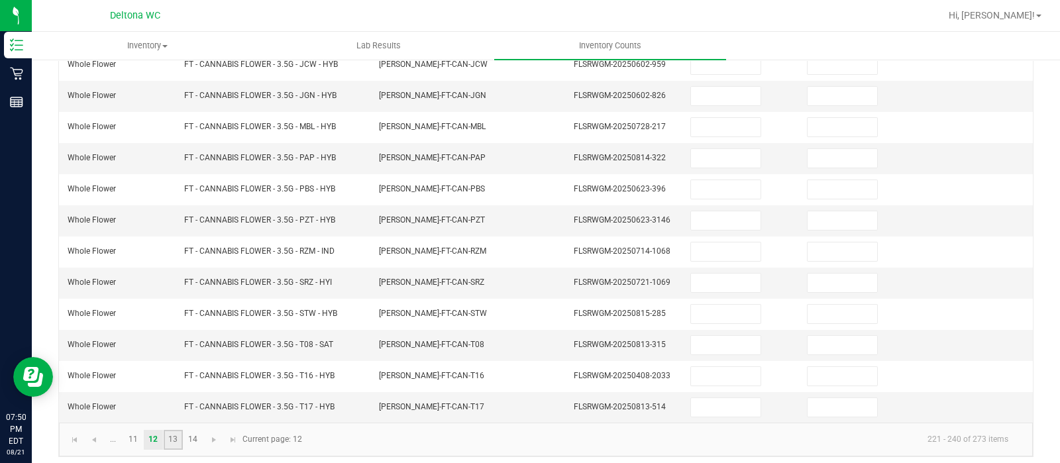
click at [173, 430] on link "13" at bounding box center [173, 440] width 19 height 20
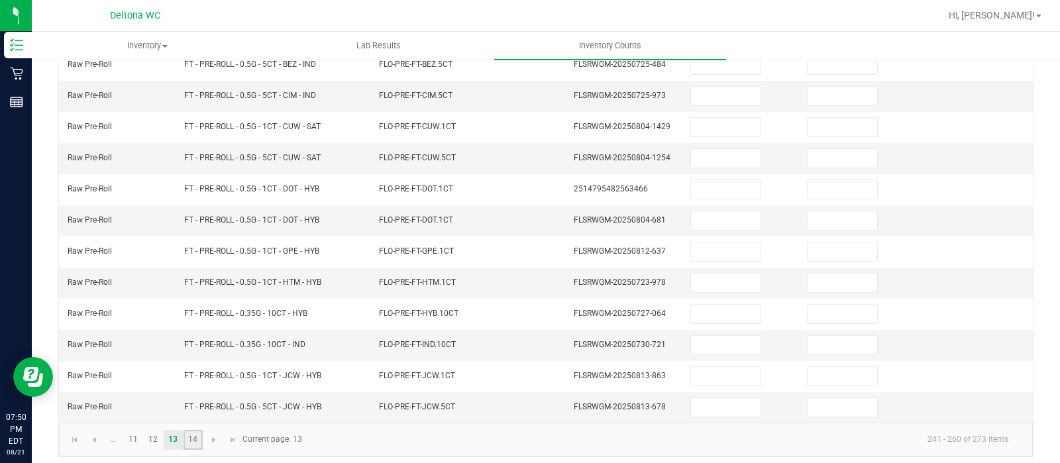
click at [198, 437] on link "14" at bounding box center [193, 440] width 19 height 20
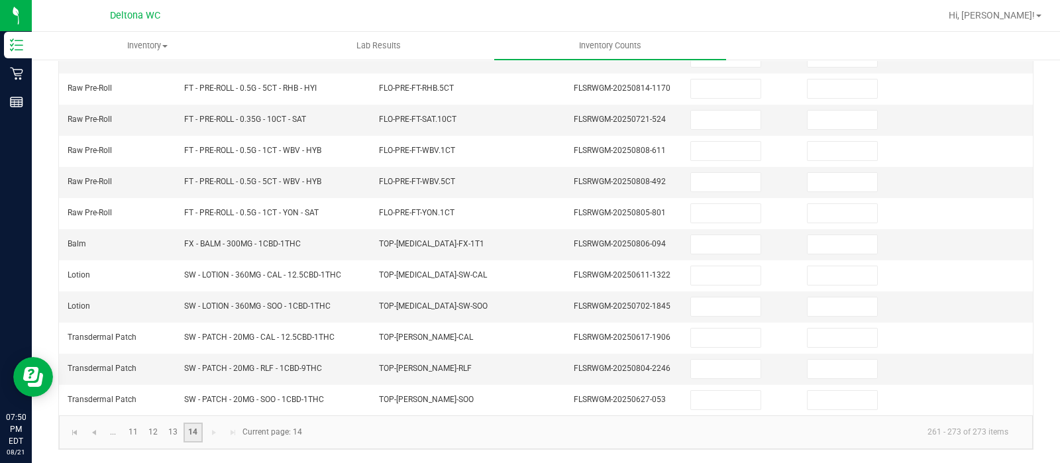
scroll to position [197, 0]
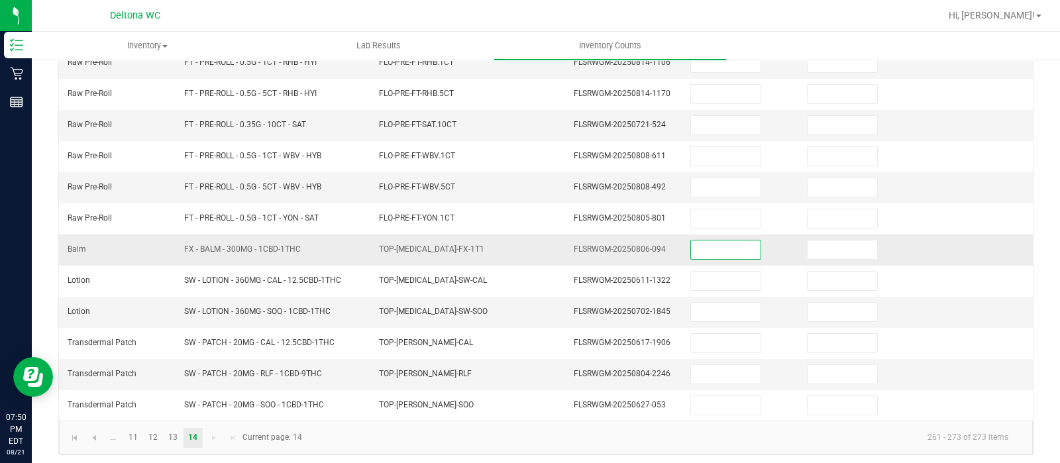
click at [706, 246] on input at bounding box center [726, 250] width 70 height 19
click at [130, 429] on link "11" at bounding box center [132, 438] width 19 height 20
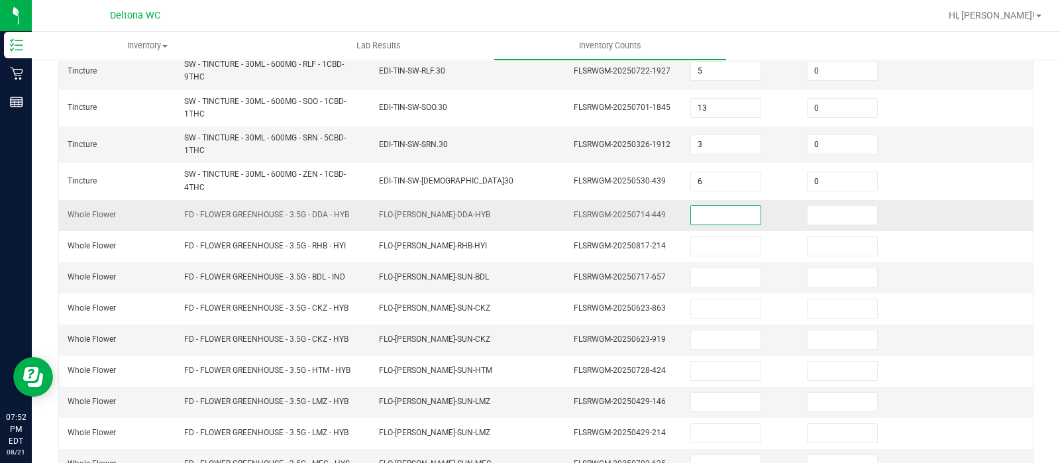
click at [710, 217] on input at bounding box center [726, 215] width 70 height 19
click at [808, 206] on input at bounding box center [843, 215] width 70 height 19
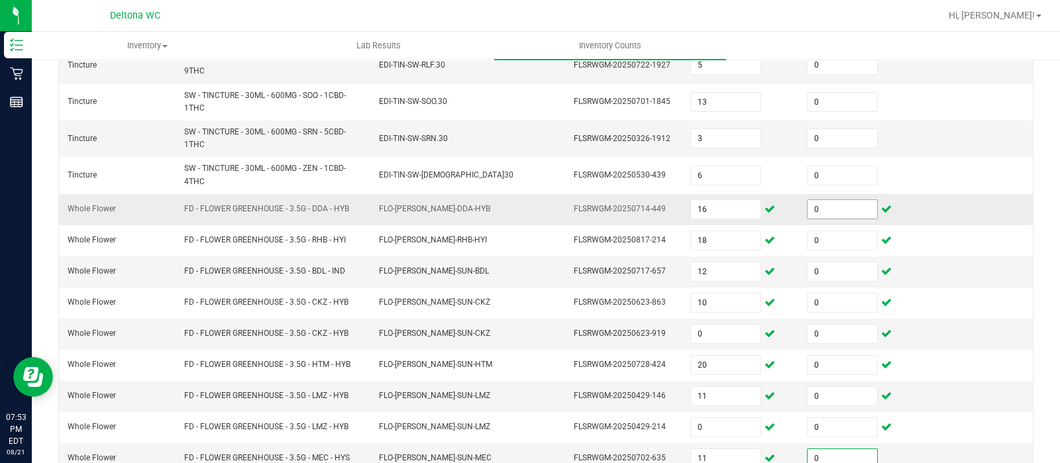
scroll to position [441, 0]
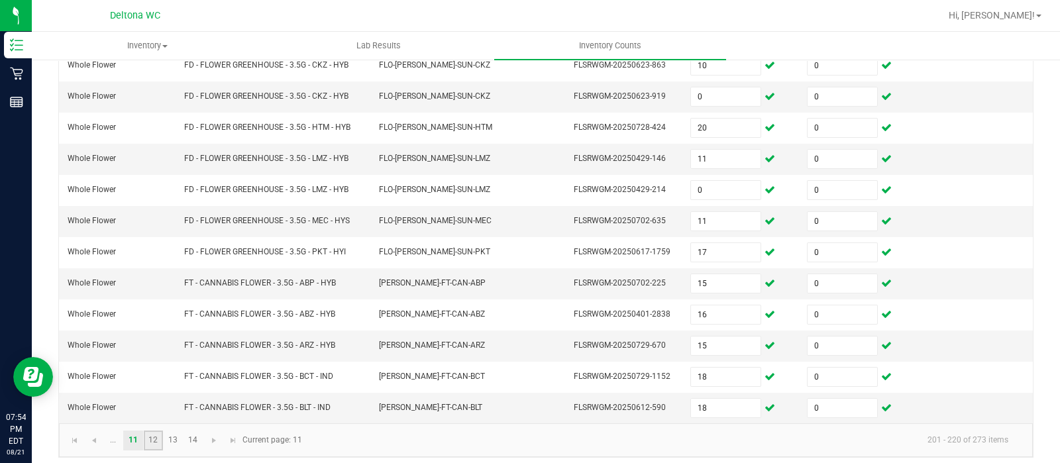
click at [156, 433] on link "12" at bounding box center [153, 441] width 19 height 20
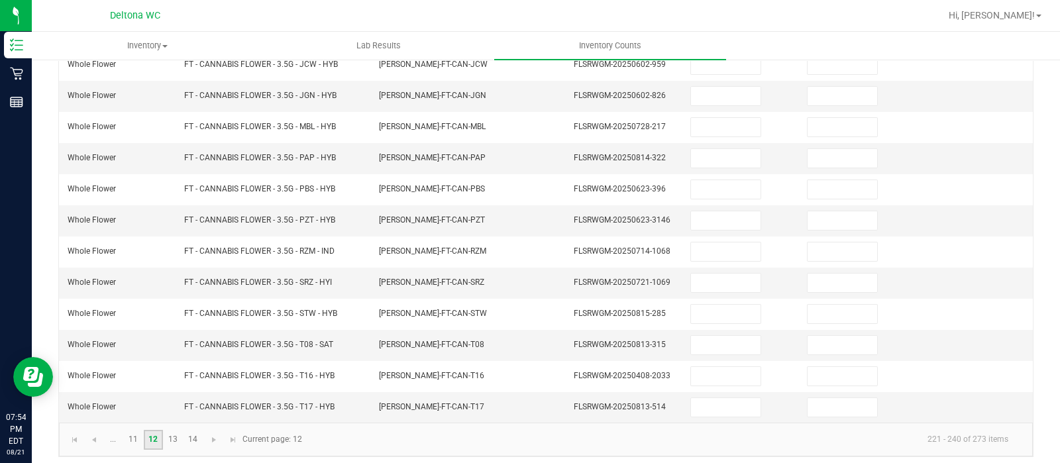
scroll to position [36, 0]
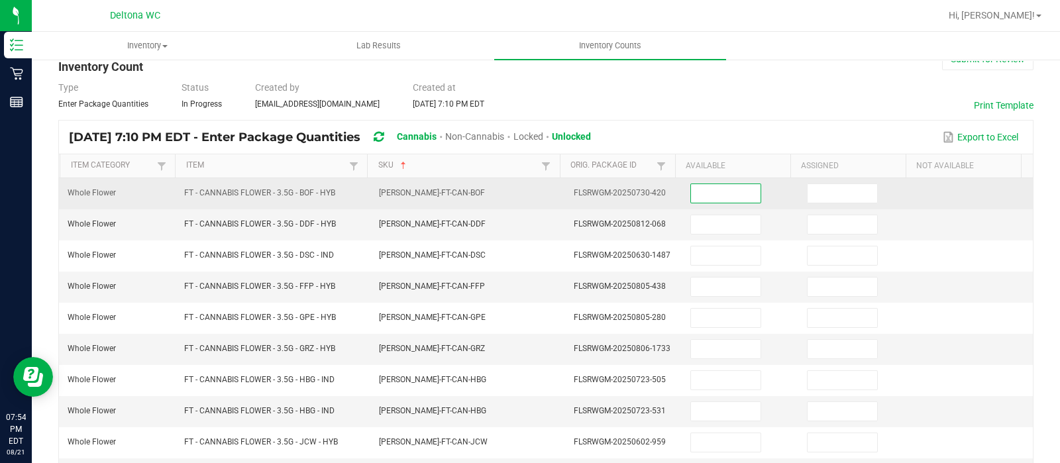
click at [691, 194] on input at bounding box center [726, 193] width 70 height 19
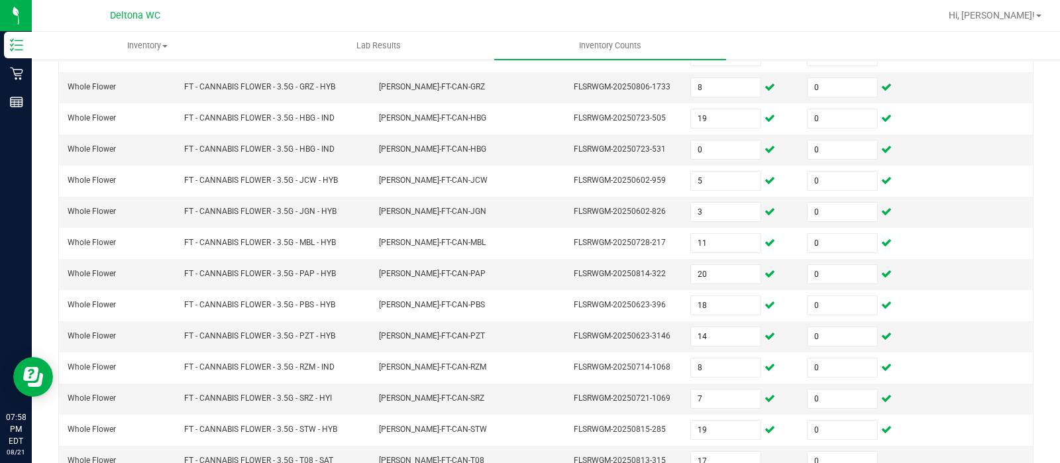
scroll to position [413, 0]
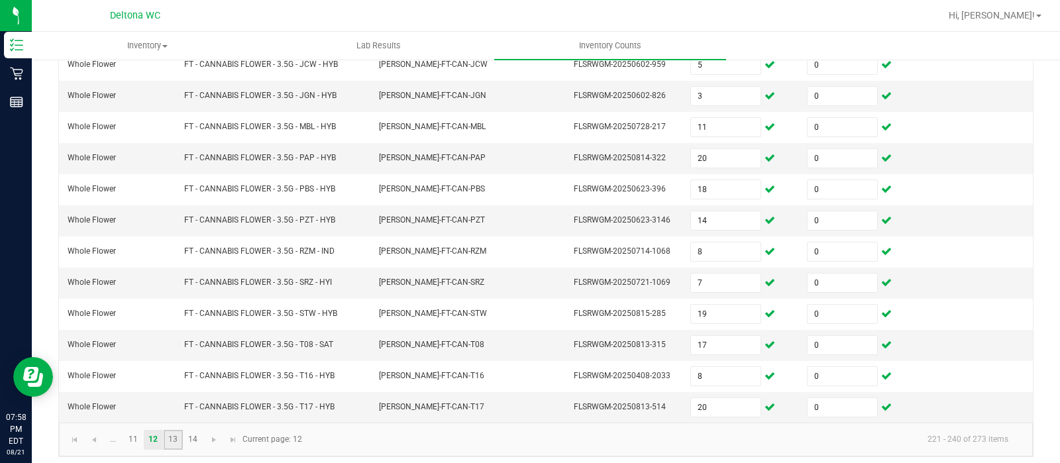
click at [174, 436] on link "13" at bounding box center [173, 440] width 19 height 20
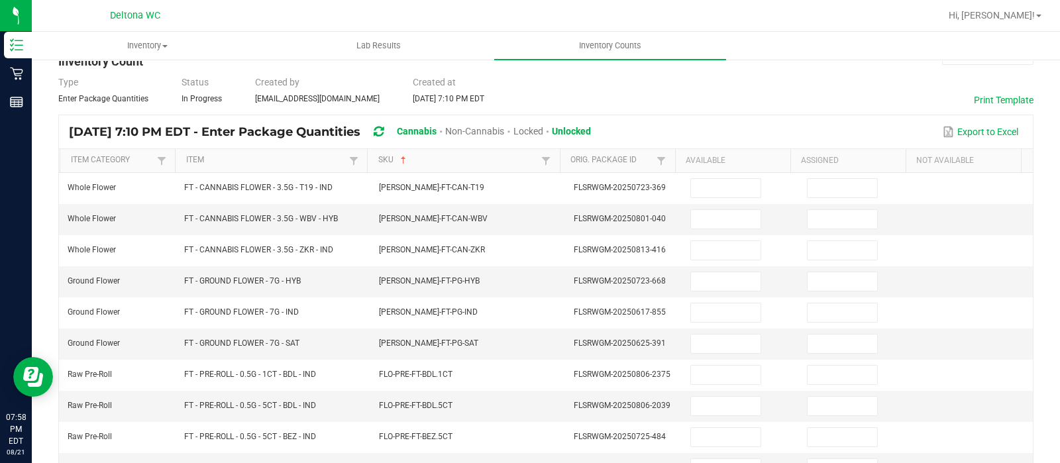
scroll to position [0, 0]
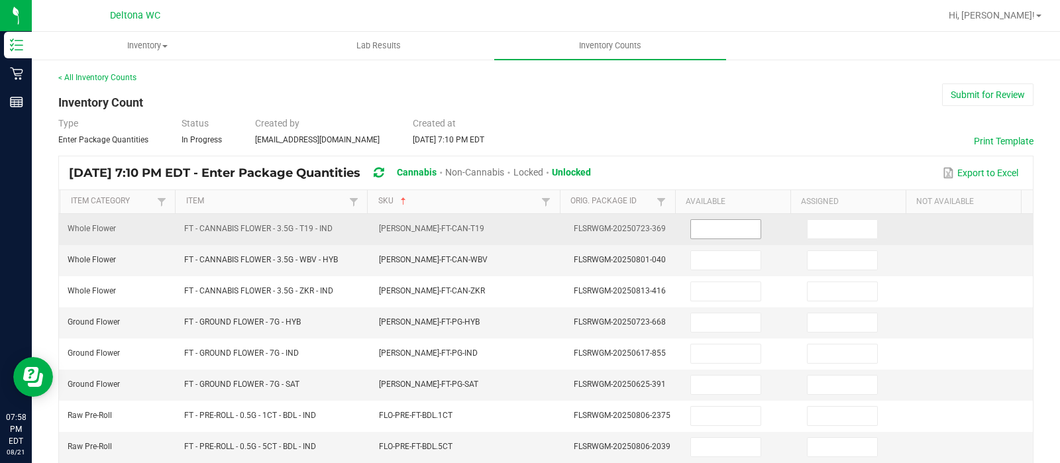
click at [692, 230] on input at bounding box center [726, 229] width 70 height 19
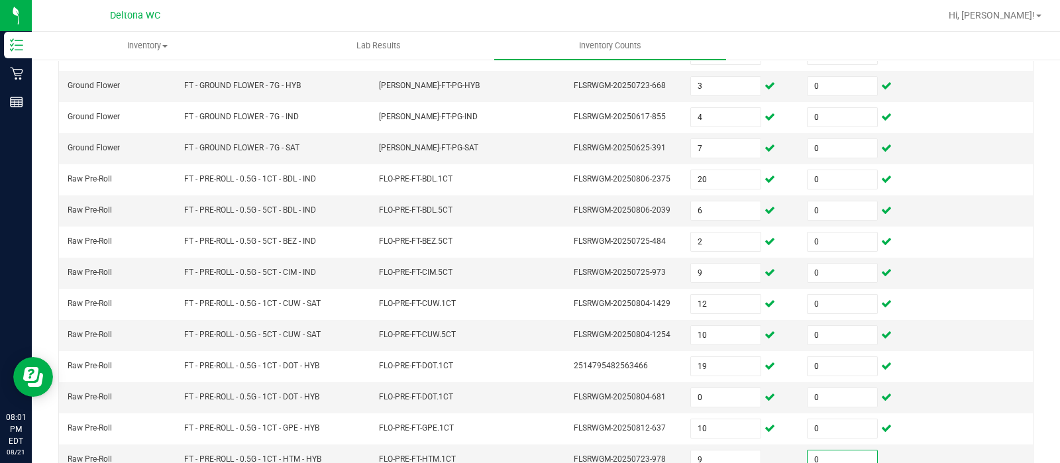
scroll to position [413, 0]
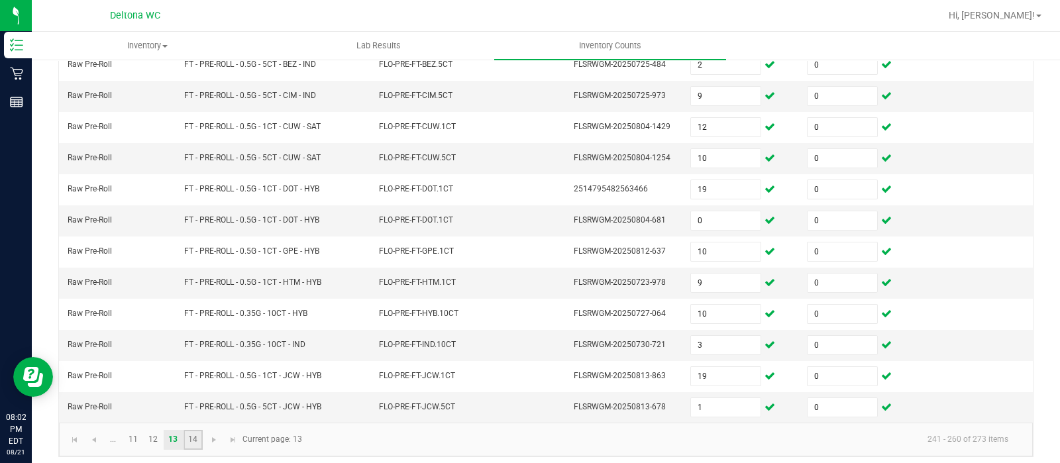
click at [199, 430] on link "14" at bounding box center [193, 440] width 19 height 20
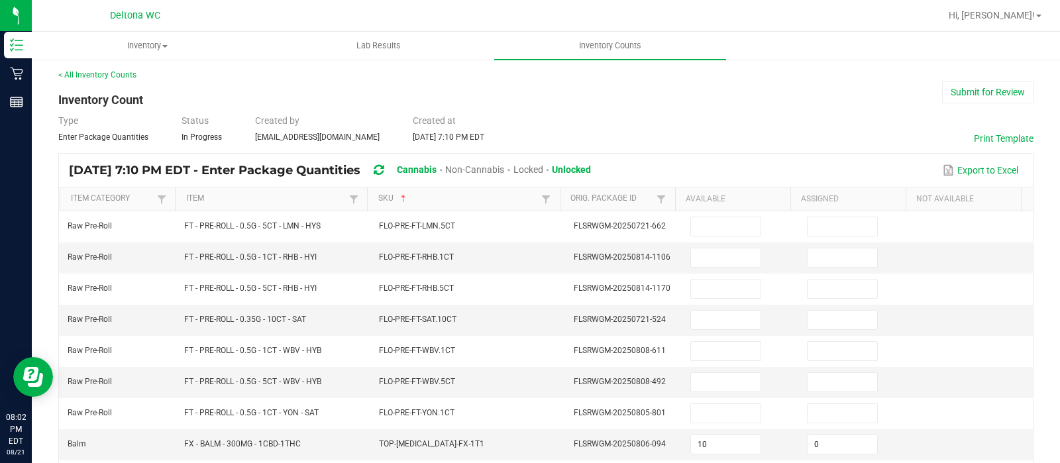
scroll to position [0, 0]
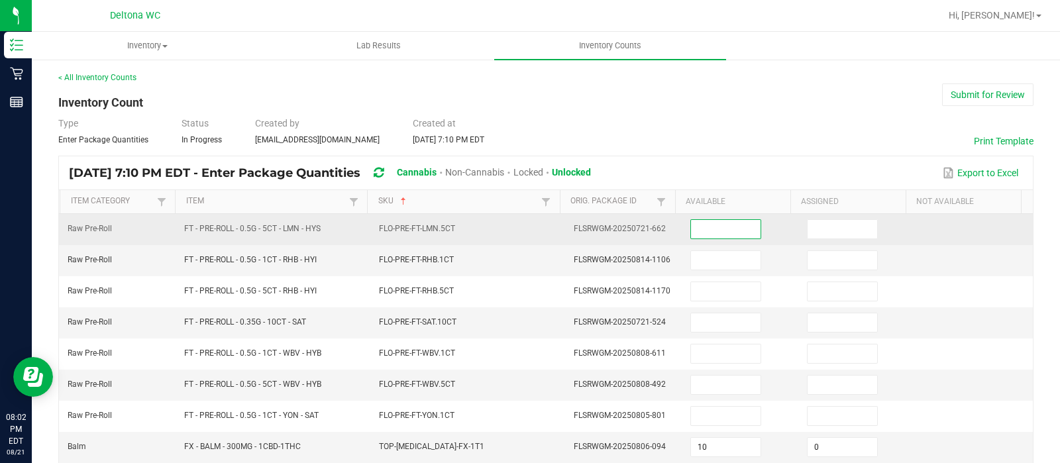
click at [700, 221] on input at bounding box center [726, 229] width 70 height 19
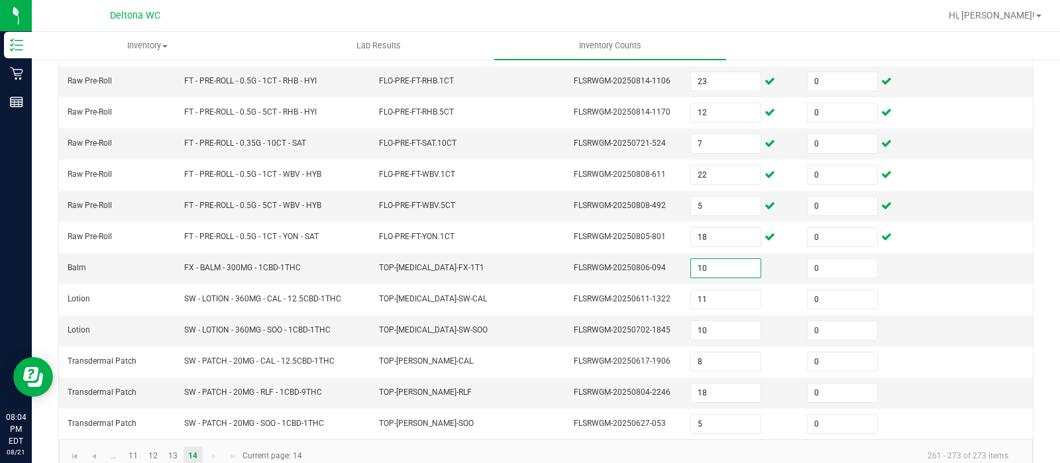
scroll to position [197, 0]
